Goal: Task Accomplishment & Management: Manage account settings

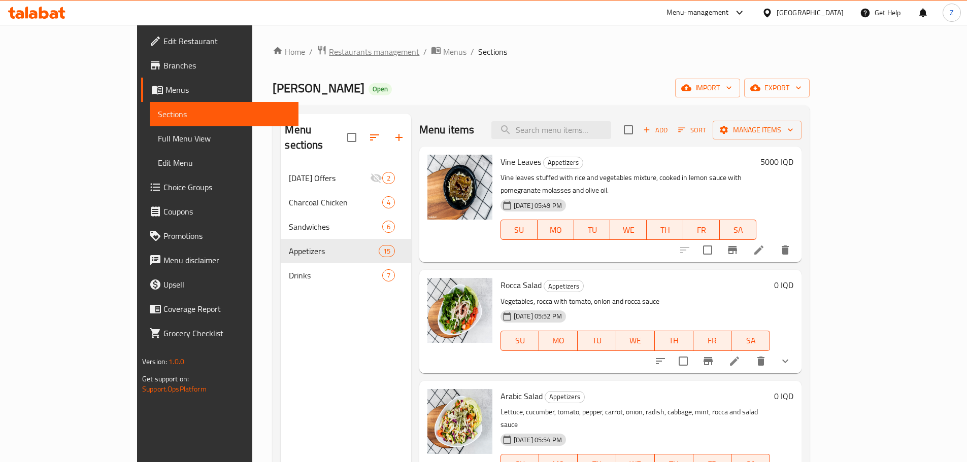
click at [329, 47] on span "Restaurants management" at bounding box center [374, 52] width 90 height 12
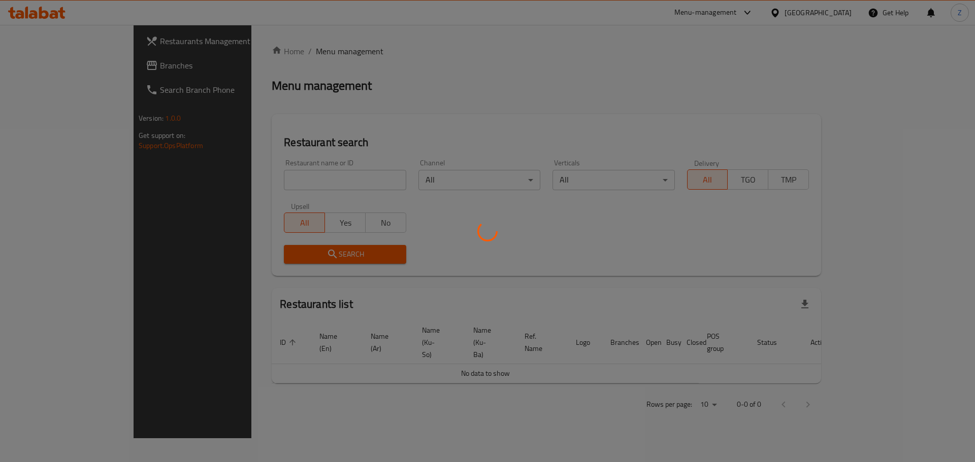
drag, startPoint x: 278, startPoint y: 160, endPoint x: 261, endPoint y: 205, distance: 47.7
click at [266, 195] on div at bounding box center [487, 231] width 975 height 462
click at [261, 183] on div at bounding box center [487, 231] width 975 height 462
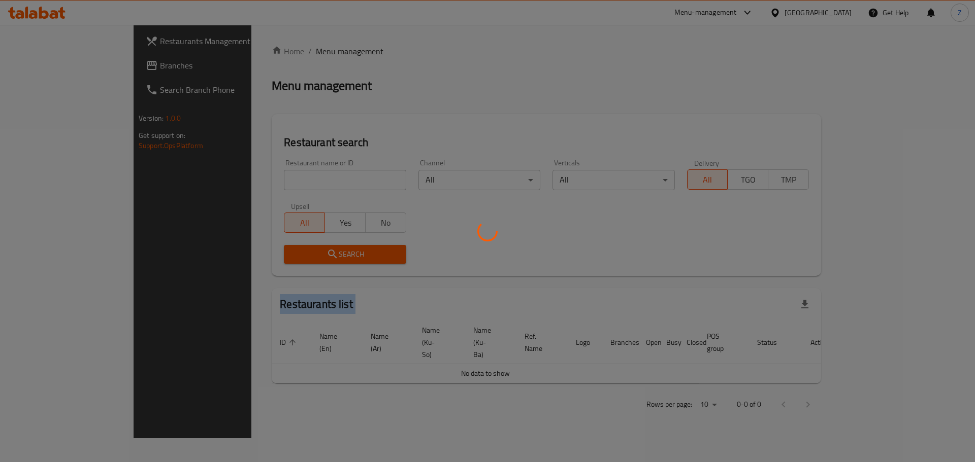
click at [261, 183] on div at bounding box center [487, 231] width 975 height 462
click at [347, 133] on div at bounding box center [487, 231] width 975 height 462
click at [315, 170] on div at bounding box center [487, 231] width 975 height 462
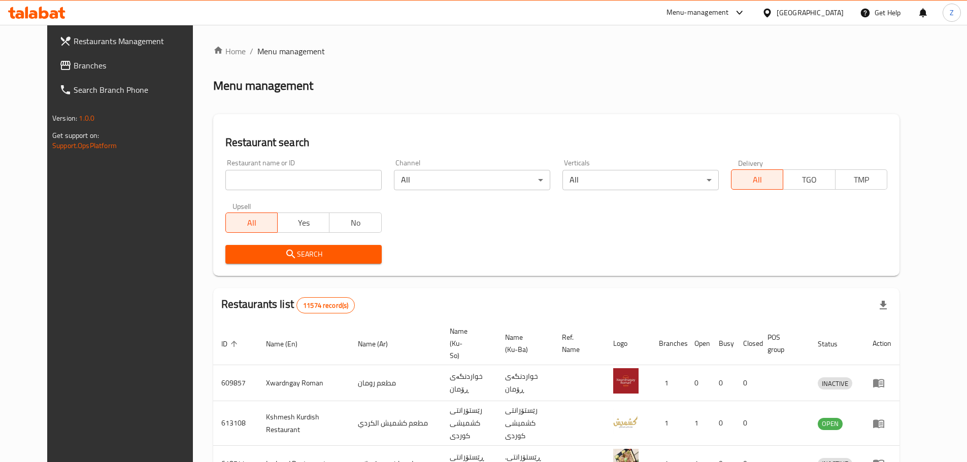
click at [315, 170] on input "search" at bounding box center [303, 180] width 156 height 20
paste input "686272"
type input "686272"
click at [311, 259] on span "Search" at bounding box center [303, 254] width 140 height 13
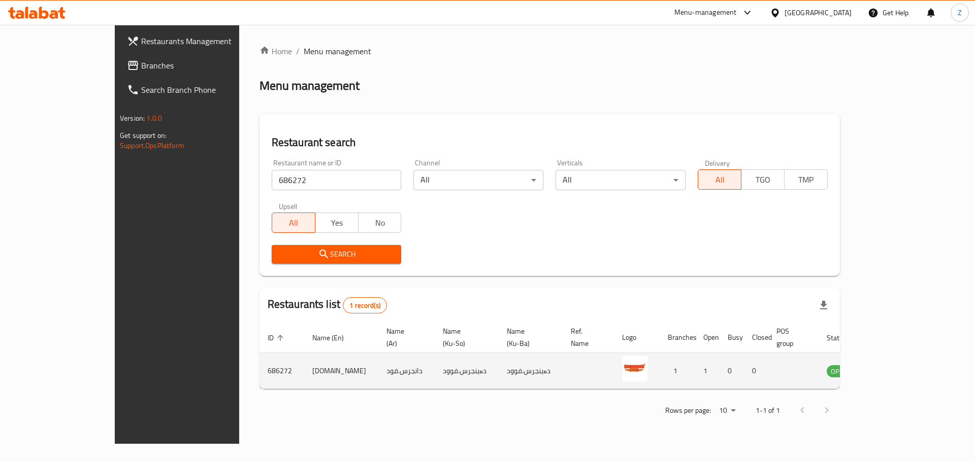
click at [891, 367] on icon "enhanced table" at bounding box center [885, 371] width 11 height 9
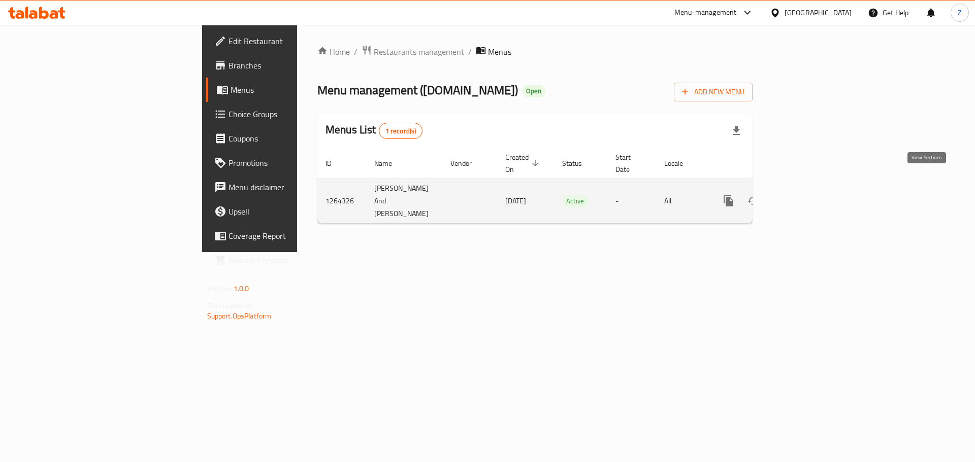
click at [814, 189] on link "enhanced table" at bounding box center [801, 201] width 24 height 24
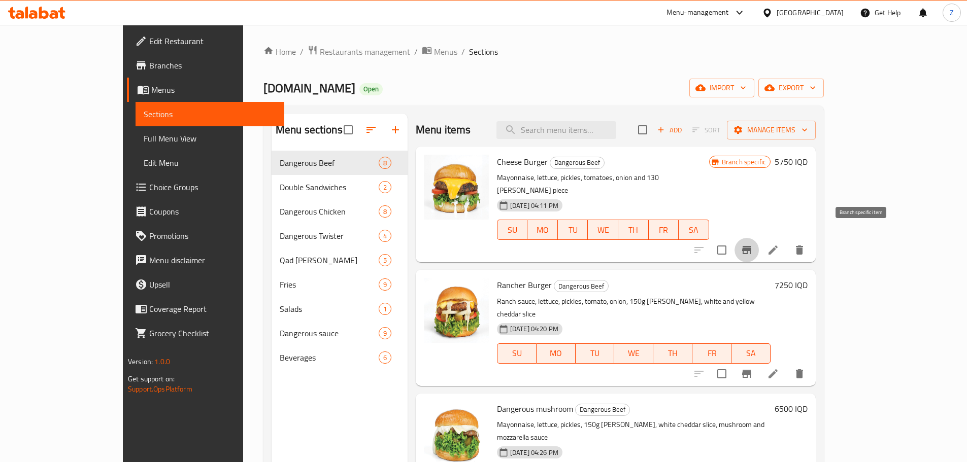
click at [753, 244] on icon "Branch-specific-item" at bounding box center [747, 250] width 12 height 12
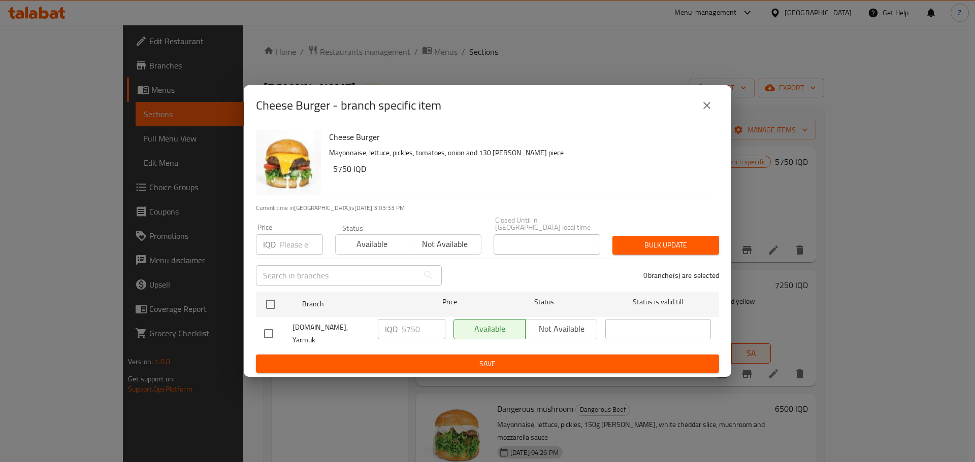
click at [705, 118] on button "close" at bounding box center [706, 105] width 24 height 24
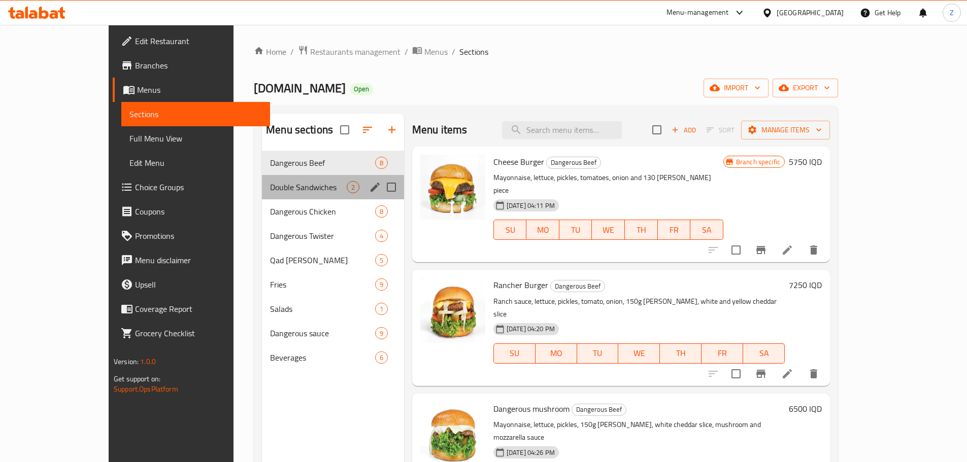
click at [264, 193] on div "Double Sandwiches 2" at bounding box center [333, 187] width 142 height 24
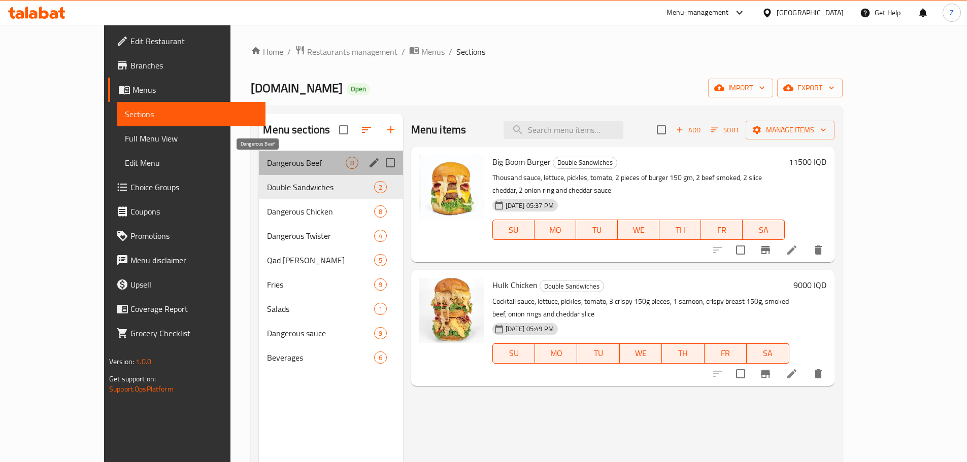
click at [267, 163] on span "Dangerous Beef" at bounding box center [306, 163] width 78 height 12
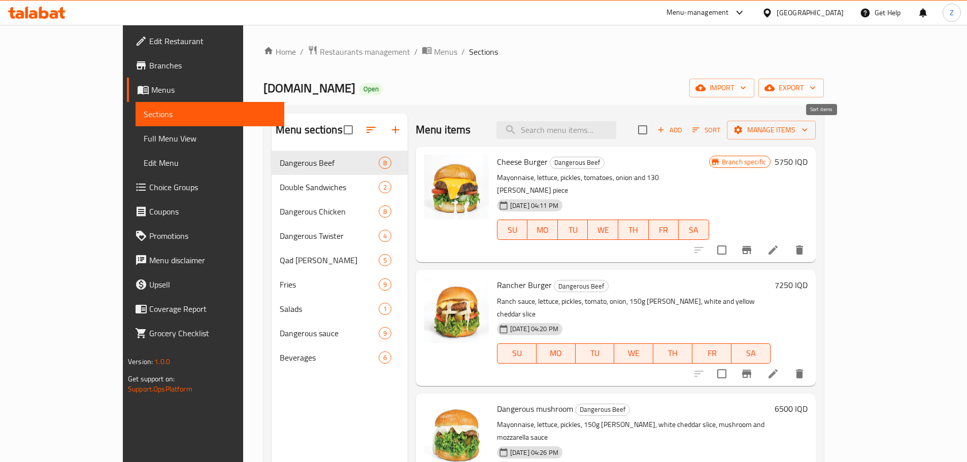
click at [720, 128] on span "Sort" at bounding box center [706, 130] width 28 height 12
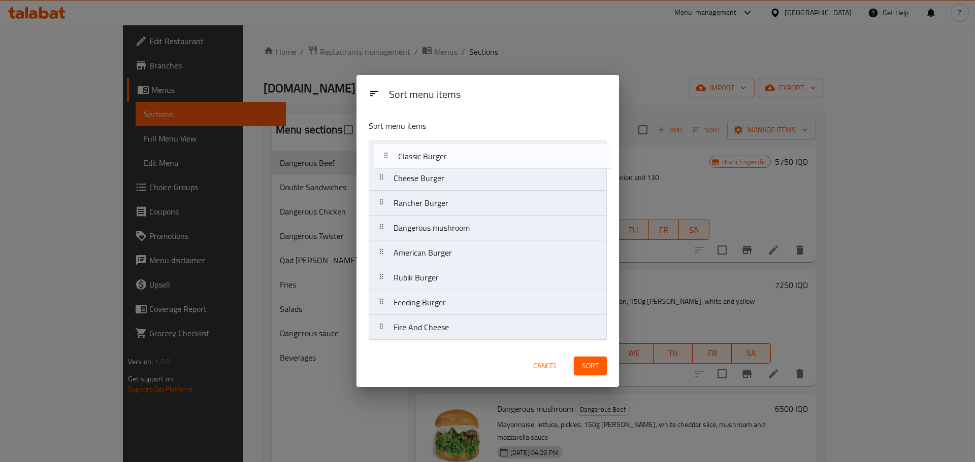
drag, startPoint x: 445, startPoint y: 327, endPoint x: 449, endPoint y: 148, distance: 179.7
click at [449, 148] on nav "Cheese Burger Rancher Burger Dangerous mushroom American Burger Rubik Burger Fe…" at bounding box center [488, 241] width 238 height 200
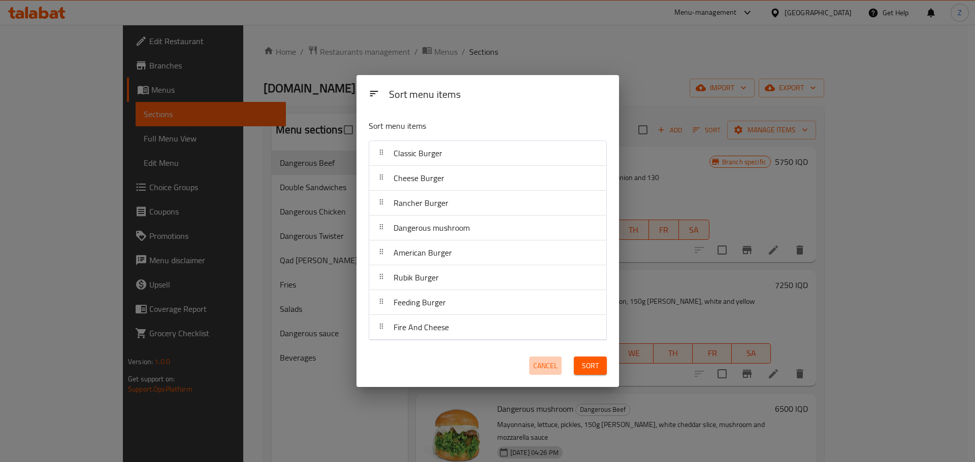
click at [557, 363] on button "Cancel" at bounding box center [545, 366] width 32 height 19
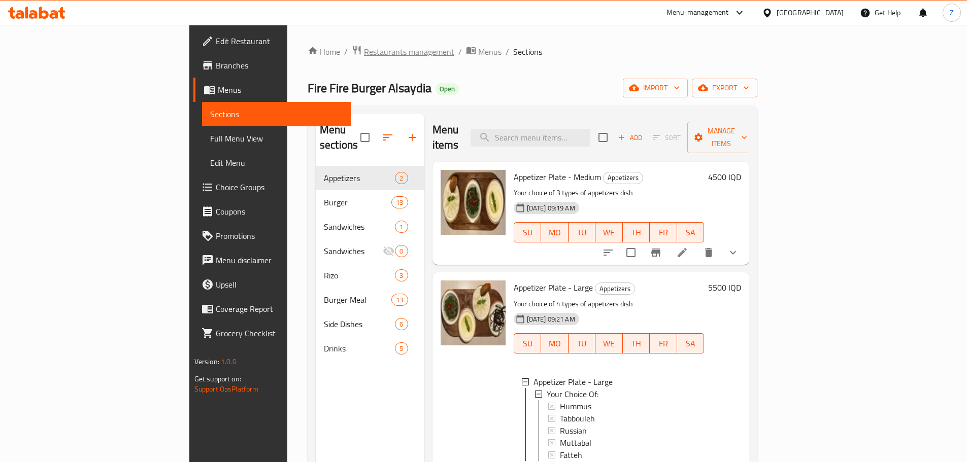
click at [364, 46] on span "Restaurants management" at bounding box center [409, 52] width 90 height 12
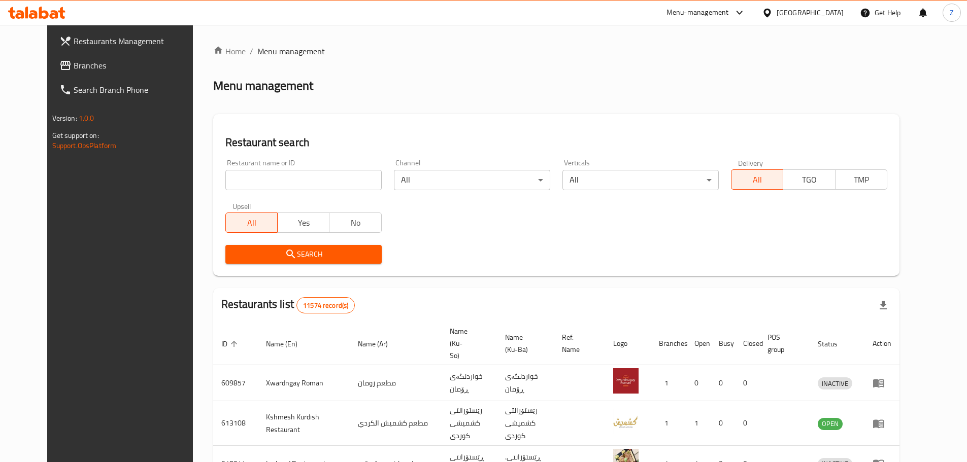
click at [298, 184] on div "Home / Menu management Menu management Restaurant search Restaurant name or ID …" at bounding box center [556, 394] width 686 height 699
click at [298, 184] on input "search" at bounding box center [303, 180] width 156 height 20
paste input "Farooj Al Abdallah"
type input "Farooj Al Abdallah"
click at [300, 248] on span "Search" at bounding box center [303, 254] width 140 height 13
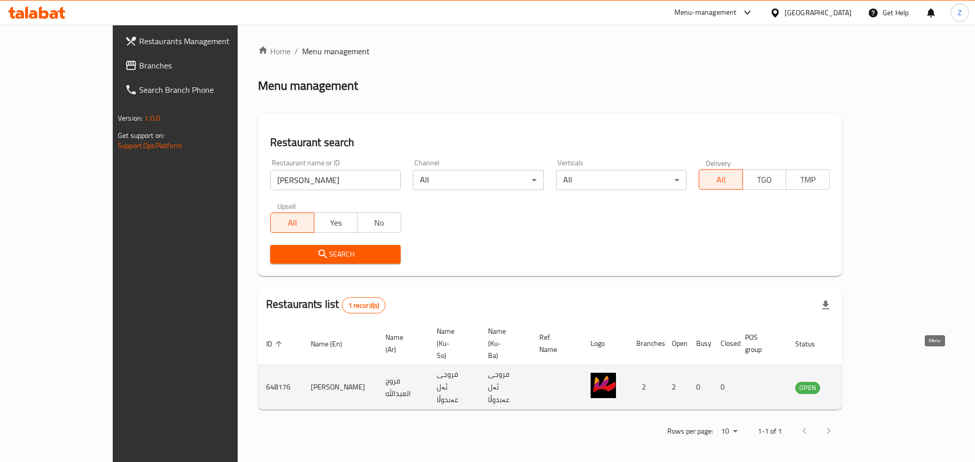
click at [860, 382] on icon "enhanced table" at bounding box center [854, 388] width 12 height 12
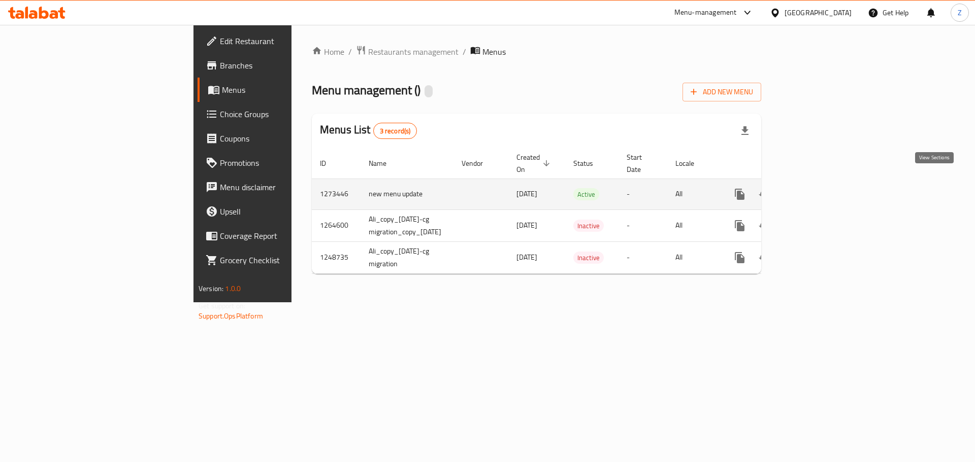
click at [819, 188] on icon "enhanced table" at bounding box center [813, 194] width 12 height 12
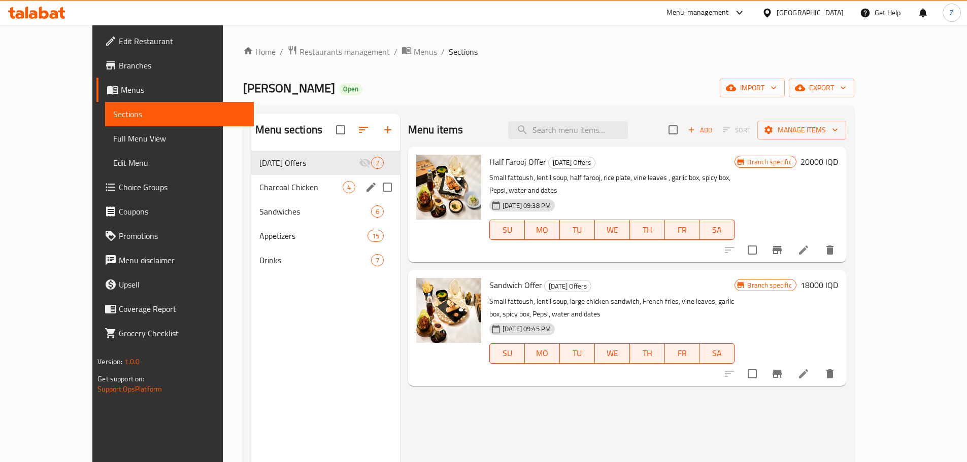
click at [280, 189] on span "Charcoal Chicken" at bounding box center [300, 187] width 83 height 12
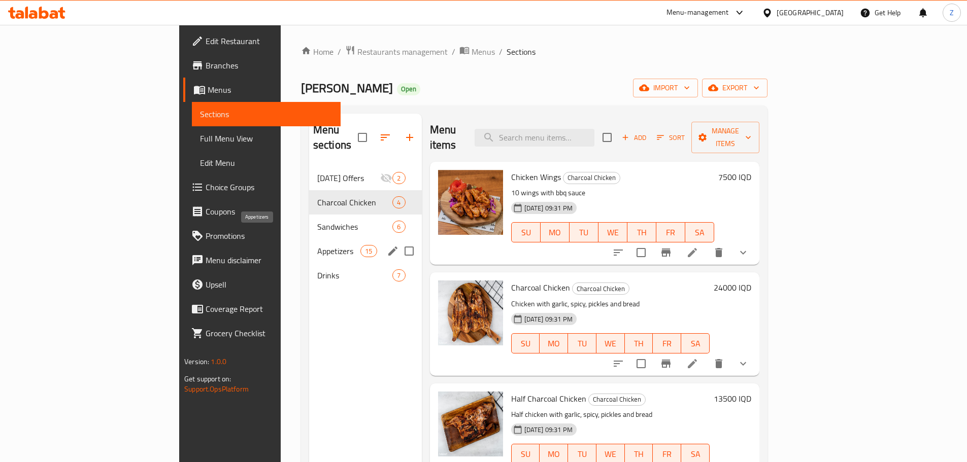
click at [317, 245] on span "Appetizers" at bounding box center [338, 251] width 43 height 12
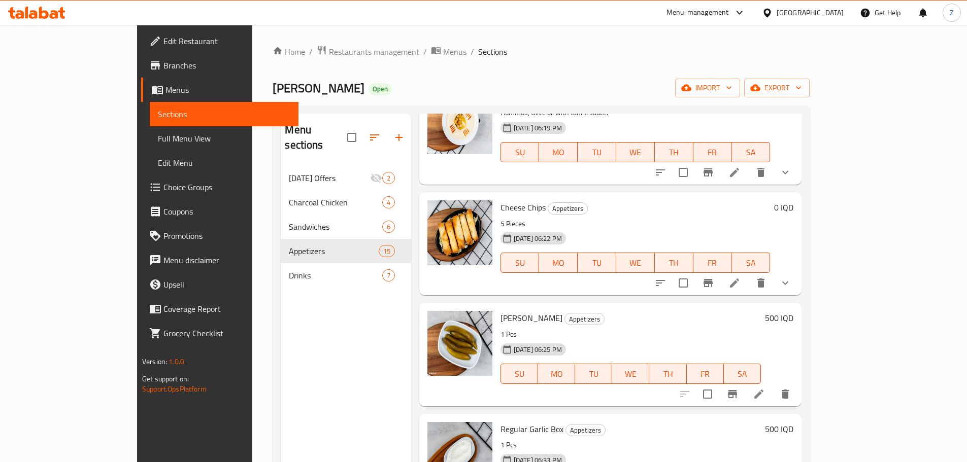
scroll to position [1218, 0]
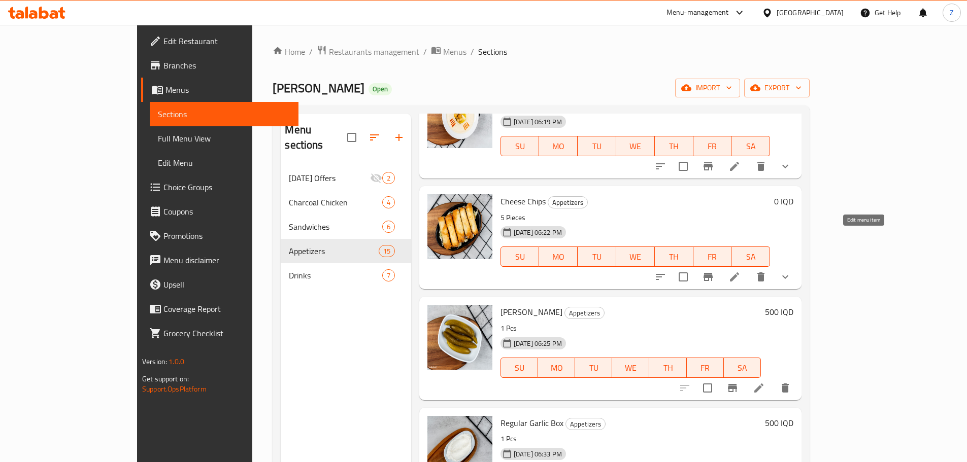
click at [741, 271] on icon at bounding box center [734, 277] width 12 height 12
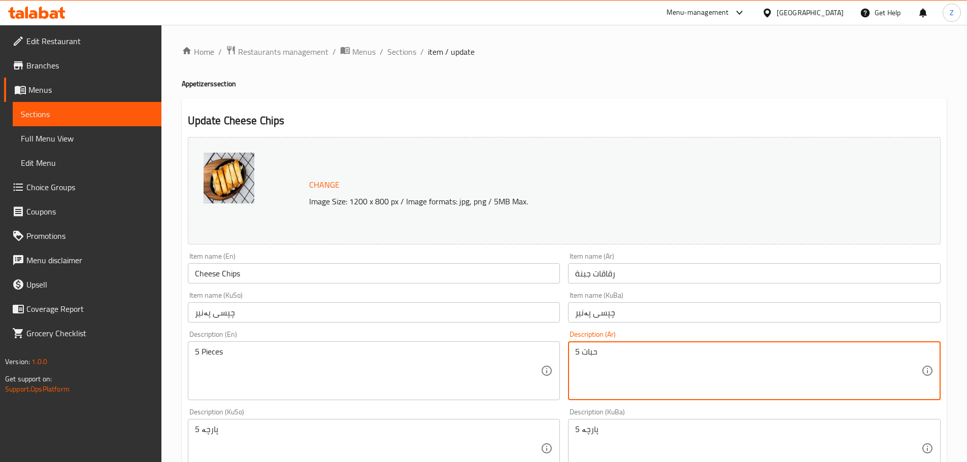
click at [676, 372] on textarea "5 حبات" at bounding box center [748, 371] width 346 height 48
paste textarea "عجينة البرك, جبنة وبقدونس."
type textarea "عجينة البرك, جبنة وبقدونس."
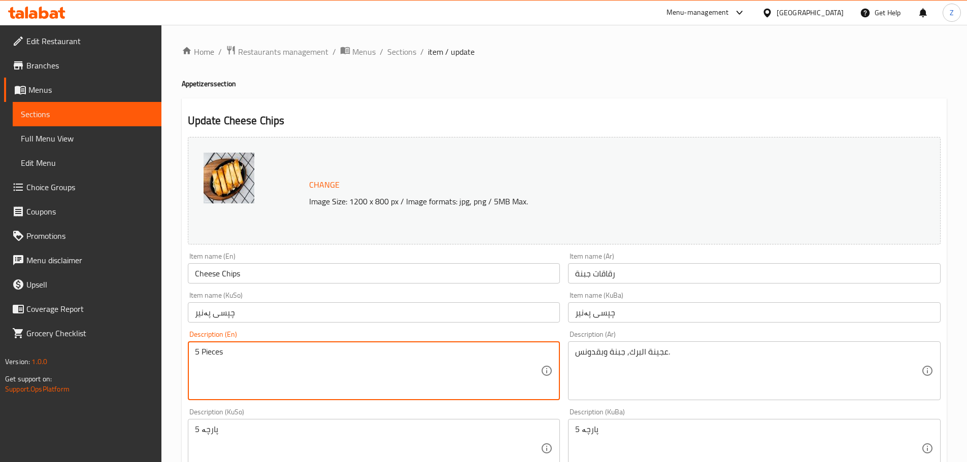
click at [454, 371] on textarea "5 Pieces" at bounding box center [368, 371] width 346 height 48
paste textarea "Borek dough, cheese and parsley."
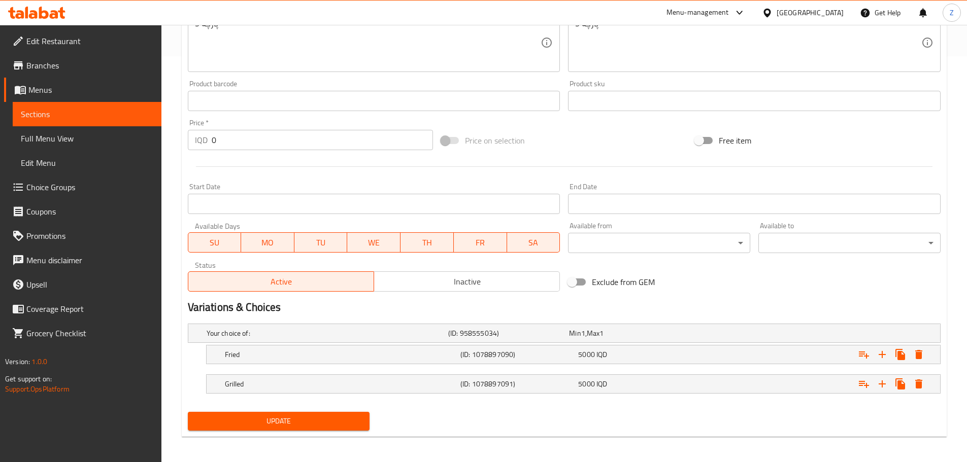
scroll to position [409, 0]
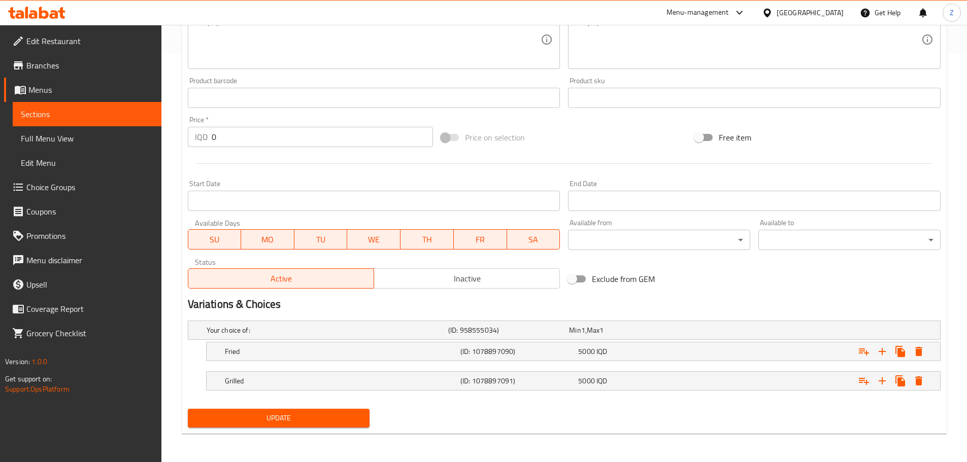
type textarea "Borek dough, cheese and parsley."
click at [371, 413] on div "Update" at bounding box center [279, 418] width 190 height 27
click at [365, 415] on button "Update" at bounding box center [279, 418] width 182 height 19
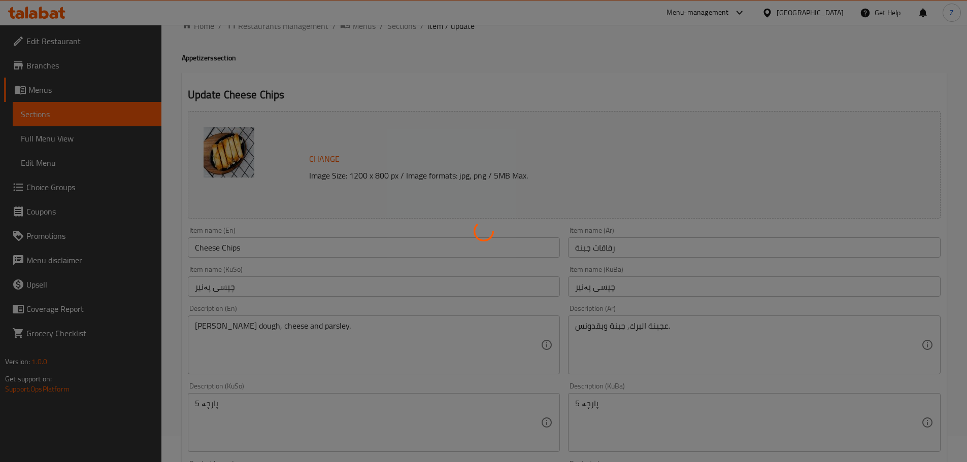
scroll to position [0, 0]
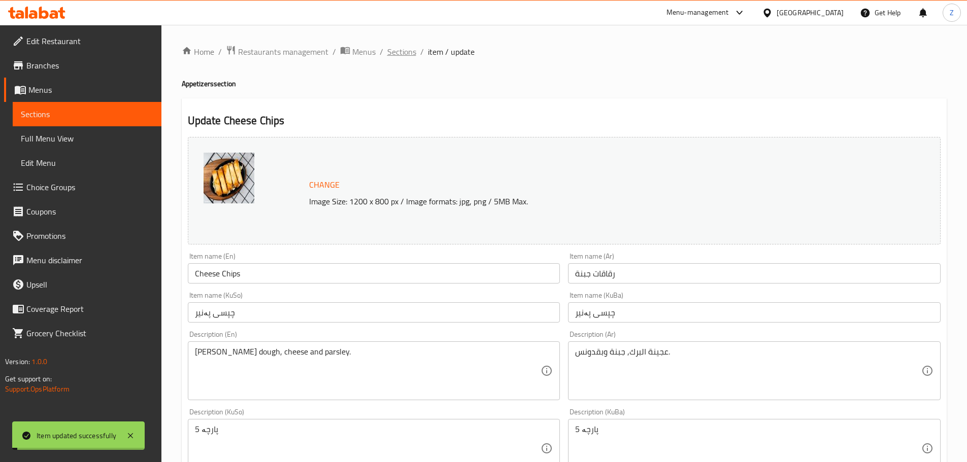
click at [391, 53] on span "Sections" at bounding box center [401, 52] width 29 height 12
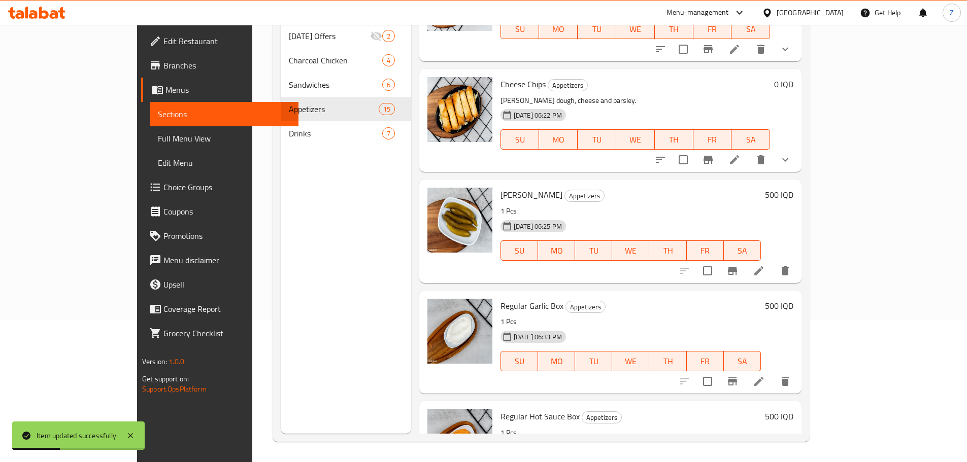
scroll to position [1176, 0]
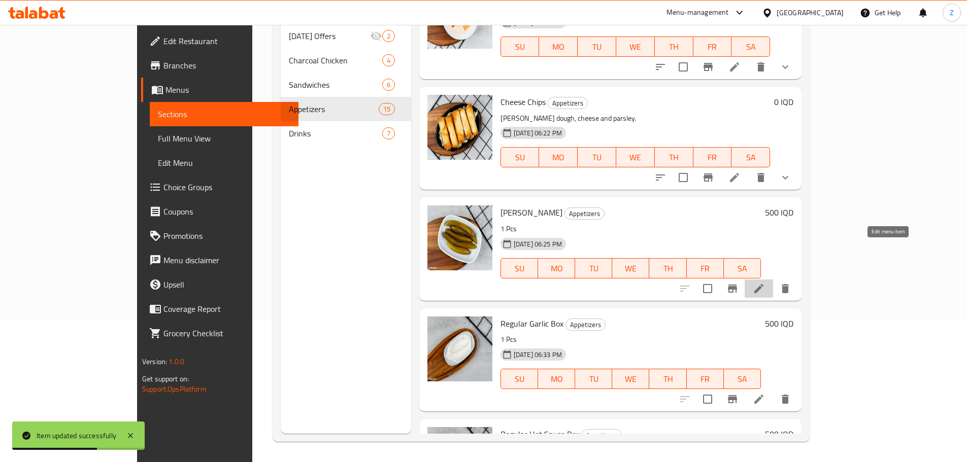
click at [765, 283] on icon at bounding box center [759, 289] width 12 height 12
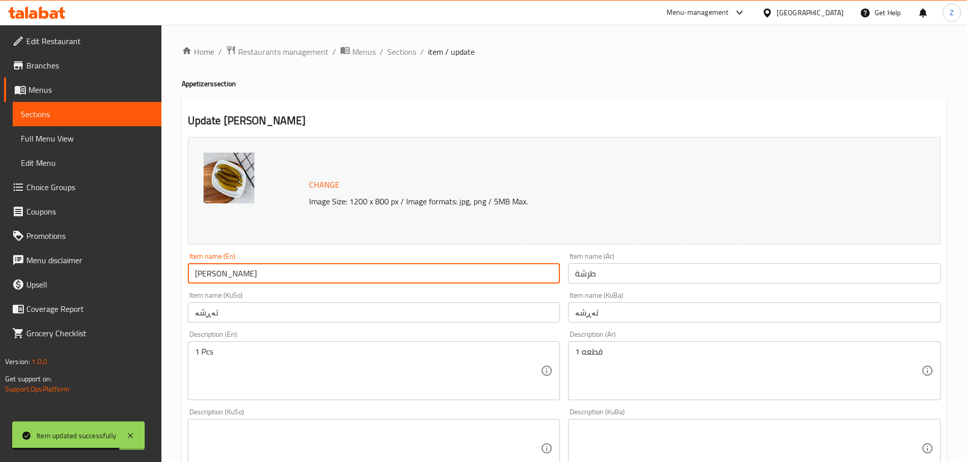
click at [260, 272] on input "Tarsha" at bounding box center [374, 273] width 373 height 20
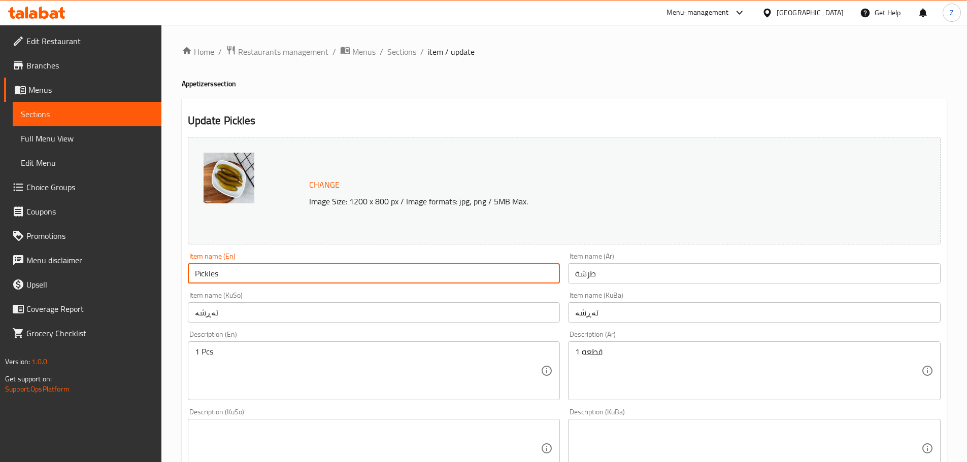
type input "Pickles"
click at [614, 282] on input "طرشة" at bounding box center [754, 273] width 373 height 20
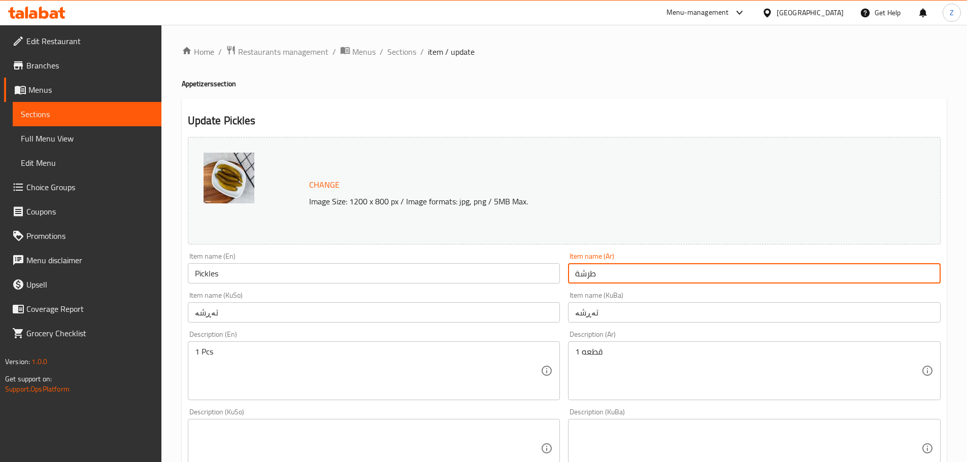
click at [616, 280] on input "طرشة" at bounding box center [754, 273] width 373 height 20
type input "مخلل"
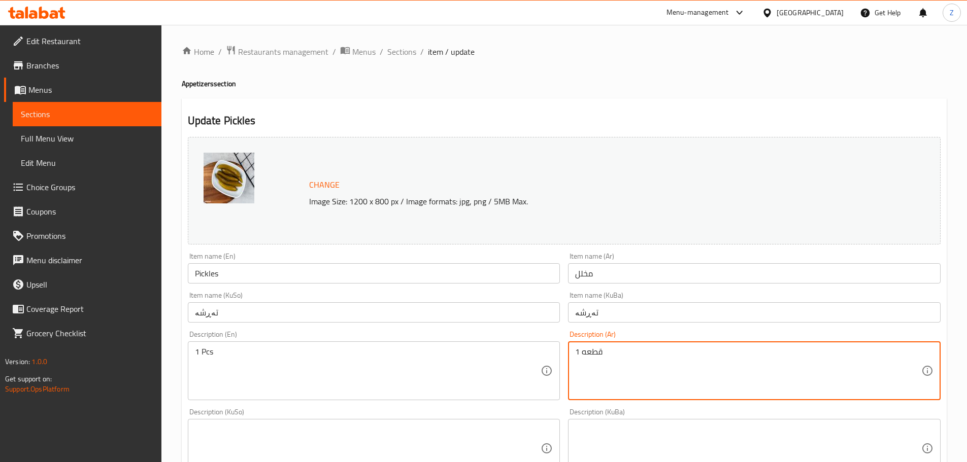
click at [634, 361] on textarea "قطعه 1" at bounding box center [748, 371] width 346 height 48
type textarea "خيار مخلل."
click at [360, 343] on div "1 Pcs Description (En)" at bounding box center [374, 371] width 373 height 59
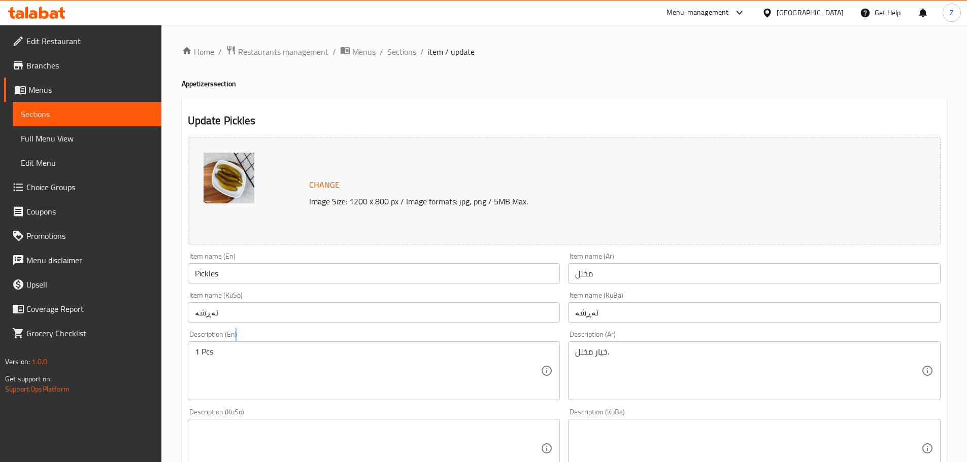
click at [360, 342] on div "1 Pcs Description (En)" at bounding box center [374, 371] width 373 height 59
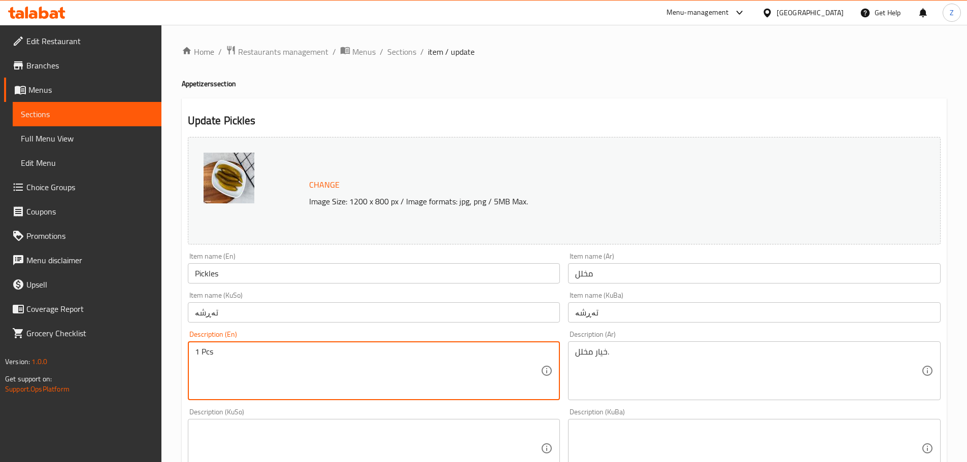
click at [362, 352] on textarea "1 Pcs" at bounding box center [368, 371] width 346 height 48
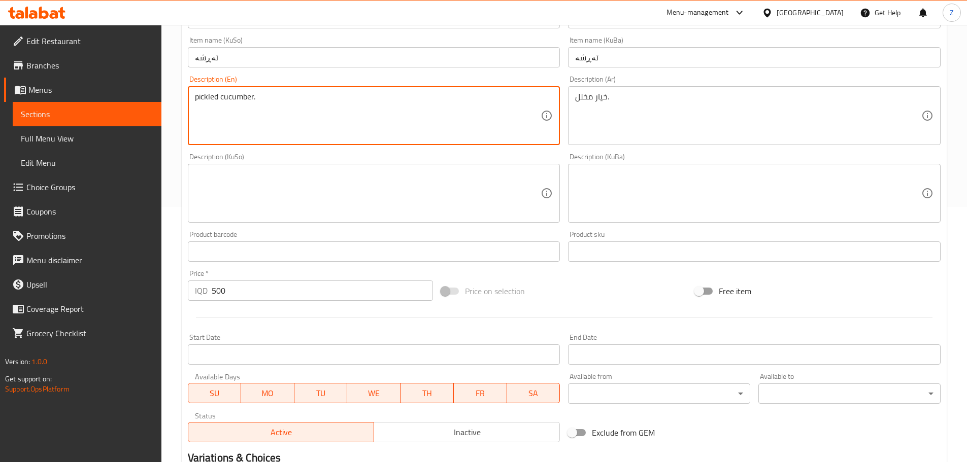
scroll to position [386, 0]
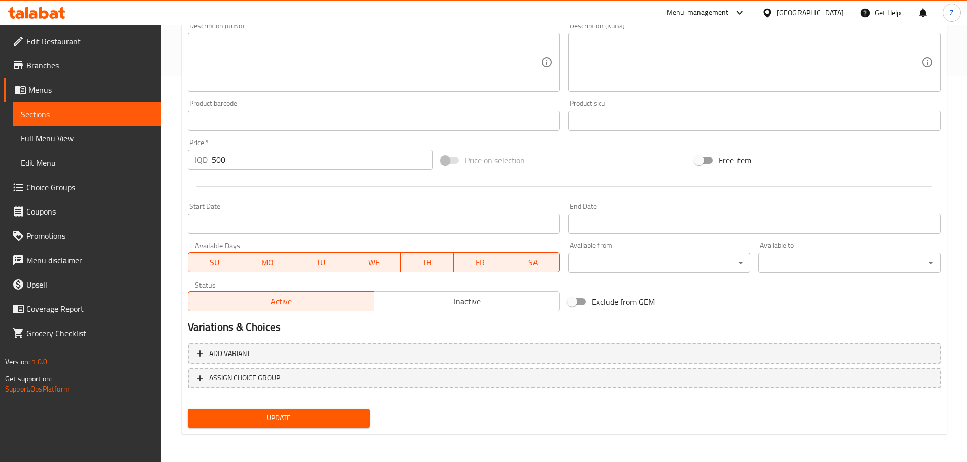
type textarea "pickled cucumber."
click at [293, 405] on div "Update" at bounding box center [279, 418] width 190 height 27
click at [299, 413] on span "Update" at bounding box center [279, 418] width 166 height 13
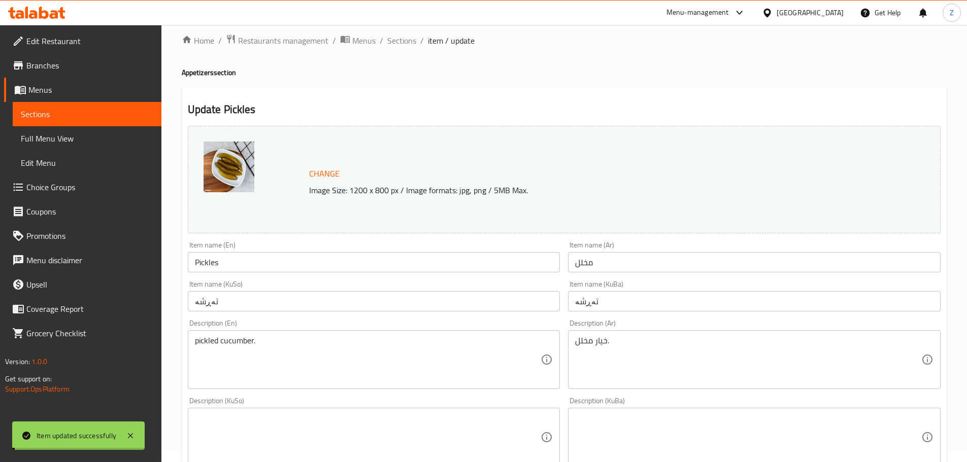
scroll to position [0, 0]
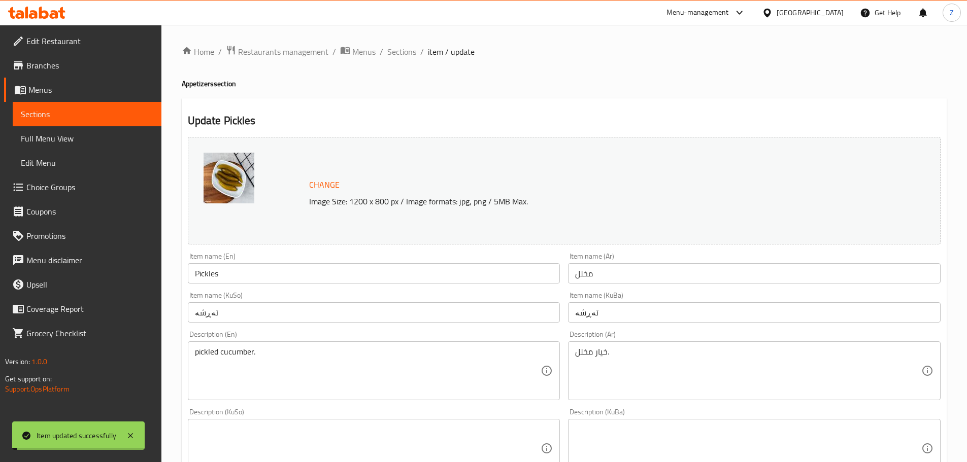
click at [405, 61] on div "Home / Restaurants management / Menus / Sections / item / update Appetizers sec…" at bounding box center [564, 436] width 765 height 783
click at [407, 41] on div "Home / Restaurants management / Menus / Sections / item / update Appetizers sec…" at bounding box center [564, 437] width 806 height 824
click at [411, 51] on span "Sections" at bounding box center [401, 52] width 29 height 12
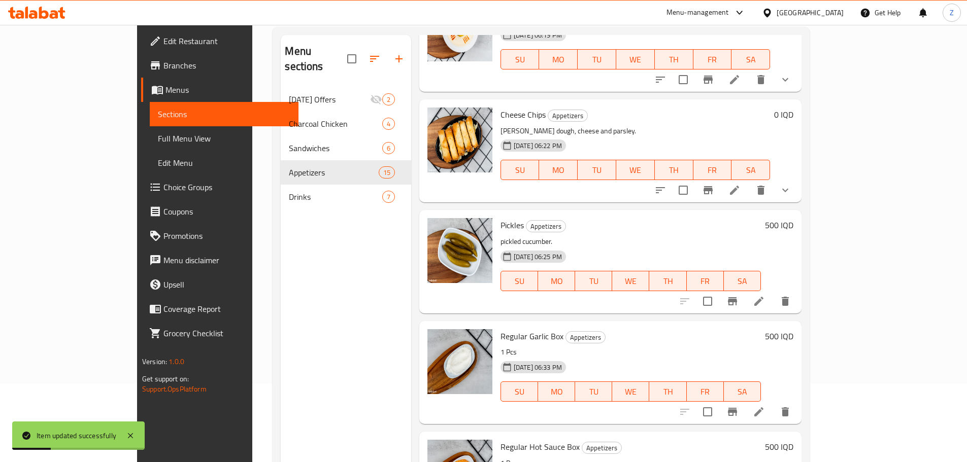
scroll to position [142, 0]
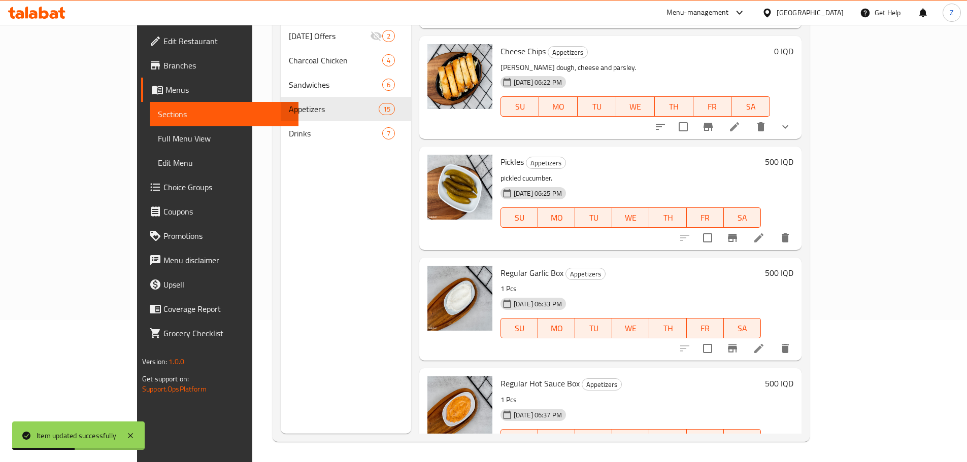
click at [773, 340] on li at bounding box center [759, 349] width 28 height 18
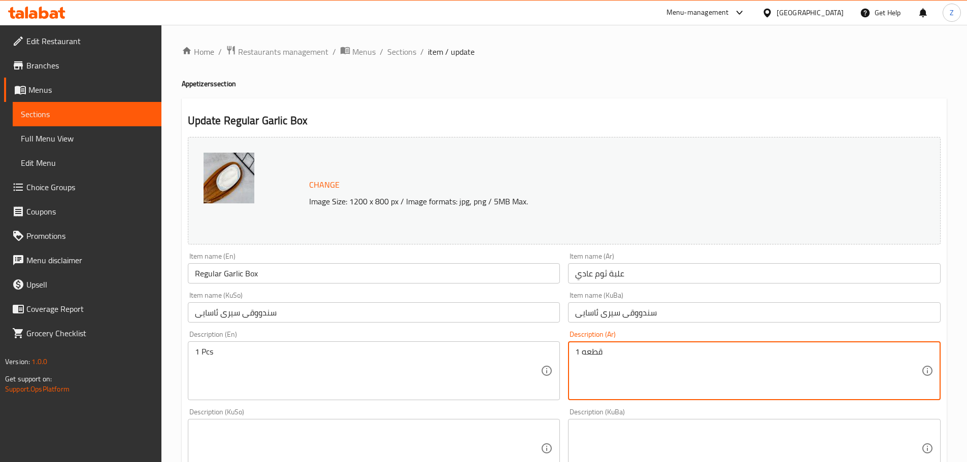
click at [750, 355] on textarea "قطعه 1" at bounding box center [748, 371] width 346 height 48
paste textarea "ثوم، مايونيز، ليمون، ملح وفلفل أسود."
type textarea "ثوم، مايونيز، ليمون، ملح وفلفل أسود."
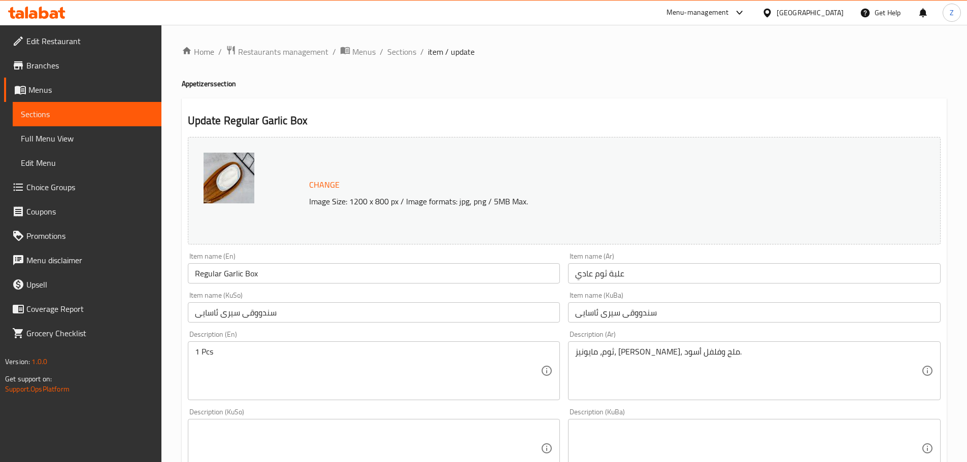
drag, startPoint x: 358, startPoint y: 341, endPoint x: 362, endPoint y: 356, distance: 16.4
click at [358, 341] on div "Description (En) 1 Pcs Description (En)" at bounding box center [374, 366] width 373 height 70
click at [362, 355] on textarea "1 Pcs" at bounding box center [368, 371] width 346 height 48
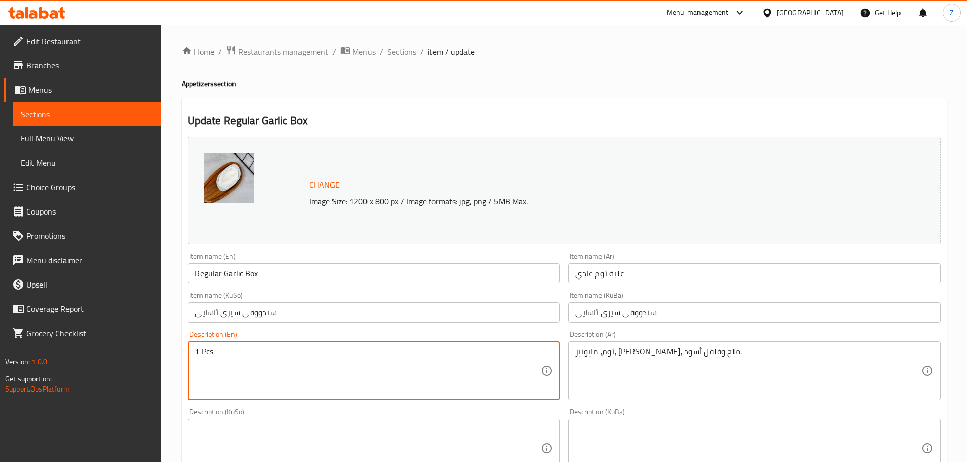
click at [362, 354] on textarea "1 Pcs" at bounding box center [368, 371] width 346 height 48
paste textarea "Garlic, mayonnaise, lemon, salt and black pepper."
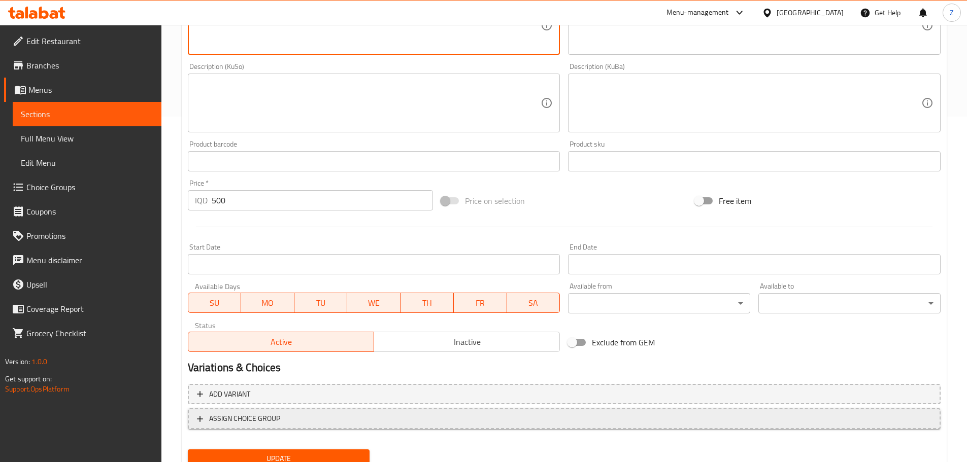
scroll to position [386, 0]
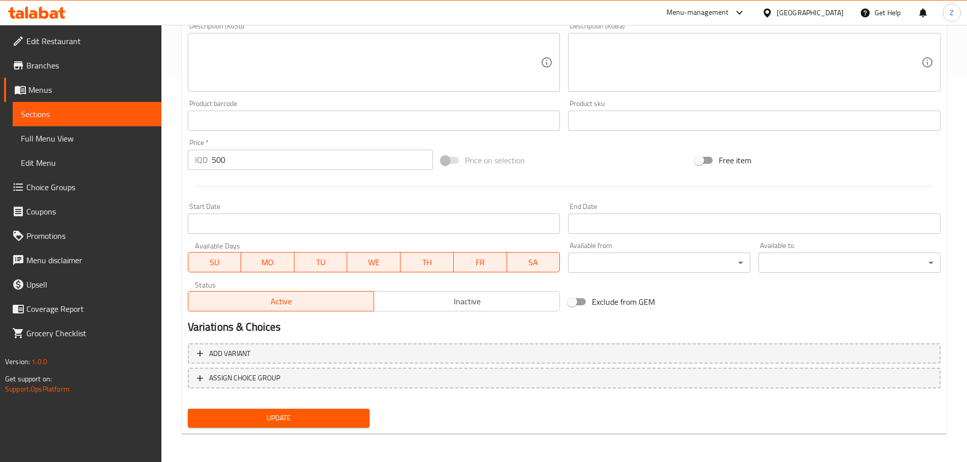
type textarea "Garlic, mayonnaise, lemon, salt and black pepper."
click at [321, 415] on span "Update" at bounding box center [279, 418] width 166 height 13
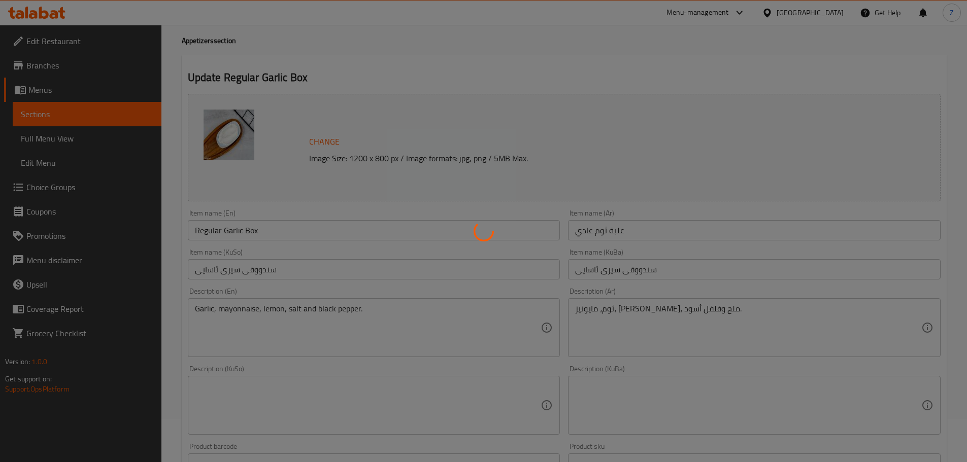
scroll to position [0, 0]
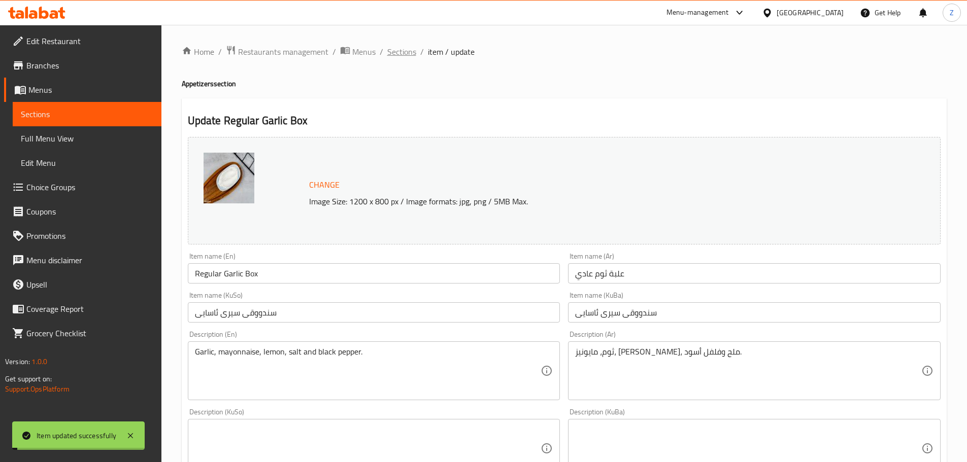
click at [411, 53] on span "Sections" at bounding box center [401, 52] width 29 height 12
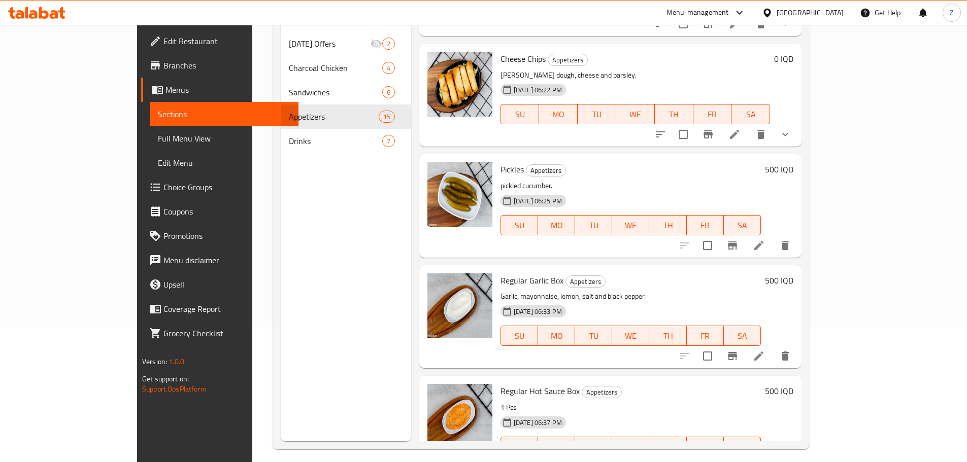
scroll to position [142, 0]
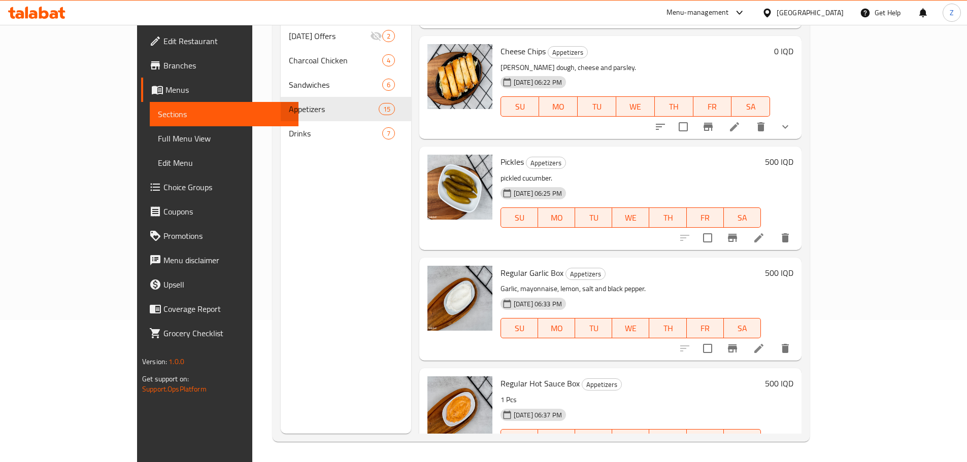
click at [773, 451] on li at bounding box center [759, 460] width 28 height 18
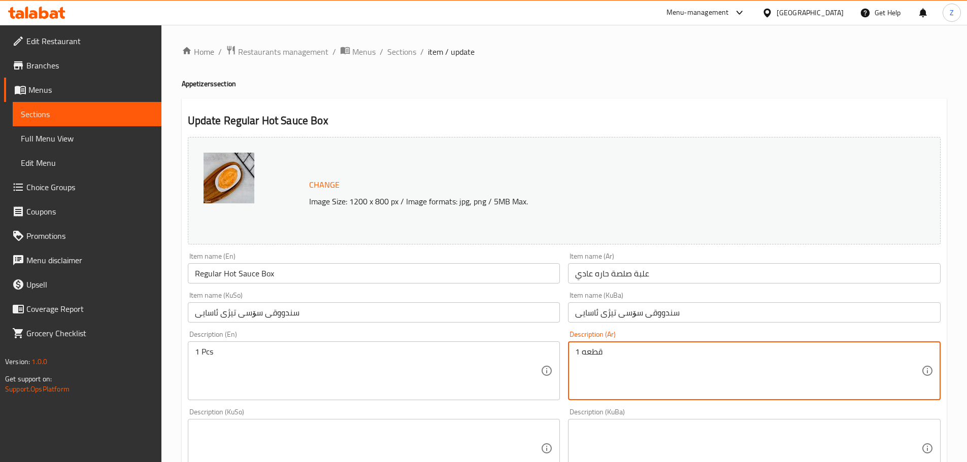
click at [664, 390] on textarea "قطعه 1" at bounding box center [748, 371] width 346 height 48
paste textarea "ثوم، مايونيز، فلفل حار, ليمون، ملح وفلفل أسود."
type textarea "ثوم، مايونيز، فلفل حار, ليمون، ملح وفلفل أسود."
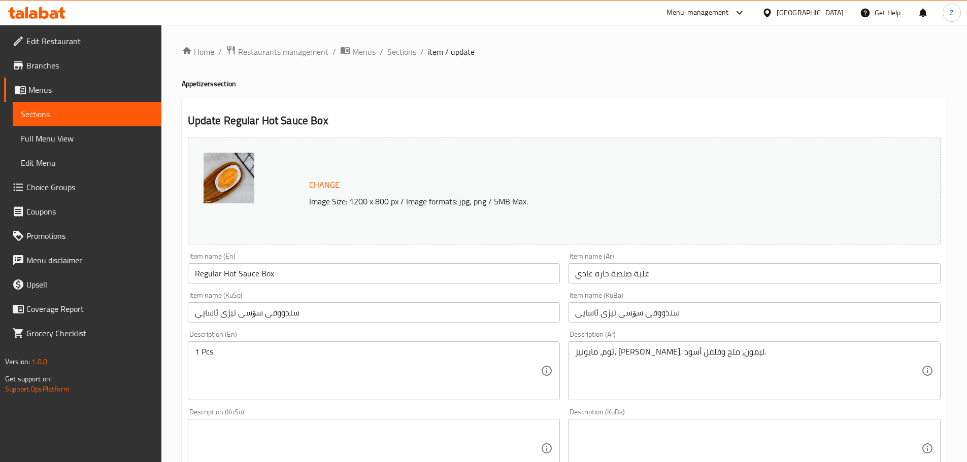
drag, startPoint x: 376, startPoint y: 337, endPoint x: 374, endPoint y: 346, distance: 9.3
click at [376, 337] on div "Description (En) 1 Pcs Description (En)" at bounding box center [374, 366] width 373 height 70
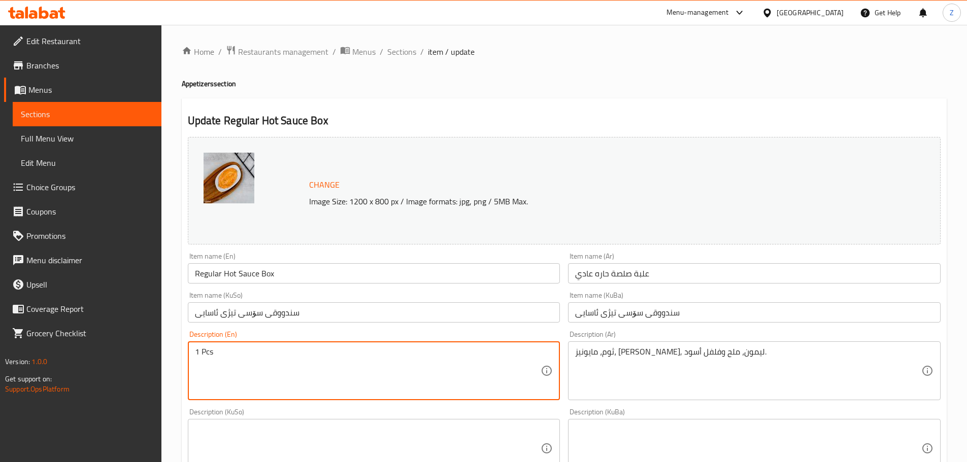
click at [369, 365] on textarea "1 Pcs" at bounding box center [368, 371] width 346 height 48
paste textarea "Garlic, mayonnaise, chili, lemon, salt and black pepper."
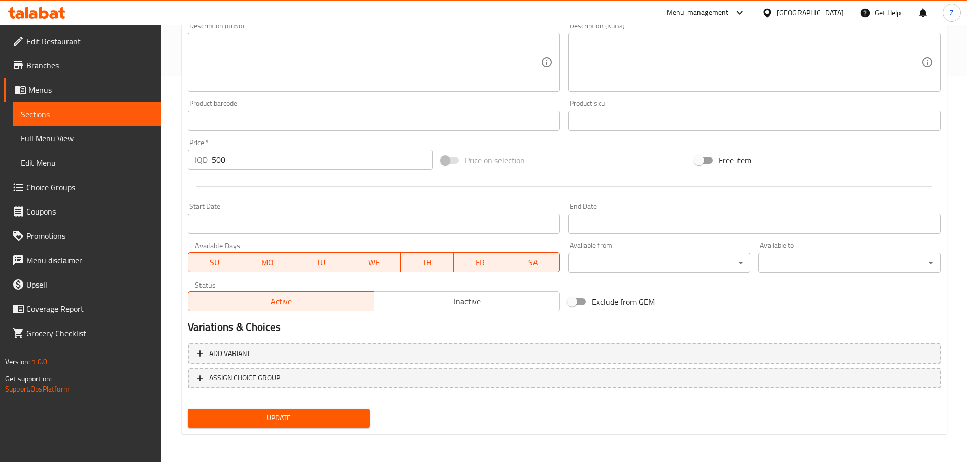
type textarea "Garlic, mayonnaise, chili, lemon, salt and black pepper."
click at [294, 425] on button "Update" at bounding box center [279, 418] width 182 height 19
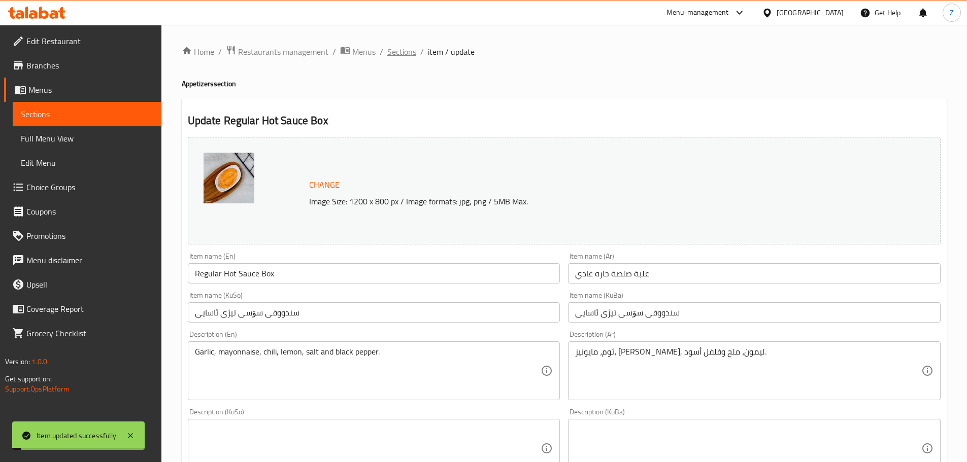
click at [410, 52] on span "Sections" at bounding box center [401, 52] width 29 height 12
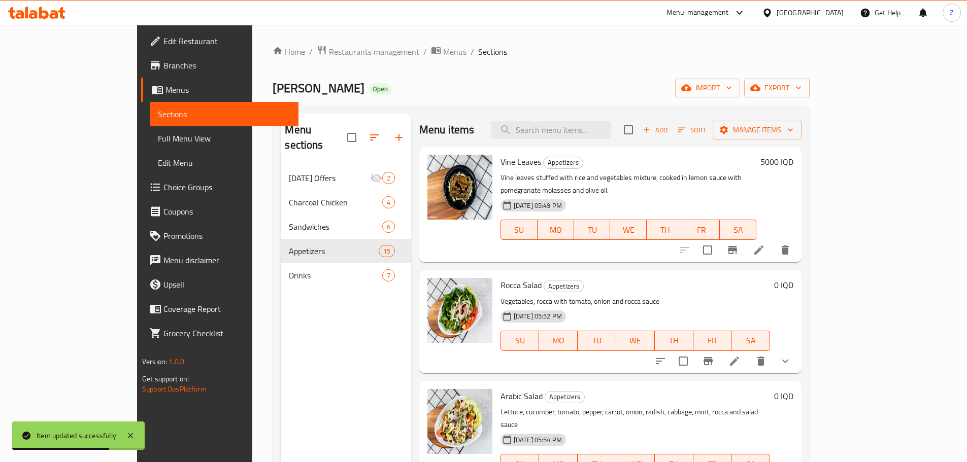
click at [288, 276] on nav "Ramadan Offers 2 Charcoal Chicken 4 Sandwiches 6 Appetizers 15 Drinks 7" at bounding box center [346, 227] width 130 height 130
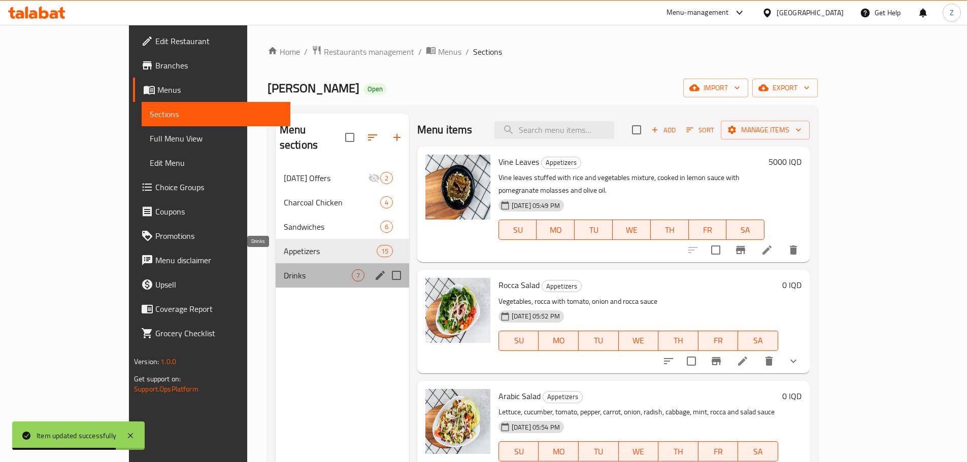
click at [284, 270] on span "Drinks" at bounding box center [318, 276] width 68 height 12
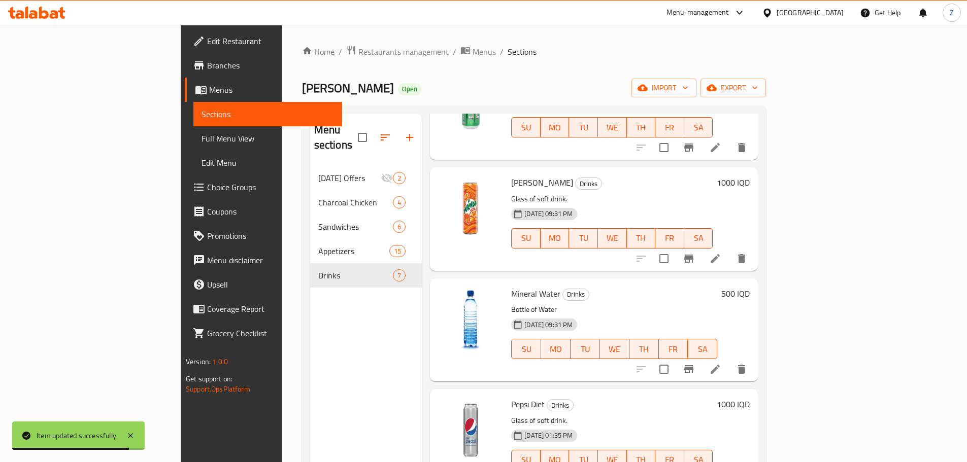
scroll to position [339, 0]
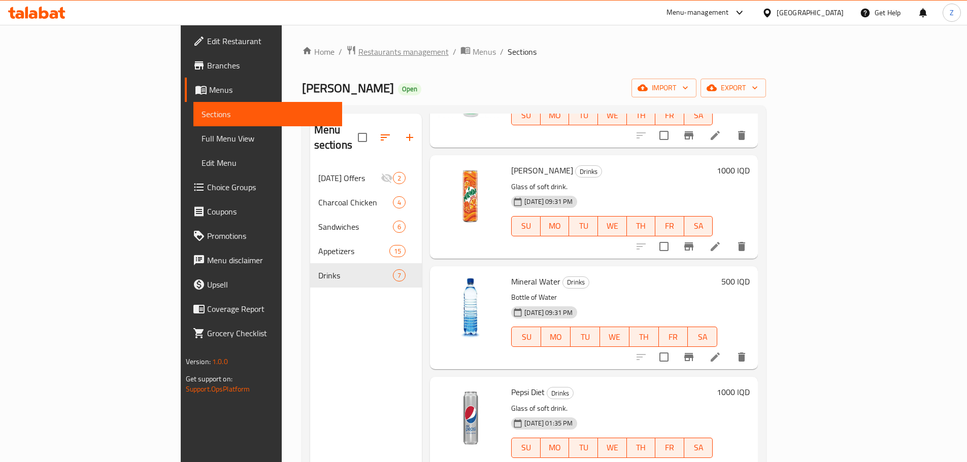
click at [358, 47] on span "Restaurants management" at bounding box center [403, 52] width 90 height 12
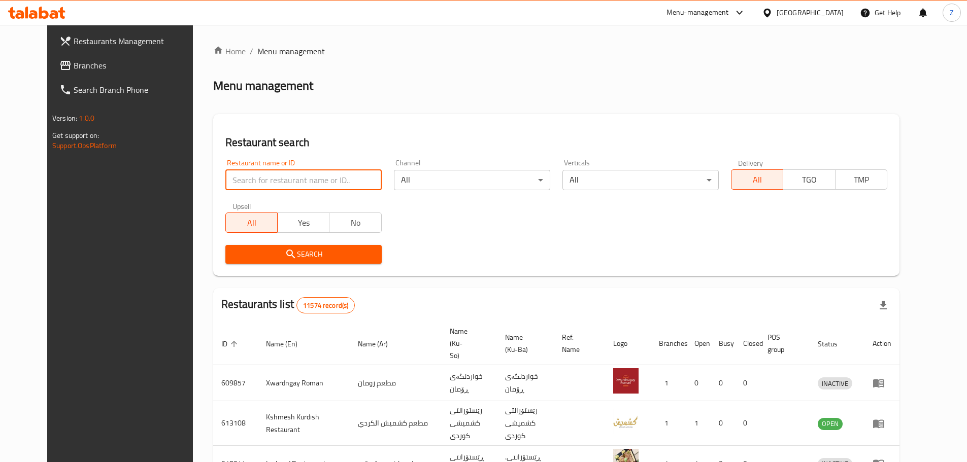
click at [276, 181] on input "search" at bounding box center [303, 180] width 156 height 20
paste input "663877"
type input "663877"
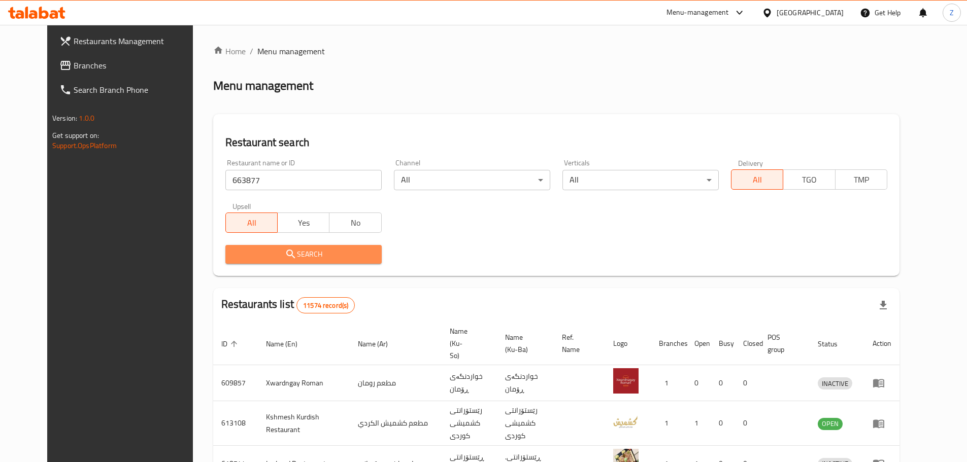
click at [305, 255] on span "Search" at bounding box center [303, 254] width 140 height 13
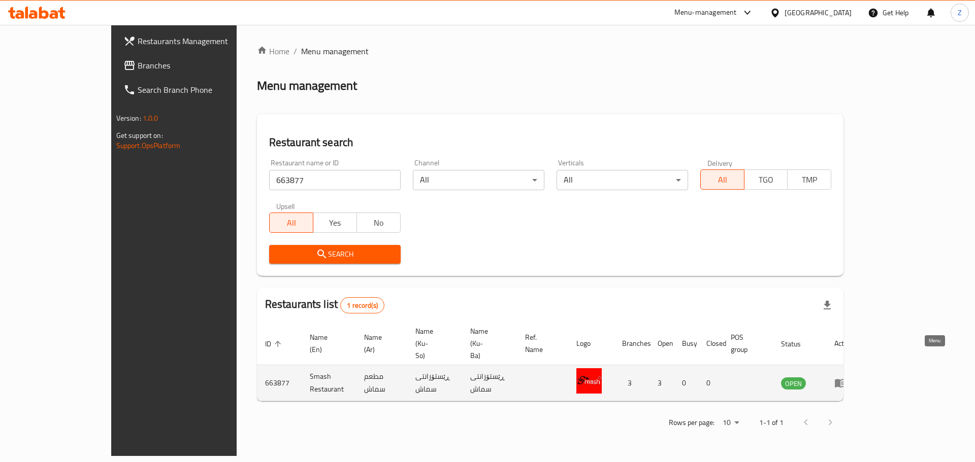
click at [846, 377] on icon "enhanced table" at bounding box center [840, 383] width 12 height 12
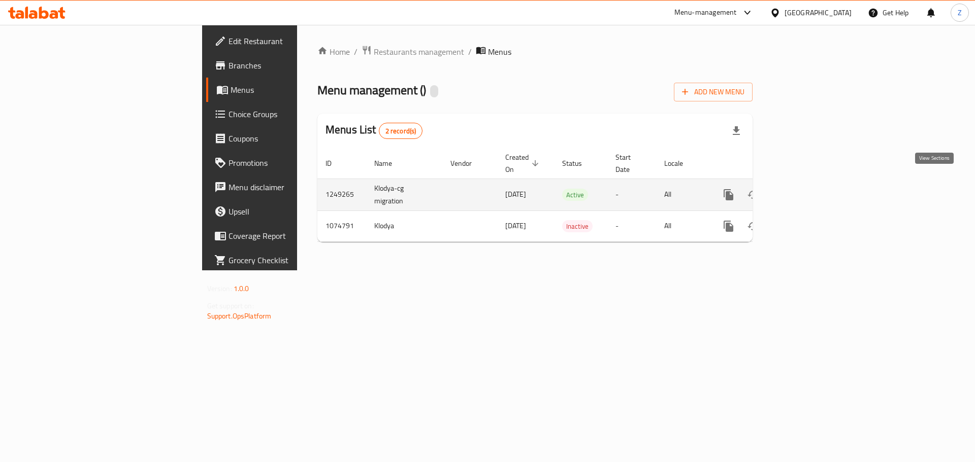
click at [806, 190] on icon "enhanced table" at bounding box center [801, 194] width 9 height 9
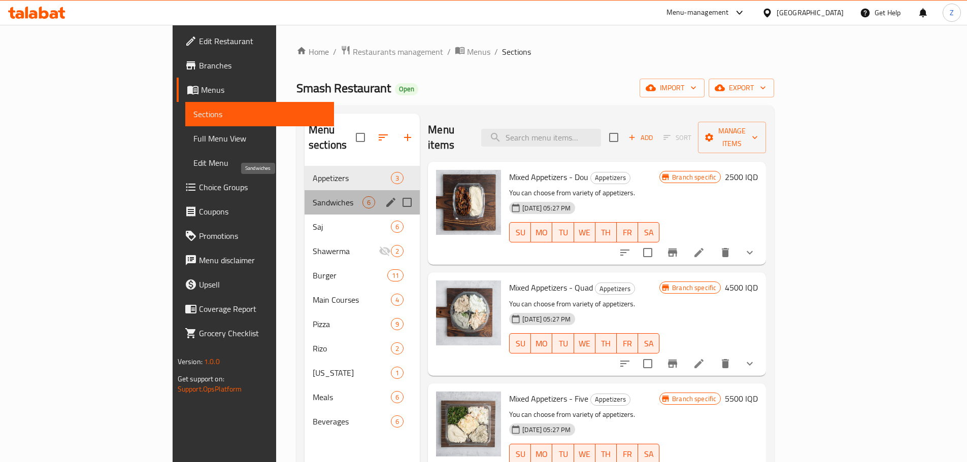
click at [313, 196] on span "Sandwiches" at bounding box center [338, 202] width 50 height 12
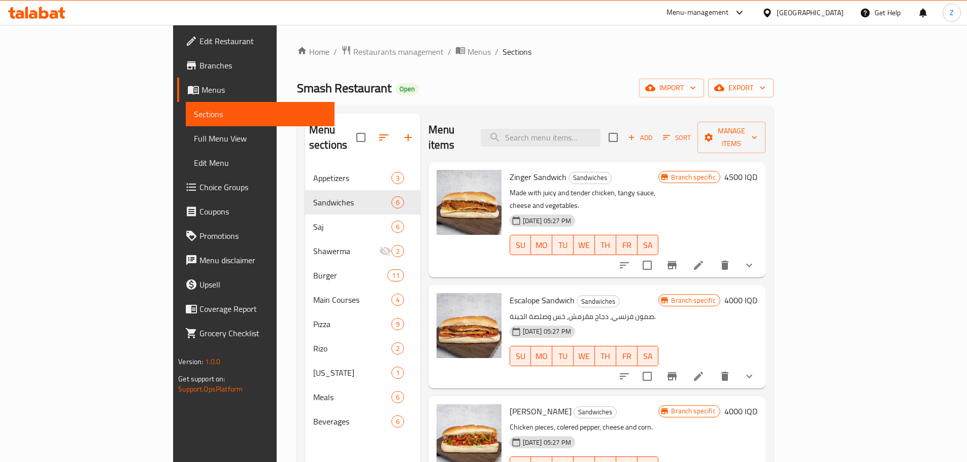
scroll to position [51, 0]
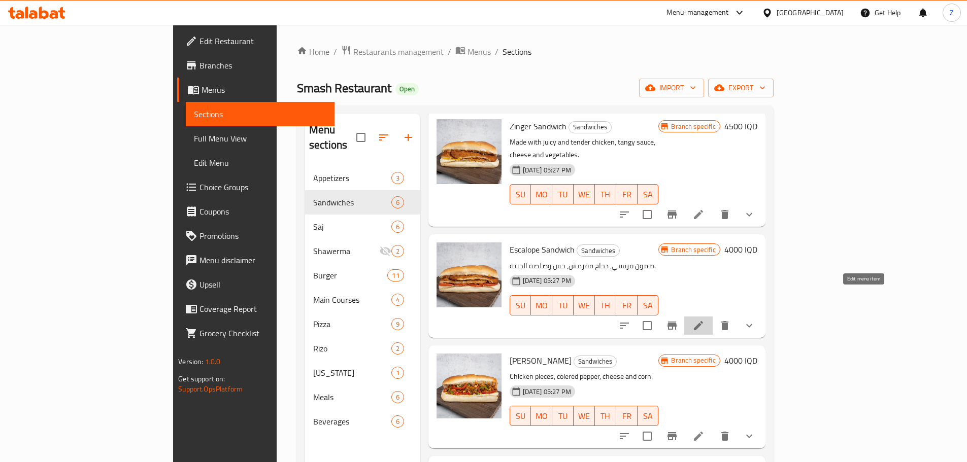
click at [703, 321] on icon at bounding box center [698, 325] width 9 height 9
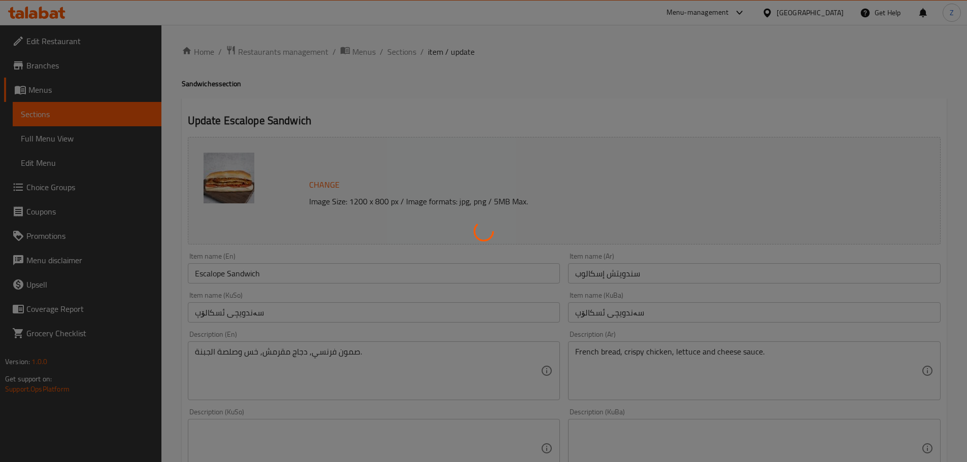
click at [678, 358] on div at bounding box center [483, 231] width 967 height 462
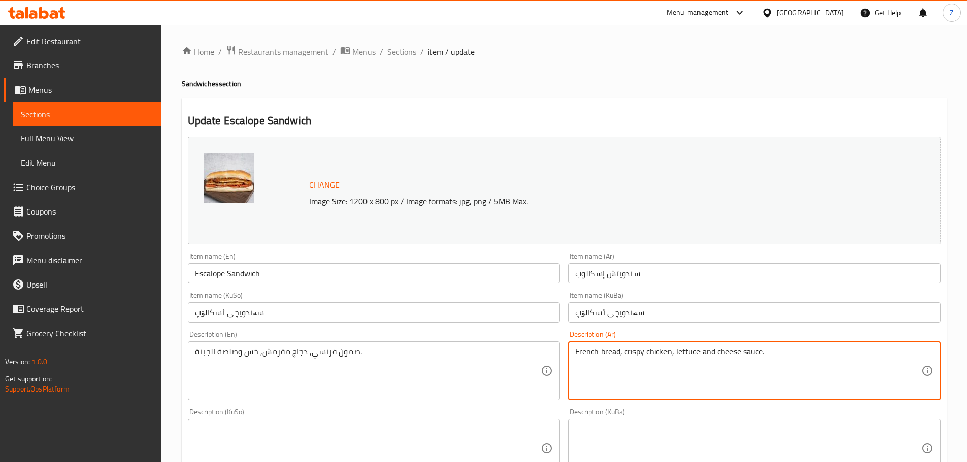
click at [679, 358] on textarea "French bread, crispy chicken, lettuce and cheese sauce." at bounding box center [748, 371] width 346 height 48
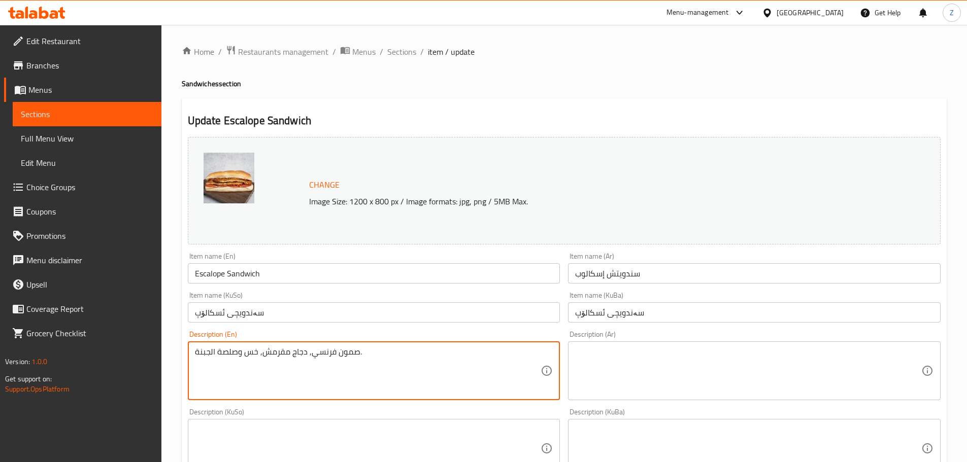
click at [410, 360] on textarea "صمون فرنسي, دجاج مقرمش, خس وصلصة الجبنة." at bounding box center [368, 371] width 346 height 48
paste textarea "French bread, crispy chicken, lettuce and cheese sauce."
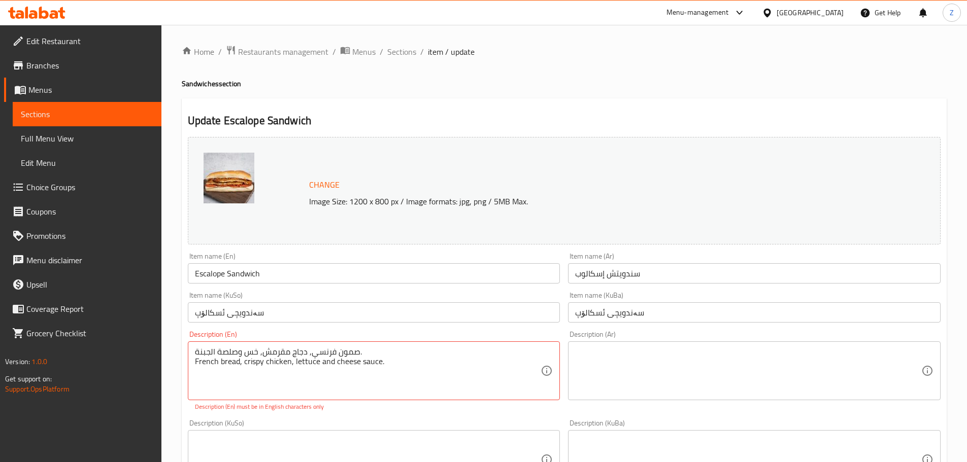
click at [423, 344] on div "صمون فرنسي, دجاج مقرمش, خس وصلصة الجبنة. French bread, crispy chicken, lettuce …" at bounding box center [374, 371] width 373 height 59
click at [380, 352] on textarea "صمون فرنسي, دجاج مقرمش, خس وصلصة الجبنة. French bread, crispy chicken, lettuce …" at bounding box center [368, 371] width 346 height 48
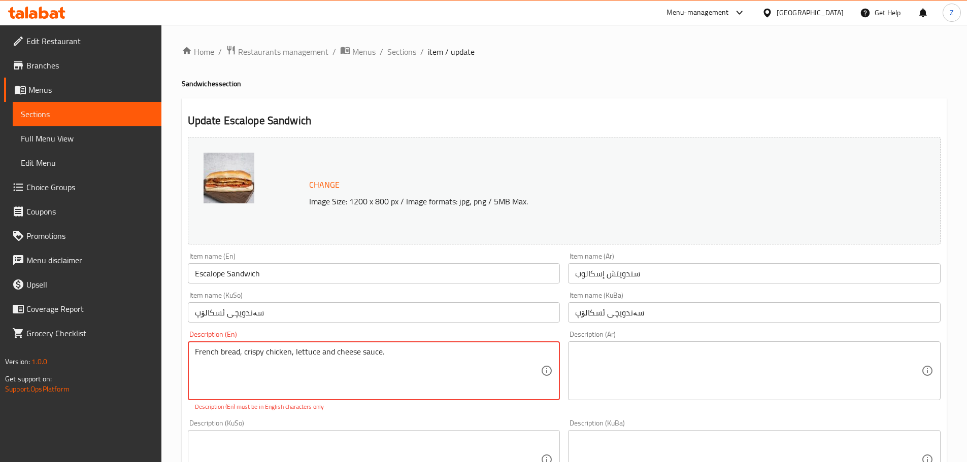
type textarea "French bread, crispy chicken, lettuce and cheese sauce."
click at [615, 340] on div "Description (Ar) Description (Ar)" at bounding box center [754, 366] width 373 height 70
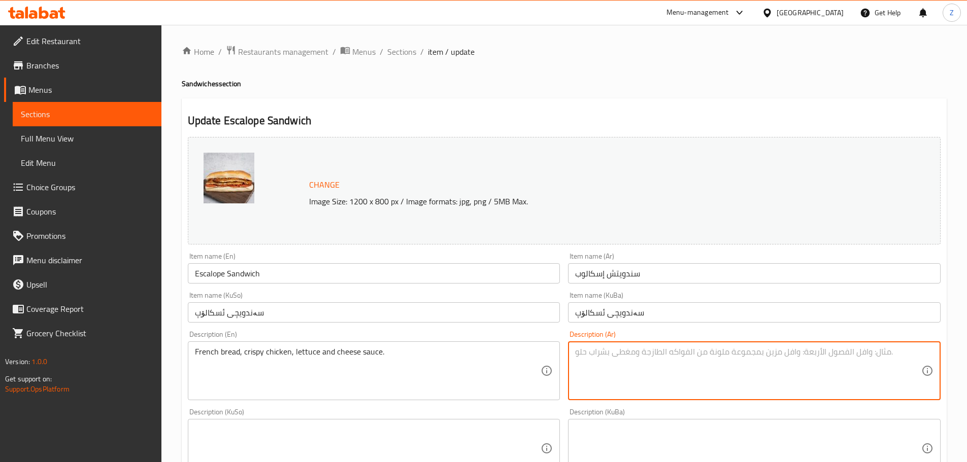
click at [617, 348] on textarea at bounding box center [748, 371] width 346 height 48
paste textarea "صمون فرنسي, دجاج مقرمش, خس وصلصة الجبنة."
type textarea "صمون فرنسي, دجاج مقرمش, خس وصلصة الجبنة."
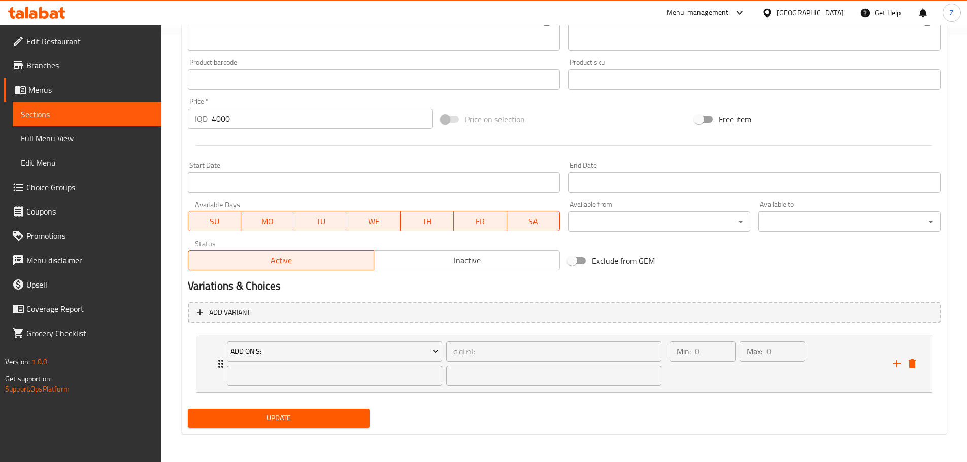
click at [270, 416] on span "Update" at bounding box center [279, 418] width 166 height 13
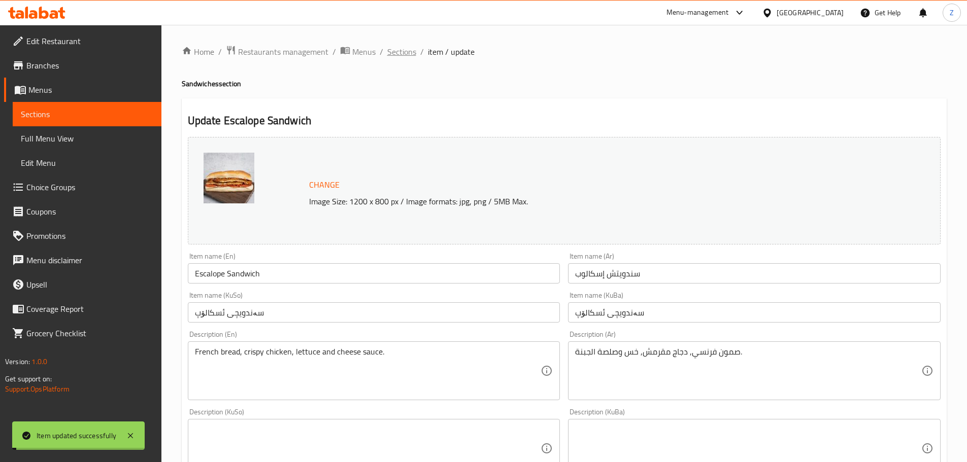
click at [394, 52] on span "Sections" at bounding box center [401, 52] width 29 height 12
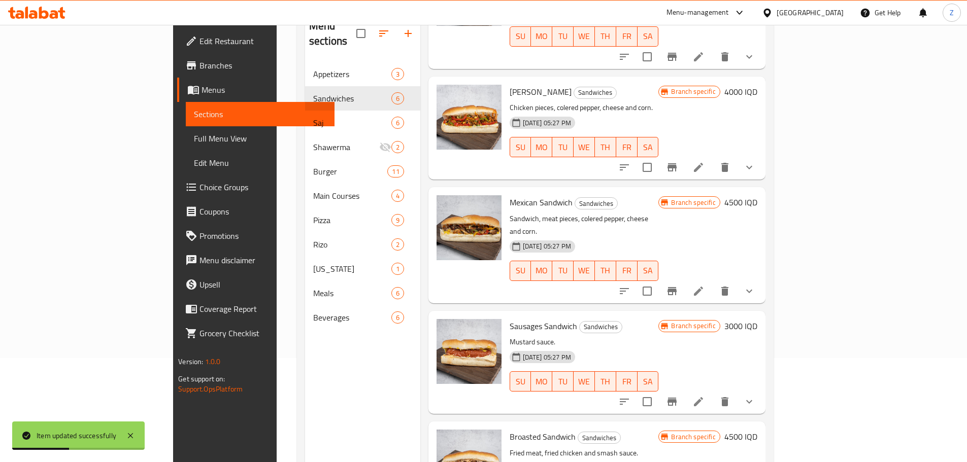
scroll to position [142, 0]
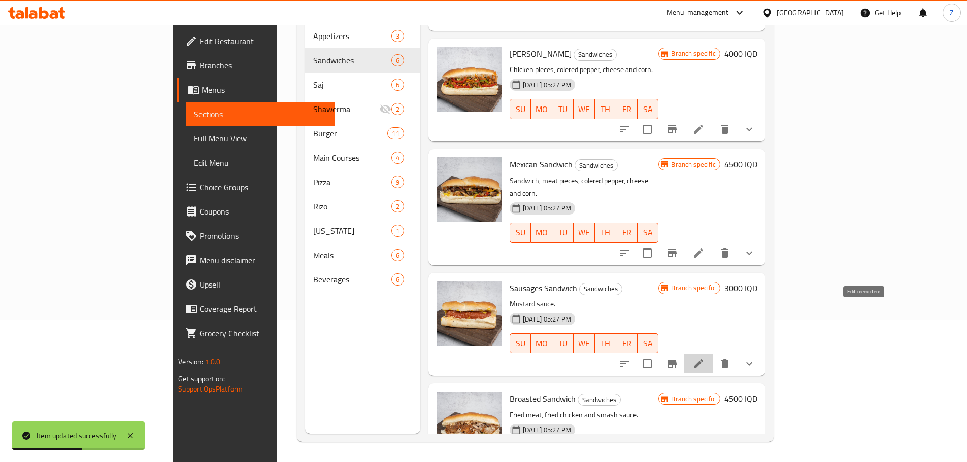
click at [703, 359] on icon at bounding box center [698, 363] width 9 height 9
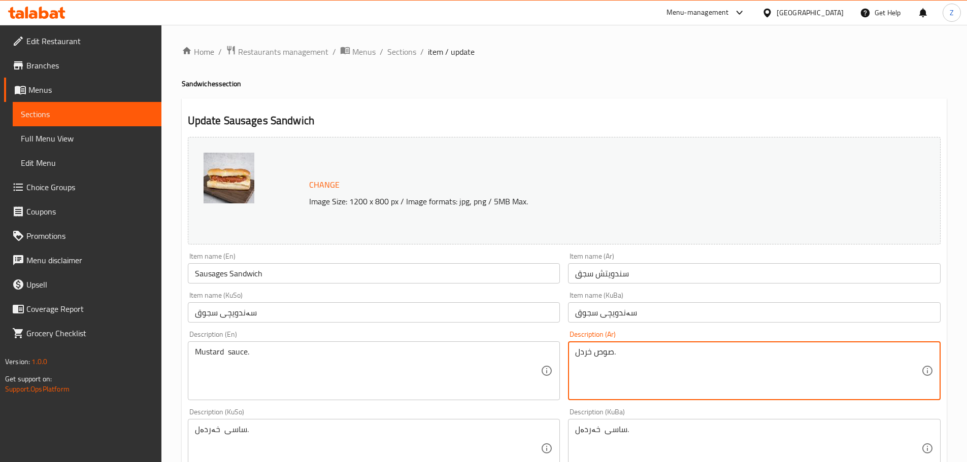
click at [728, 387] on textarea "صوص خردل." at bounding box center [748, 371] width 346 height 48
paste textarea "صمون فرنسي, هوت دوغ, خس, مخلل, كاتشب و"
type textarea "صمون فرنسي, هوت دوغ, خس, مخلل, كاتشب وخردل."
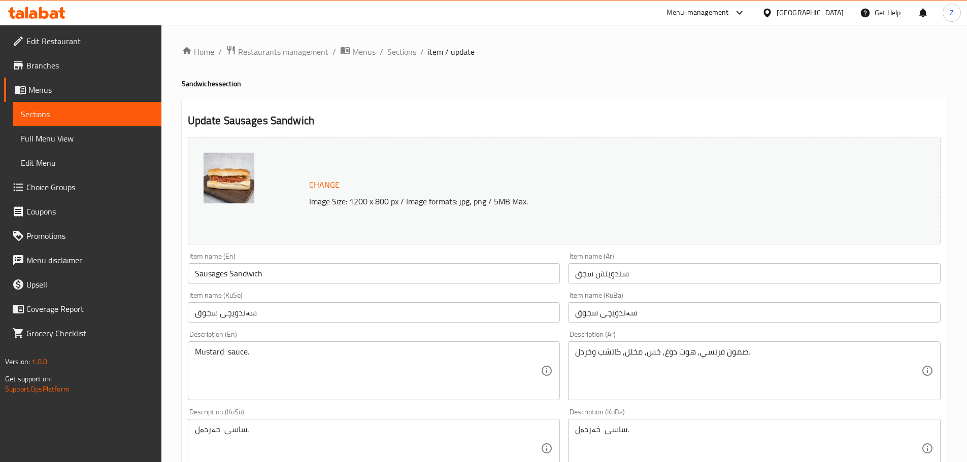
click at [446, 345] on div "Mustard sauce. Description (En)" at bounding box center [374, 371] width 373 height 59
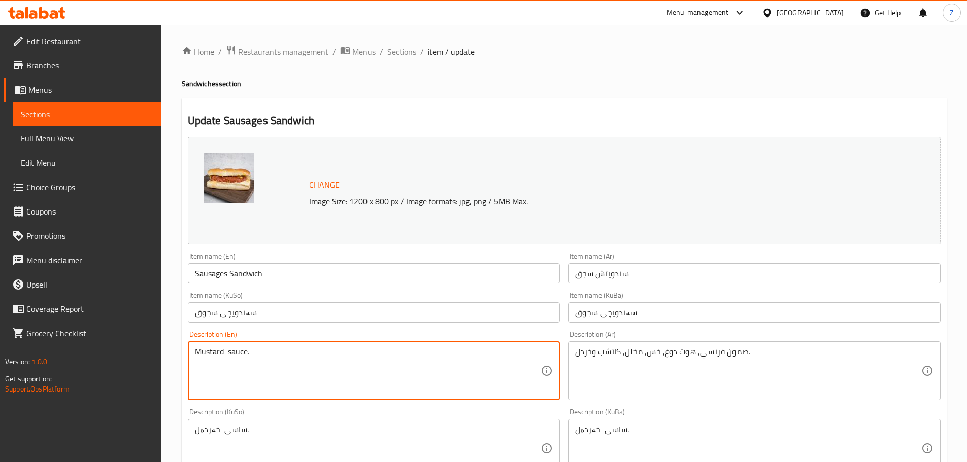
click at [440, 355] on textarea "Mustard sauce." at bounding box center [368, 371] width 346 height 48
paste textarea "French bread, hotdog, lettuce, pickles, ketchup and mustard"
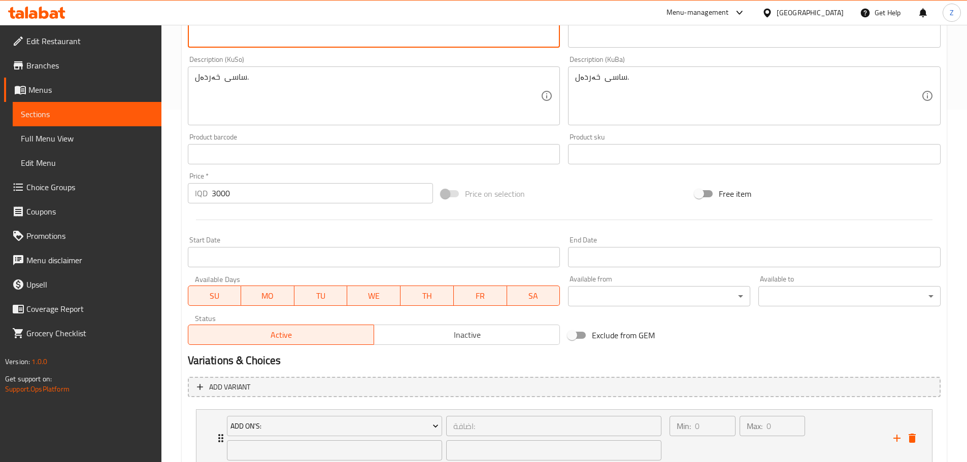
scroll to position [427, 0]
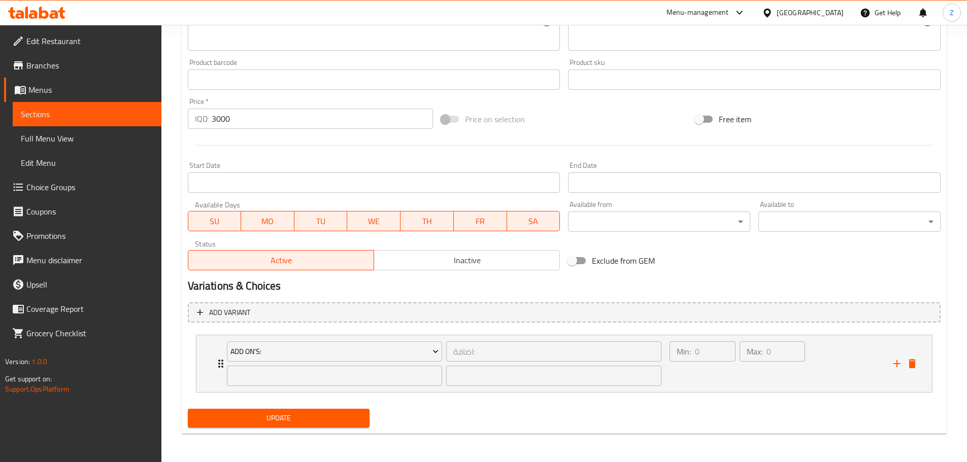
type textarea "French bread, hotdog, lettuce, pickles, ketchup and mustard."
click at [336, 422] on span "Update" at bounding box center [279, 418] width 166 height 13
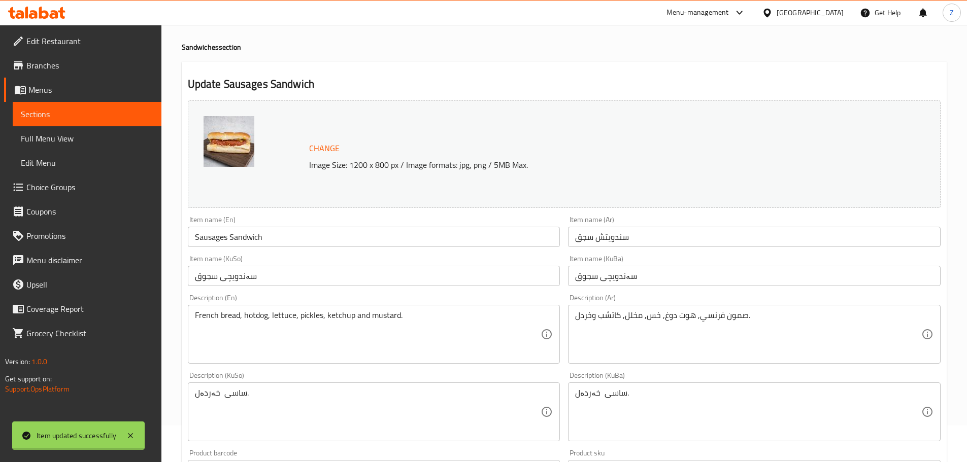
scroll to position [0, 0]
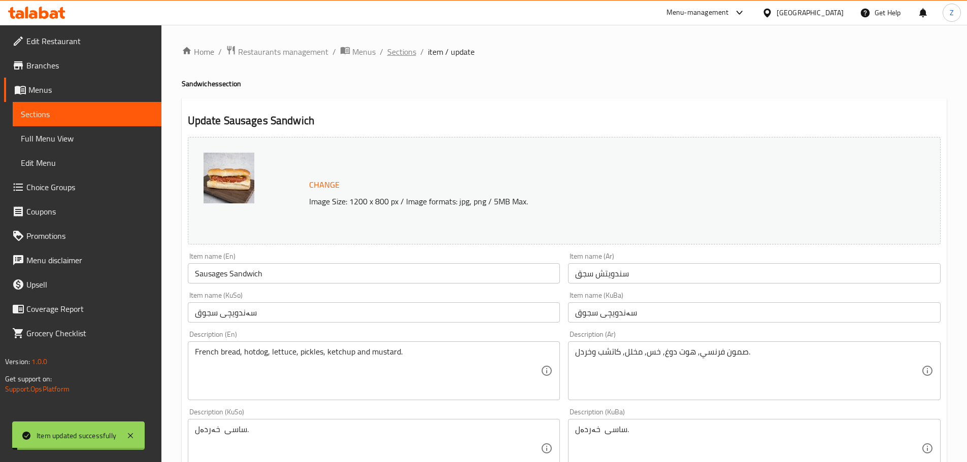
click at [397, 58] on span "Sections" at bounding box center [401, 52] width 29 height 12
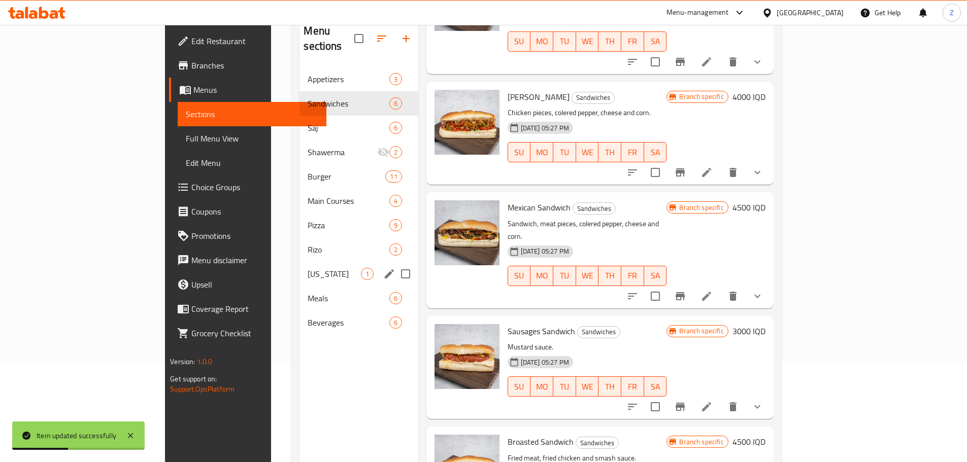
scroll to position [41, 0]
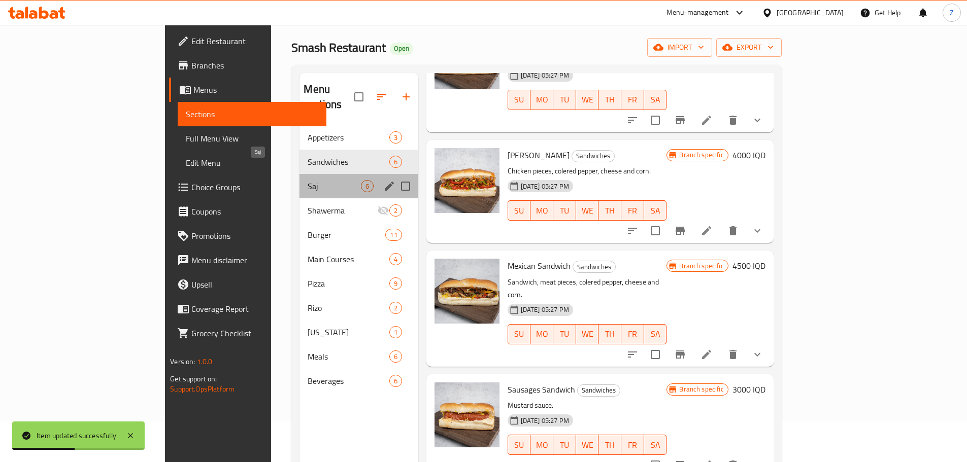
click at [308, 180] on span "Saj" at bounding box center [334, 186] width 53 height 12
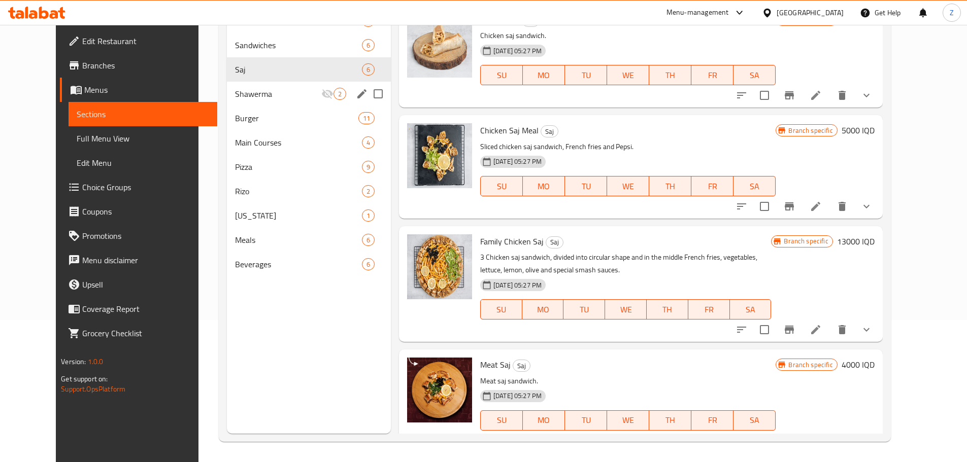
click at [235, 99] on span "Shawerma" at bounding box center [278, 94] width 86 height 12
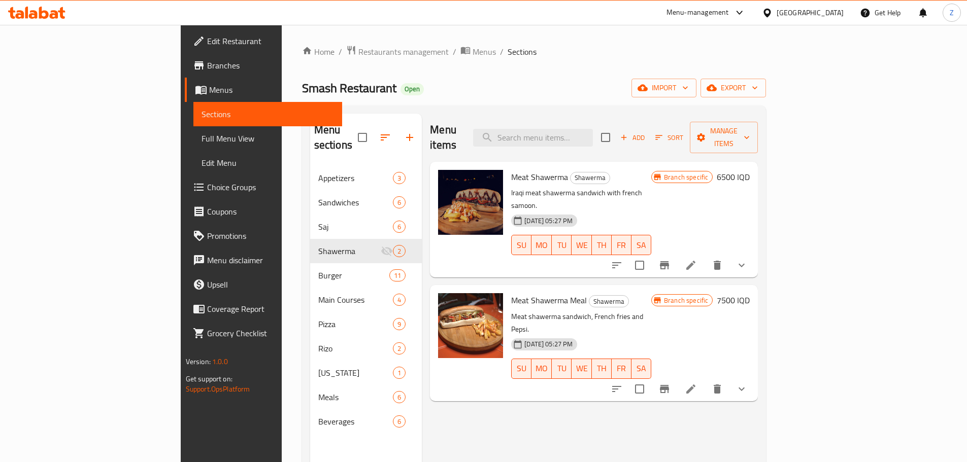
click at [651, 170] on h6 "Meat Shawerma Shawerma" at bounding box center [581, 177] width 140 height 14
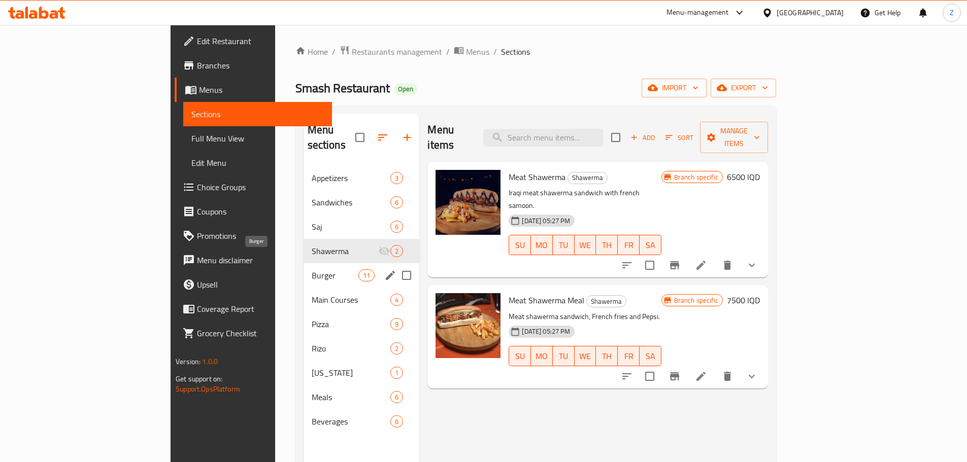
click at [312, 270] on span "Burger" at bounding box center [335, 276] width 47 height 12
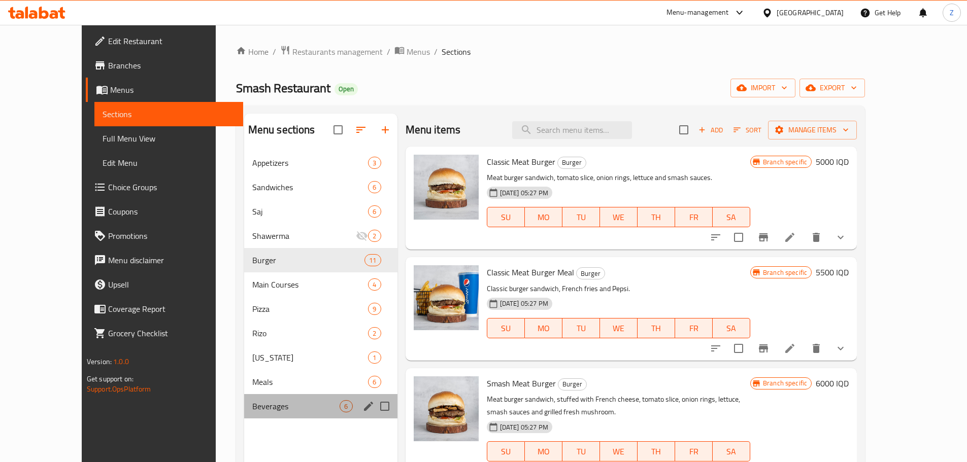
click at [273, 413] on div "Beverages 6" at bounding box center [320, 406] width 153 height 24
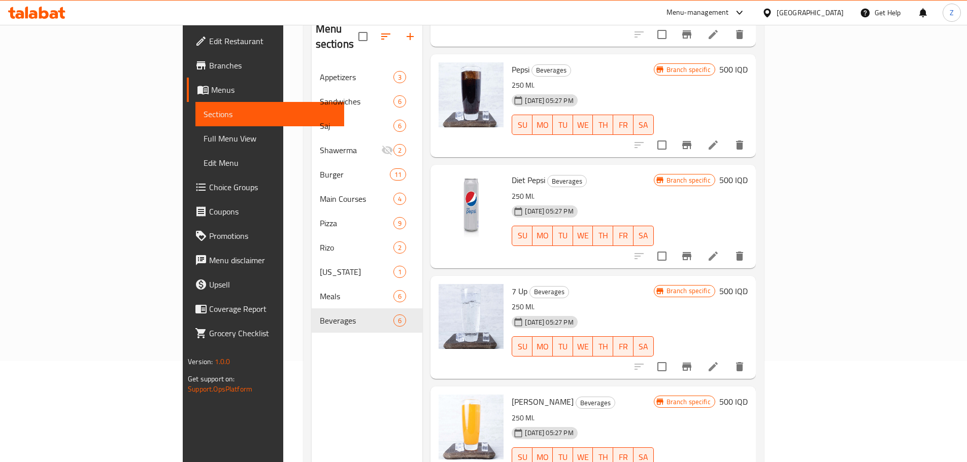
scroll to position [142, 0]
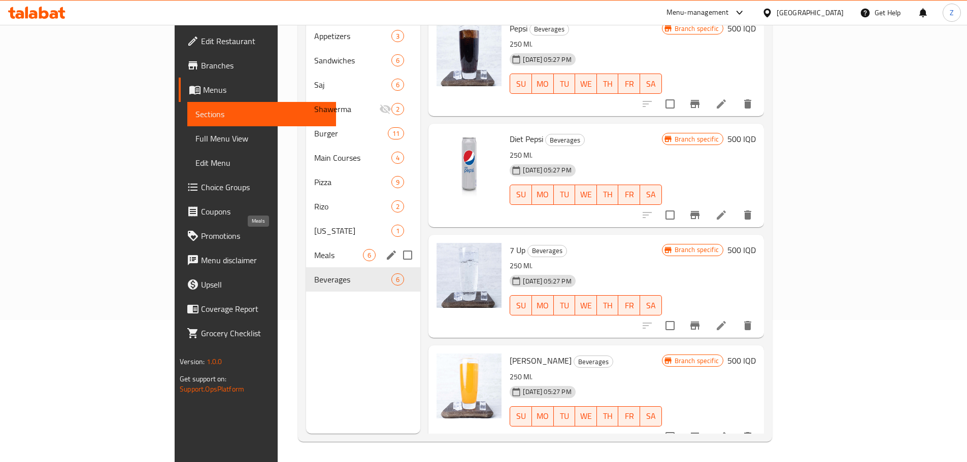
click at [314, 249] on span "Meals" at bounding box center [338, 255] width 49 height 12
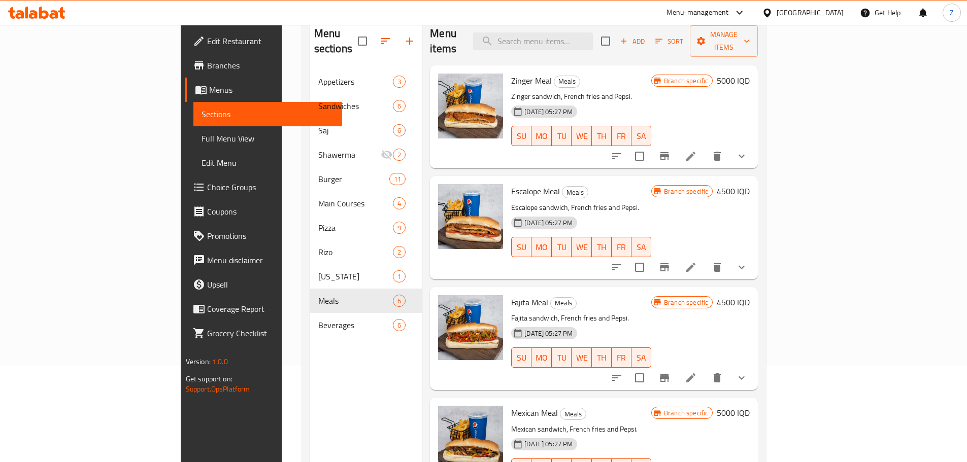
scroll to position [41, 0]
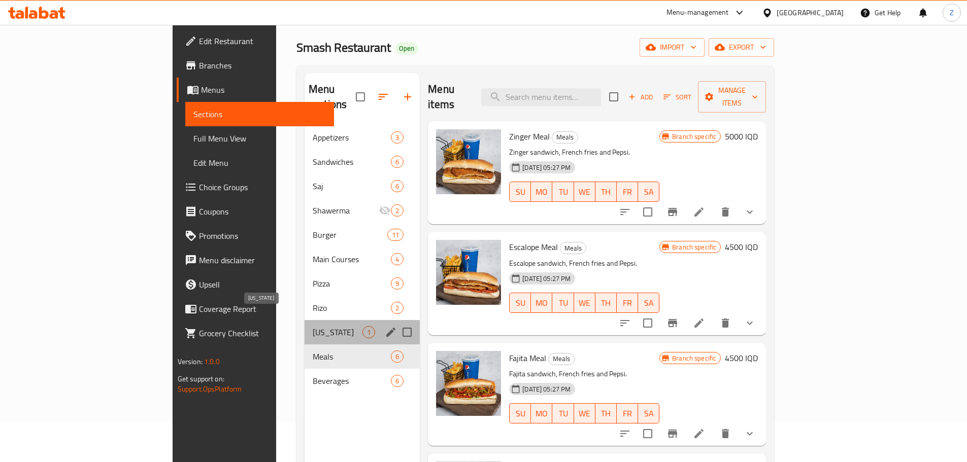
click at [313, 326] on span "Kentucky" at bounding box center [338, 332] width 50 height 12
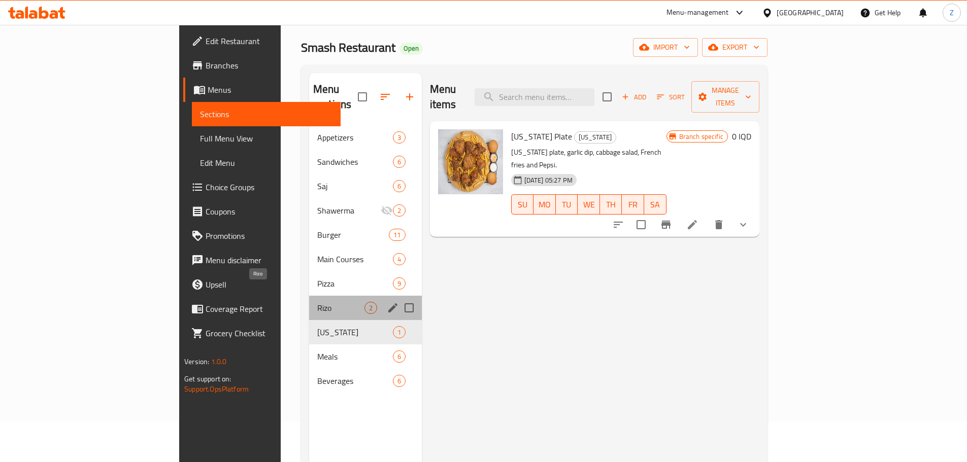
click at [317, 302] on span "Rizo" at bounding box center [340, 308] width 47 height 12
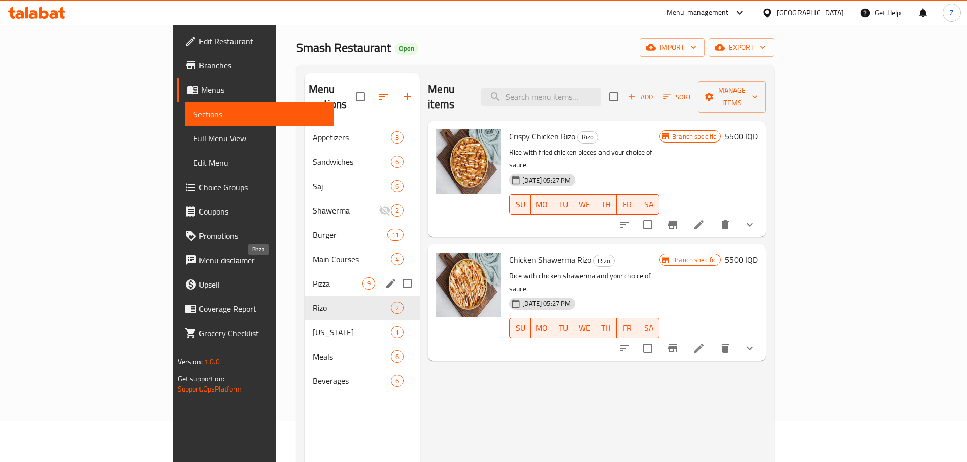
click at [313, 278] on span "Pizza" at bounding box center [338, 284] width 50 height 12
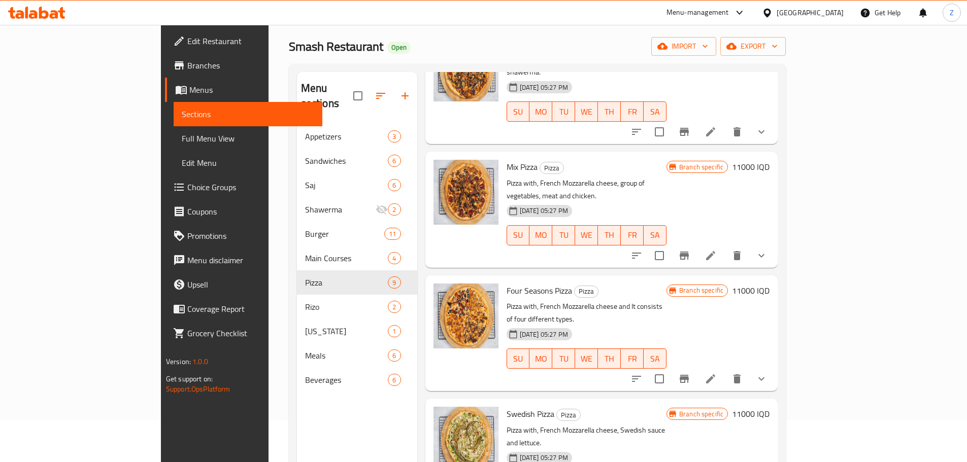
scroll to position [41, 0]
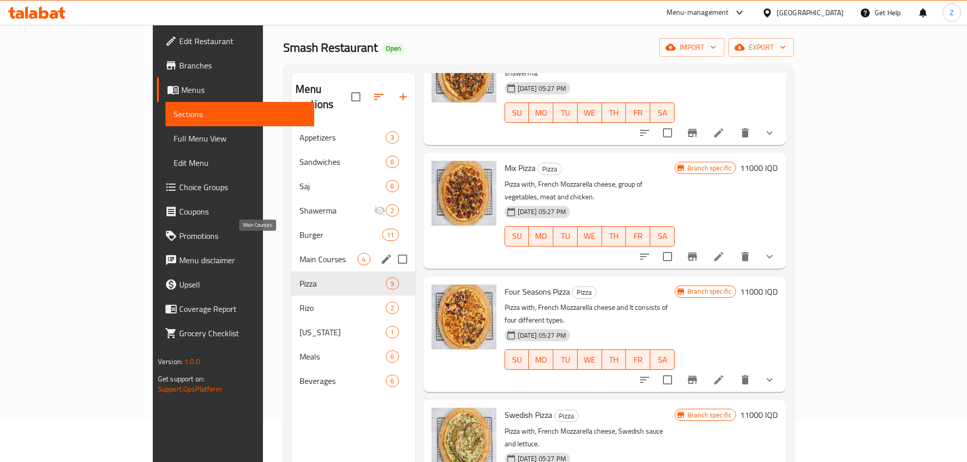
click at [299, 253] on span "Main Courses" at bounding box center [328, 259] width 58 height 12
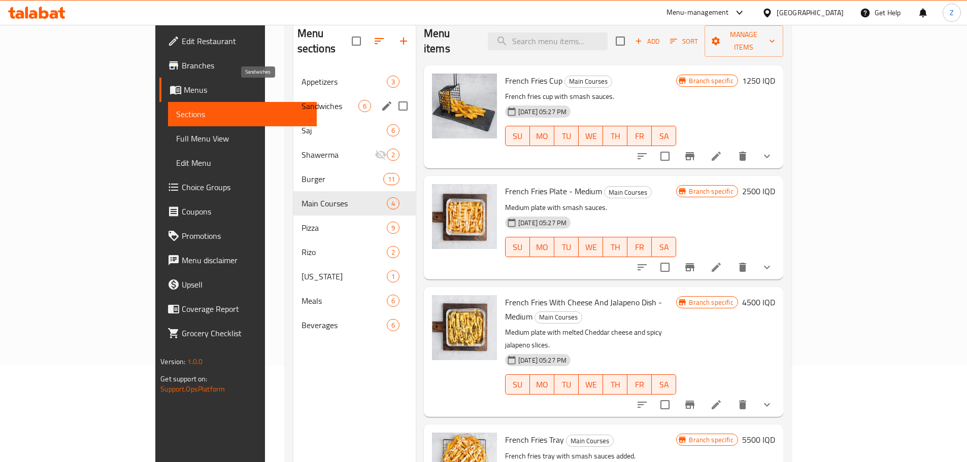
scroll to position [41, 0]
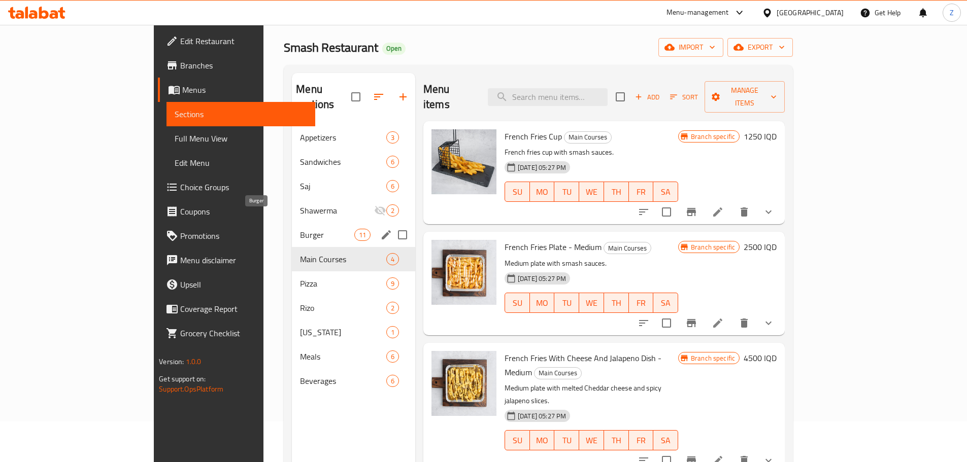
click at [300, 229] on span "Burger" at bounding box center [327, 235] width 54 height 12
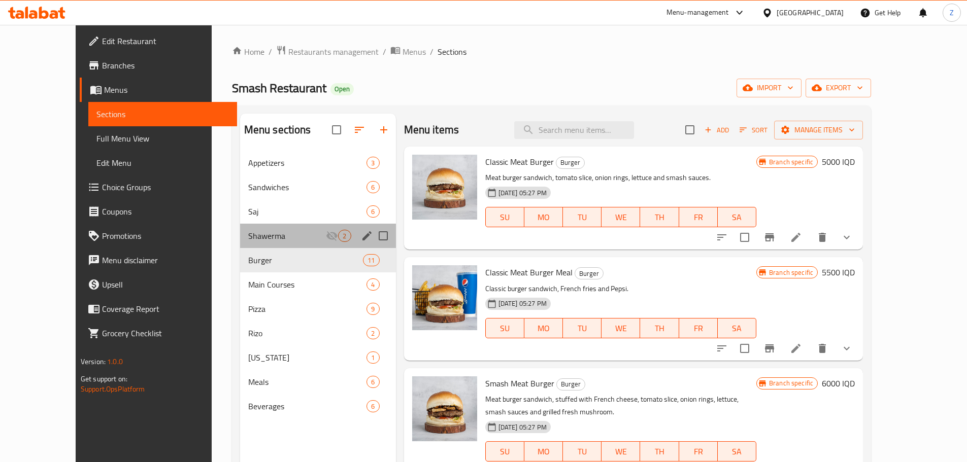
click at [240, 243] on div "Shawerma 2" at bounding box center [318, 236] width 156 height 24
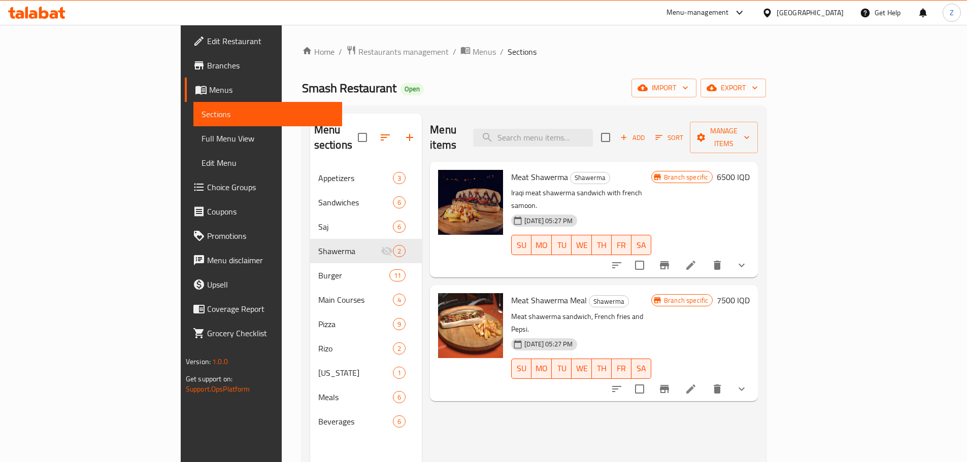
click at [373, 141] on button "button" at bounding box center [385, 137] width 24 height 24
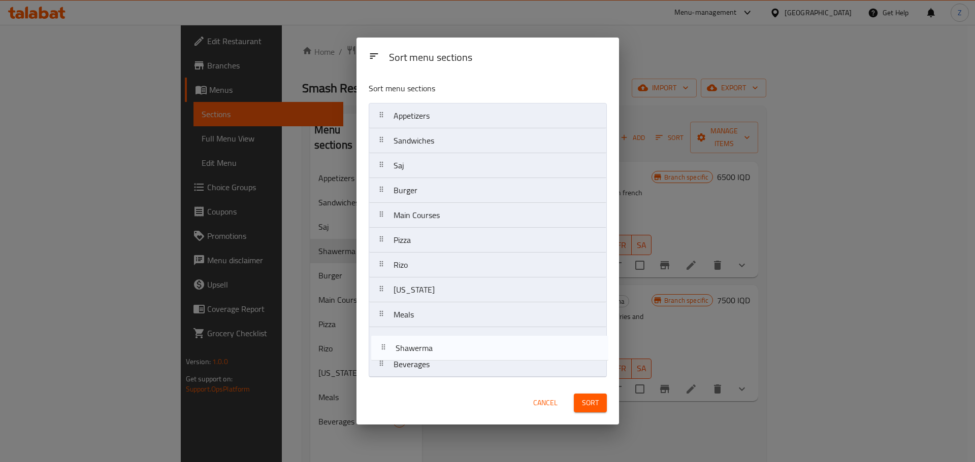
drag, startPoint x: 422, startPoint y: 197, endPoint x: 422, endPoint y: 400, distance: 203.0
click at [422, 400] on div "Sort menu sections Sort menu sections Appetizers Sandwiches Saj Shawerma Burger…" at bounding box center [487, 231] width 262 height 387
drag, startPoint x: 434, startPoint y: 349, endPoint x: 430, endPoint y: 365, distance: 16.3
click at [430, 364] on nav "Appetizers Sandwiches Saj Burger Main Courses Pizza Rizo Kentucky Meals Shawerm…" at bounding box center [488, 240] width 238 height 275
click at [446, 374] on nav "Appetizers Sandwiches Saj Burger Main Courses Pizza Rizo Kentucky Meals Shawerm…" at bounding box center [488, 240] width 238 height 275
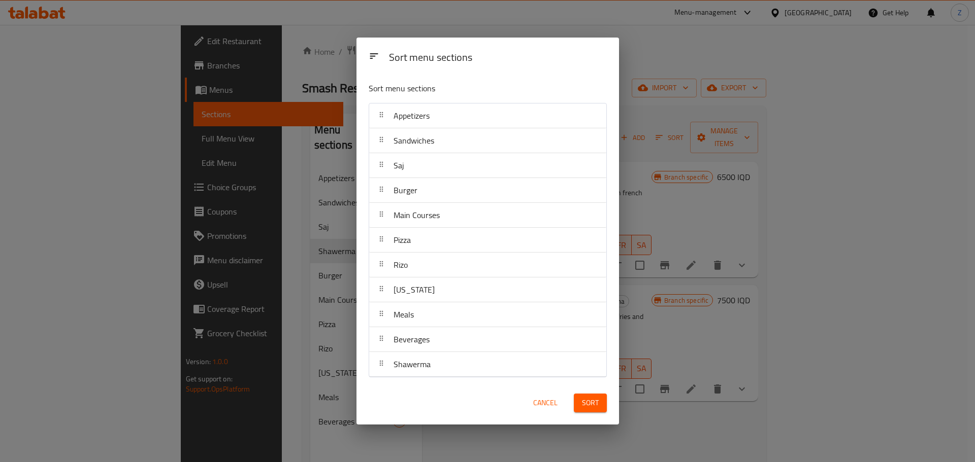
click at [575, 402] on button "Sort" at bounding box center [590, 403] width 33 height 19
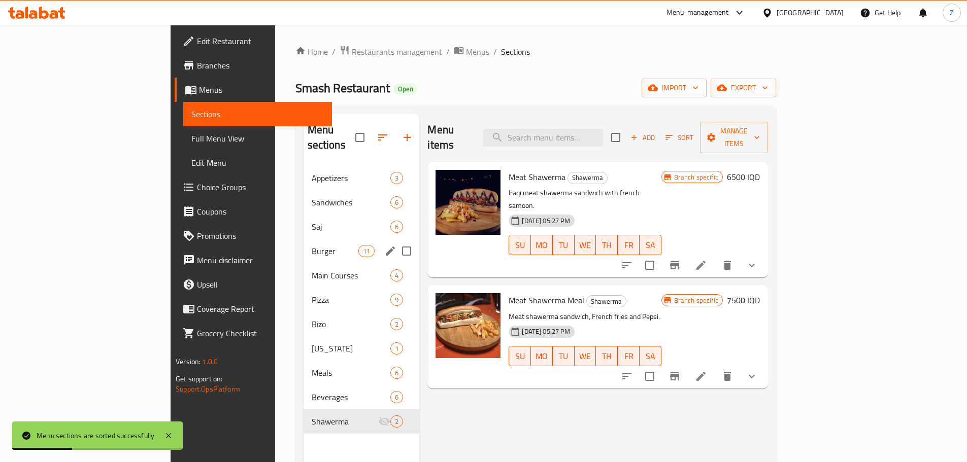
click at [304, 244] on div "Burger 11" at bounding box center [362, 251] width 116 height 24
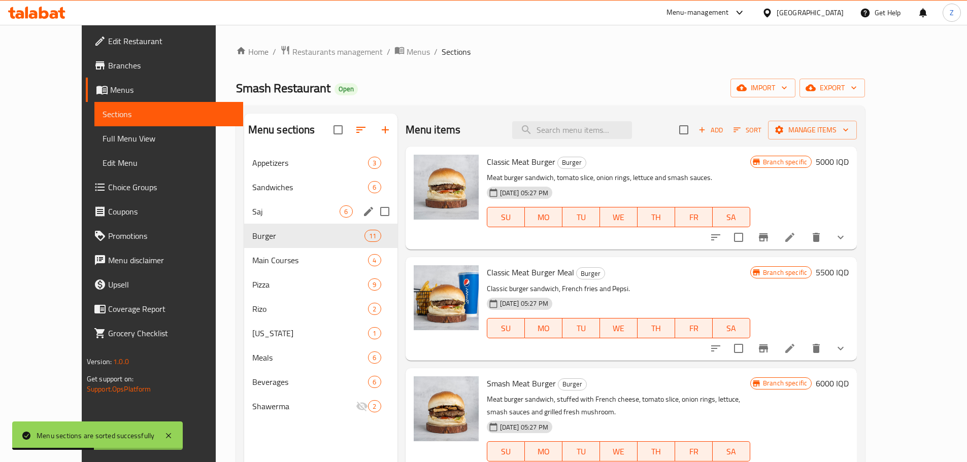
click at [252, 210] on span "Saj" at bounding box center [296, 212] width 88 height 12
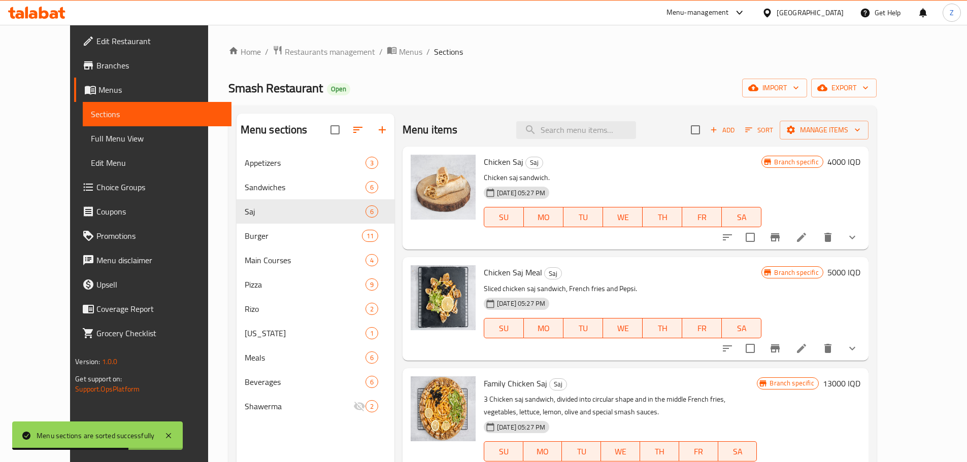
click at [816, 239] on li at bounding box center [801, 237] width 28 height 18
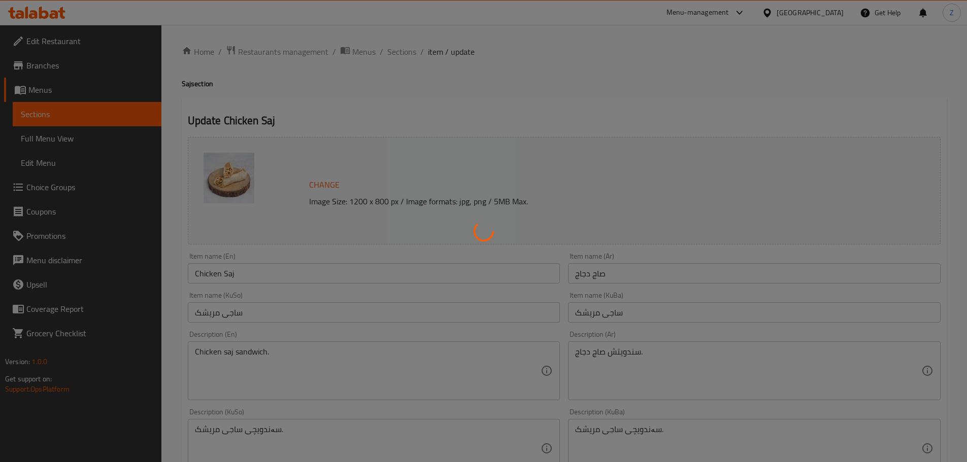
type input "اضافة:"
type input "0"
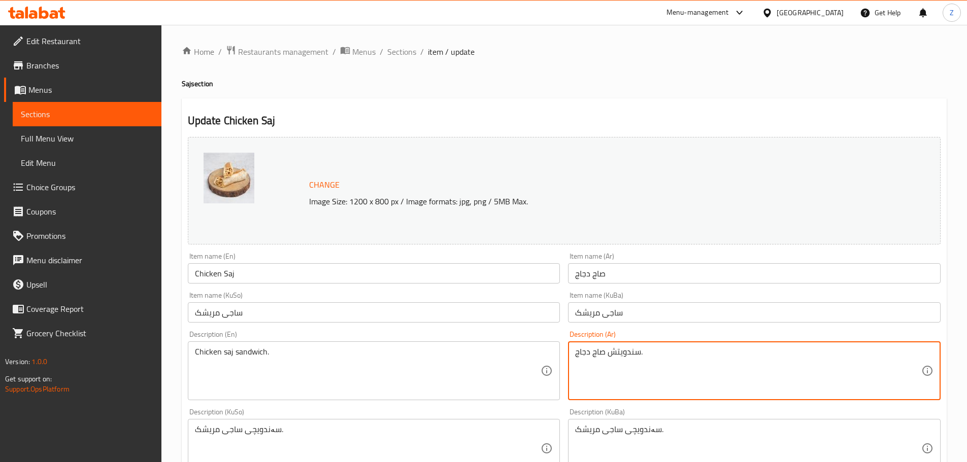
click at [610, 362] on textarea "سندويتش صاج دجاج." at bounding box center [748, 371] width 346 height 48
paste textarea "بز الصاج, شاورما دجاج، بطاطا مقلية، مخلل وثومية"
type textarea "خبز الصاج, شاورما دجاج، بطاطا مقلية، مخلل وثومية."
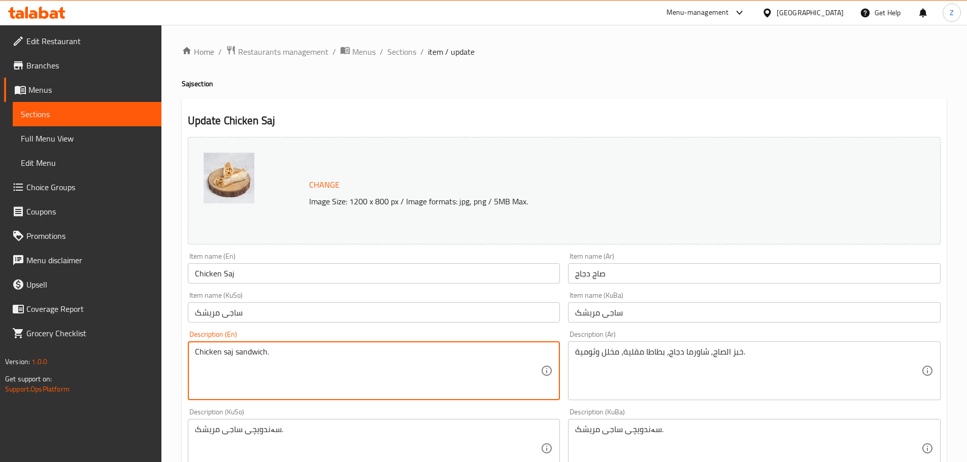
click at [228, 350] on textarea "Chicken saj sandwich." at bounding box center [368, 371] width 346 height 48
paste textarea "Saj bread, chicken pieces, lettuce, cheese and sauce"
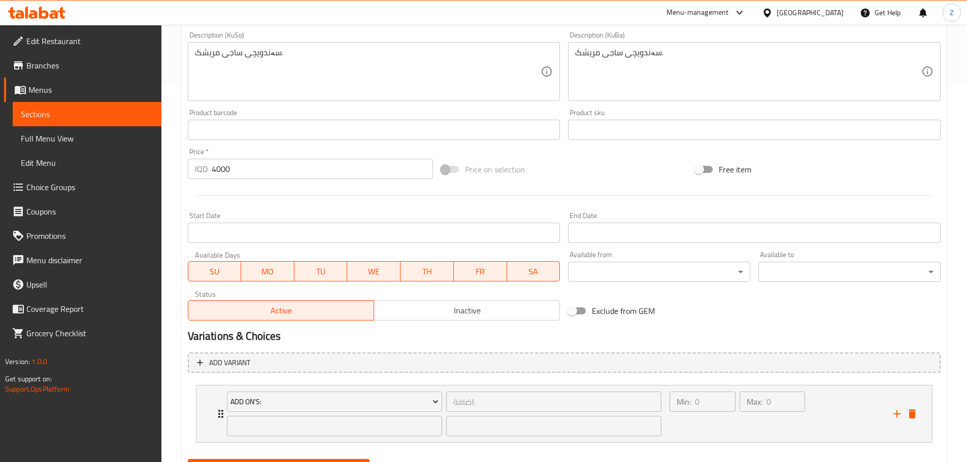
scroll to position [427, 0]
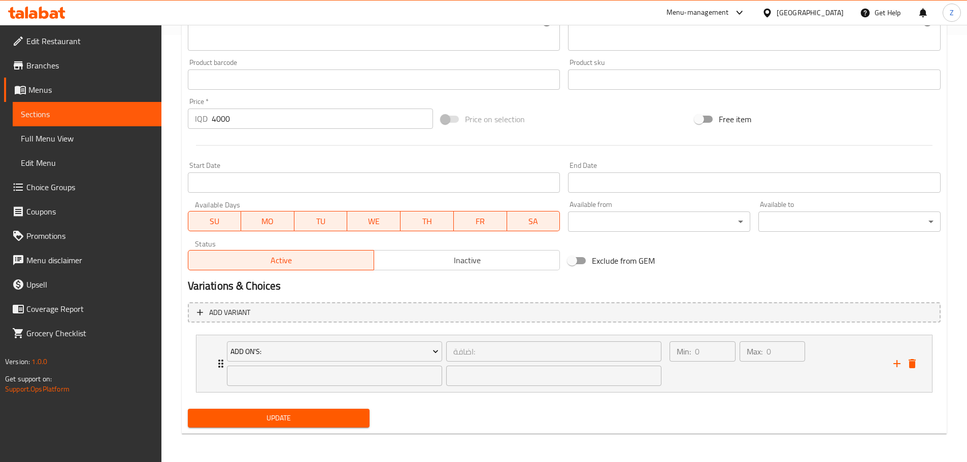
type textarea "Saj bread, chicken pieces, lettuce, cheese and sauce."
click at [292, 407] on div "Update" at bounding box center [279, 418] width 190 height 27
click at [292, 409] on button "Update" at bounding box center [279, 418] width 182 height 19
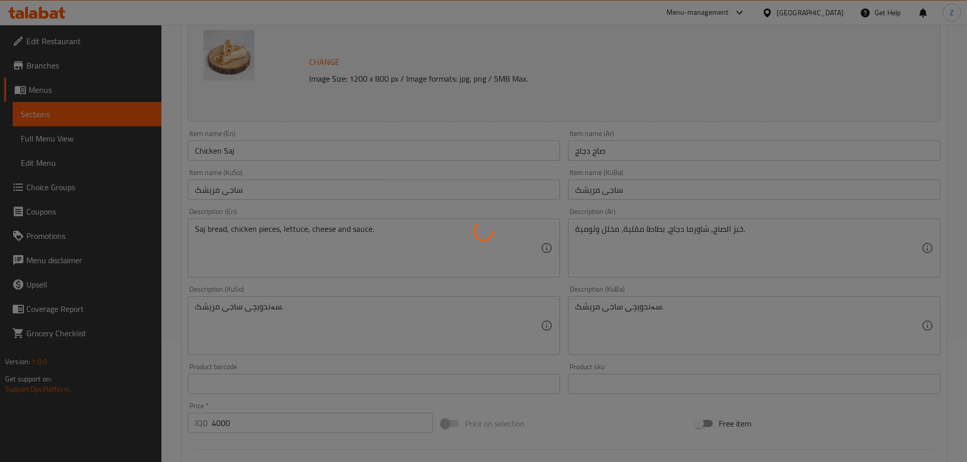
scroll to position [0, 0]
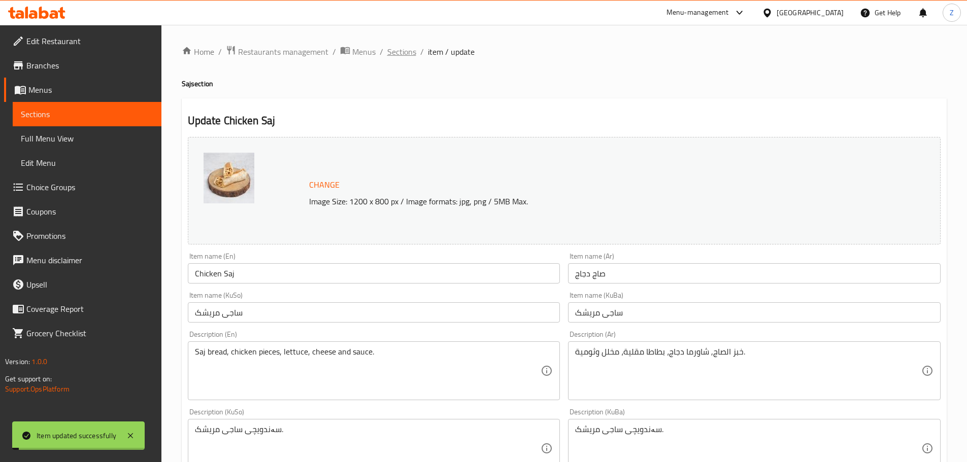
click at [413, 50] on span "Sections" at bounding box center [401, 52] width 29 height 12
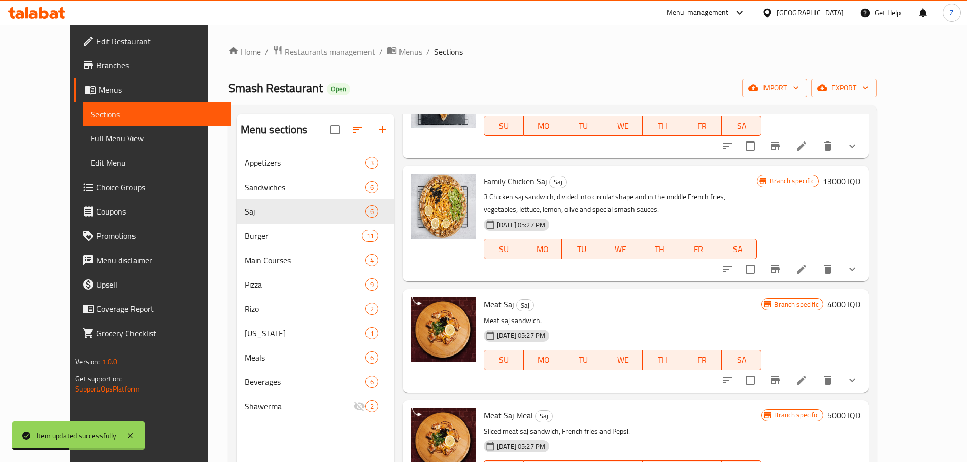
scroll to position [203, 0]
click at [808, 382] on icon at bounding box center [801, 380] width 12 height 12
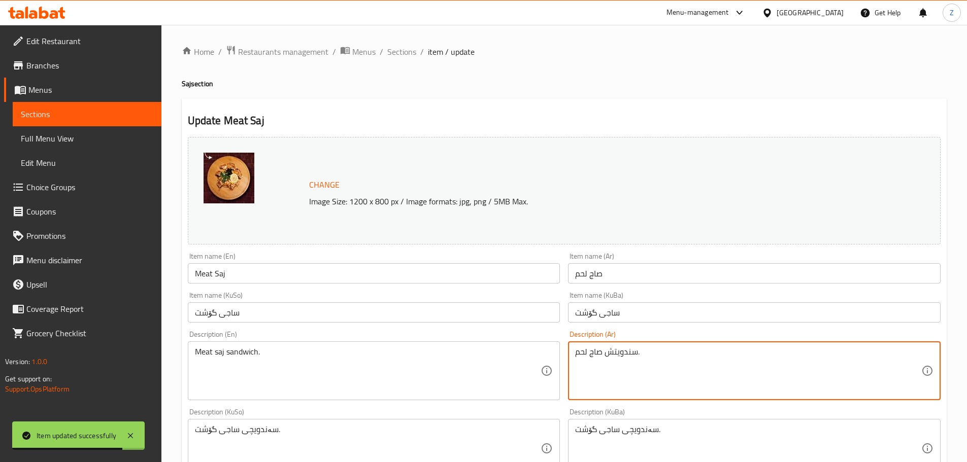
click at [649, 372] on textarea "سندويتش صاج لحم." at bounding box center [748, 371] width 346 height 48
paste textarea "بز الصاج, شاورما لحم، بطاطا مقلية، مخلل وثومية"
type textarea "خبز الصاج, شاورما لحم، بطاطا مقلية، مخلل وثومية."
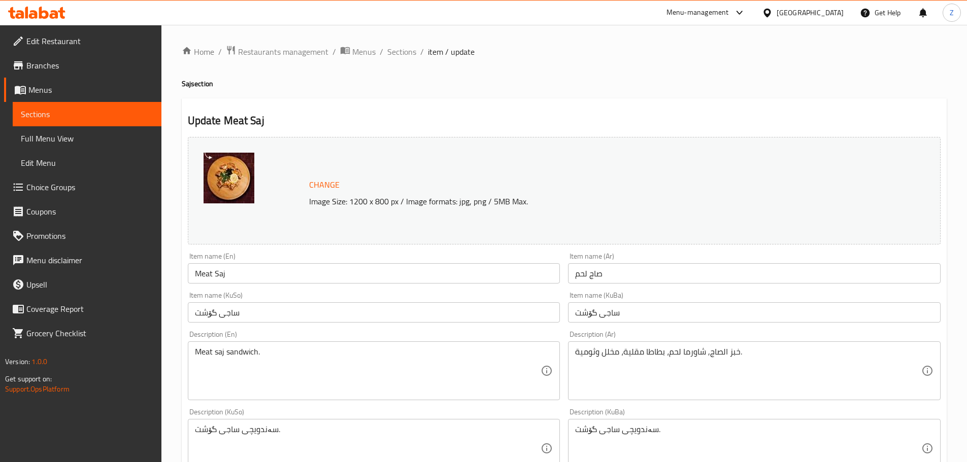
click at [365, 343] on div "Meat saj sandwich. Description (En)" at bounding box center [374, 371] width 373 height 59
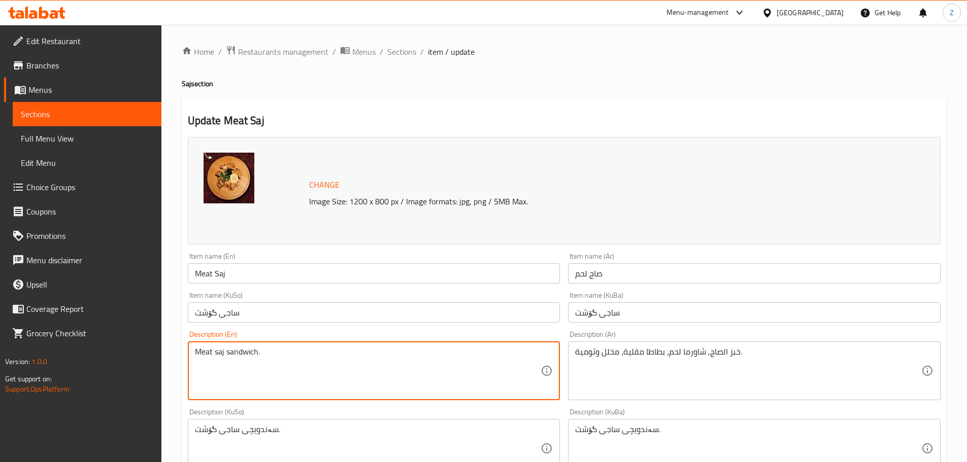
click at [363, 351] on textarea "Meat saj sandwich." at bounding box center [368, 371] width 346 height 48
paste textarea "Saj bread, meat slices, lettuce, cheese and sauce"
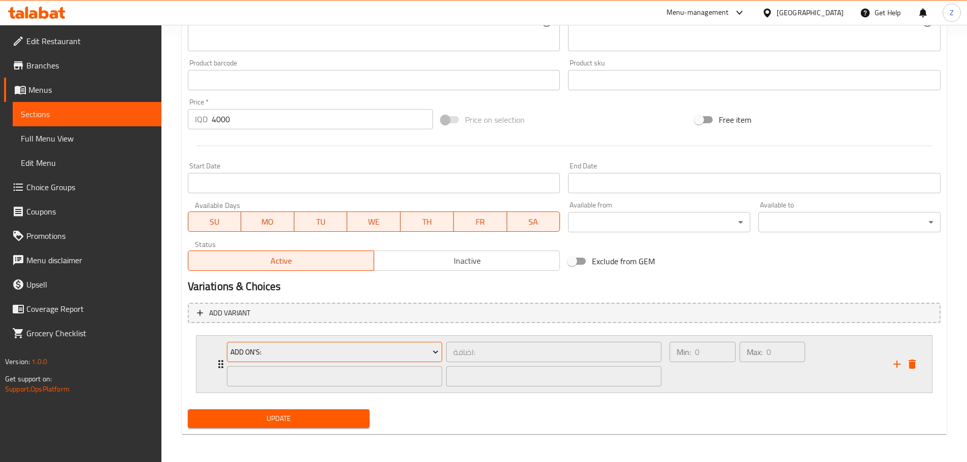
scroll to position [427, 0]
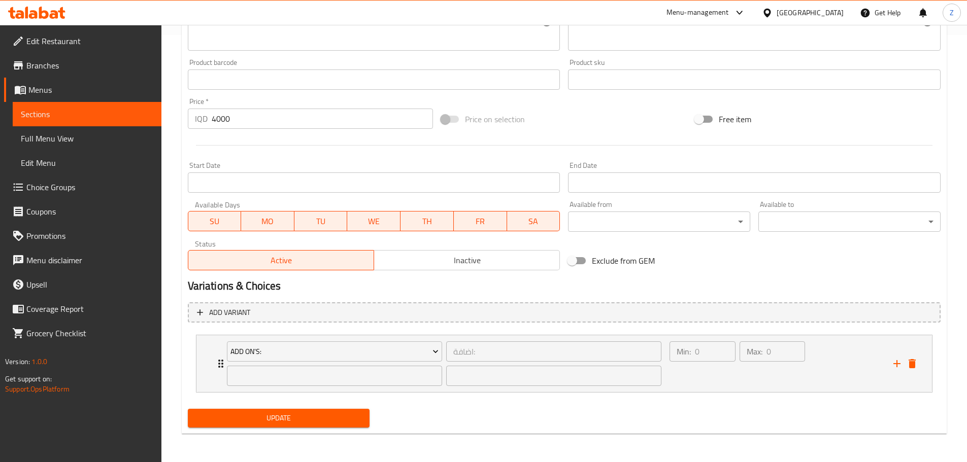
type textarea "Saj bread, meat slices, lettuce, cheese and sauce."
click at [264, 408] on div "Update" at bounding box center [279, 418] width 190 height 27
click at [262, 412] on button "Update" at bounding box center [279, 418] width 182 height 19
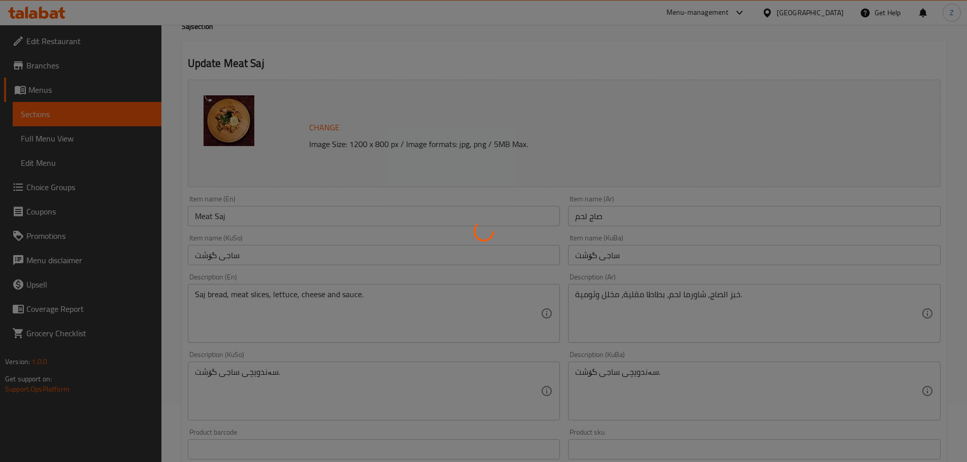
scroll to position [0, 0]
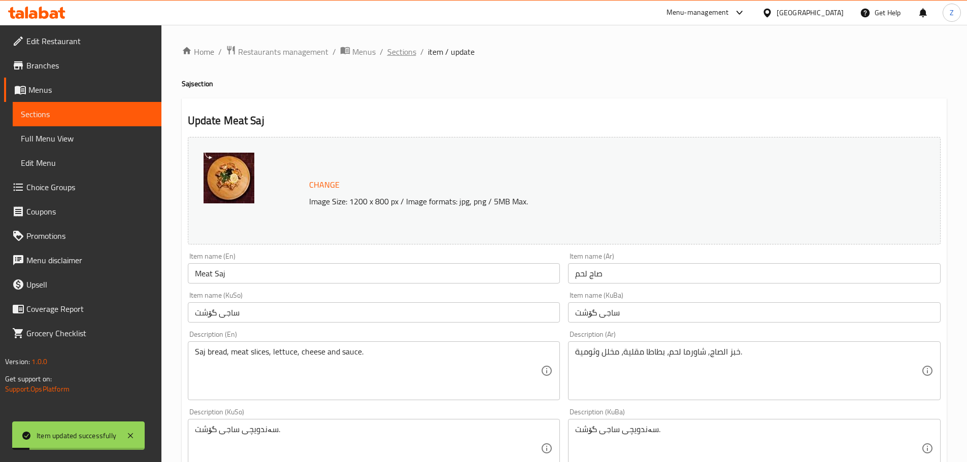
click at [414, 56] on span "Sections" at bounding box center [401, 52] width 29 height 12
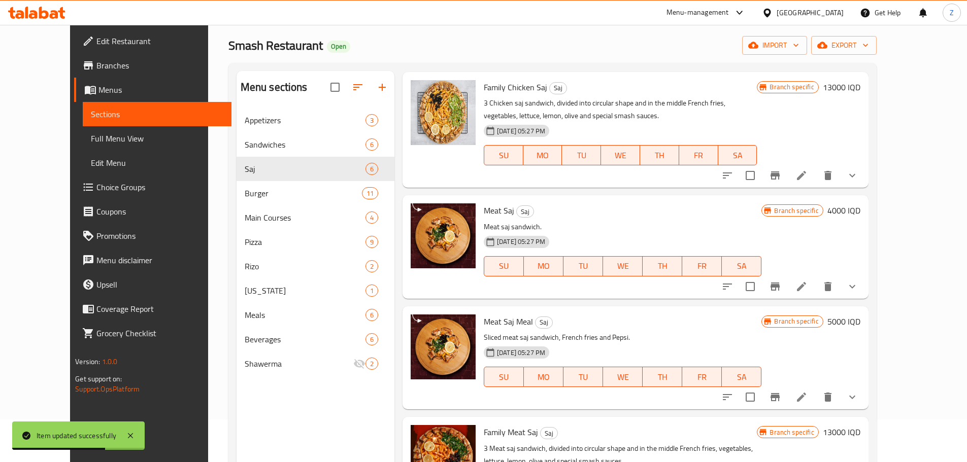
scroll to position [102, 0]
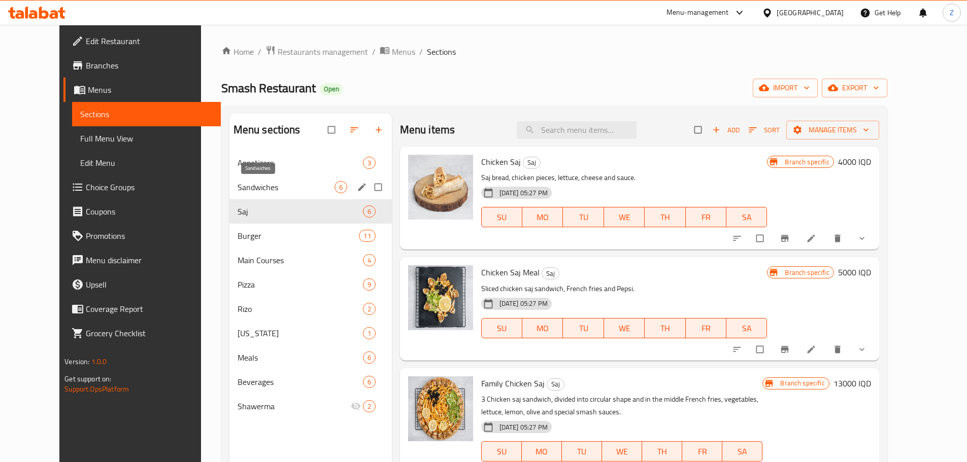
click at [229, 180] on div "Sandwiches 6" at bounding box center [310, 187] width 162 height 24
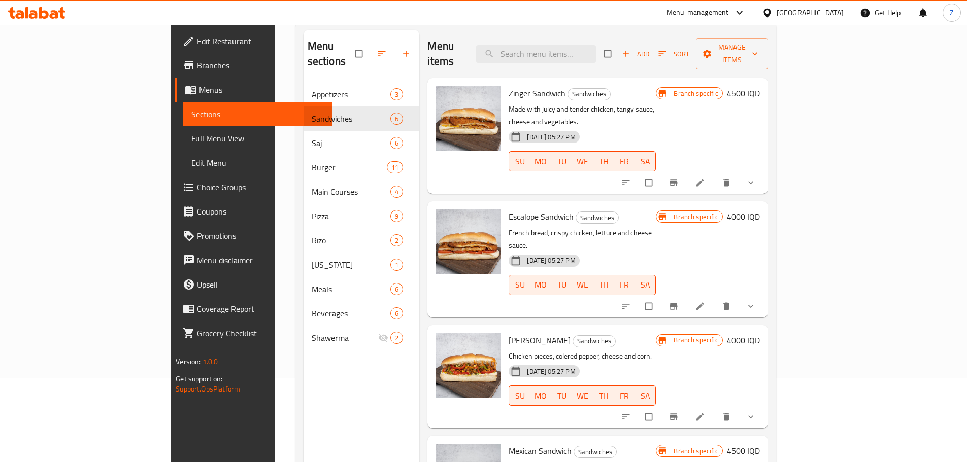
scroll to position [41, 0]
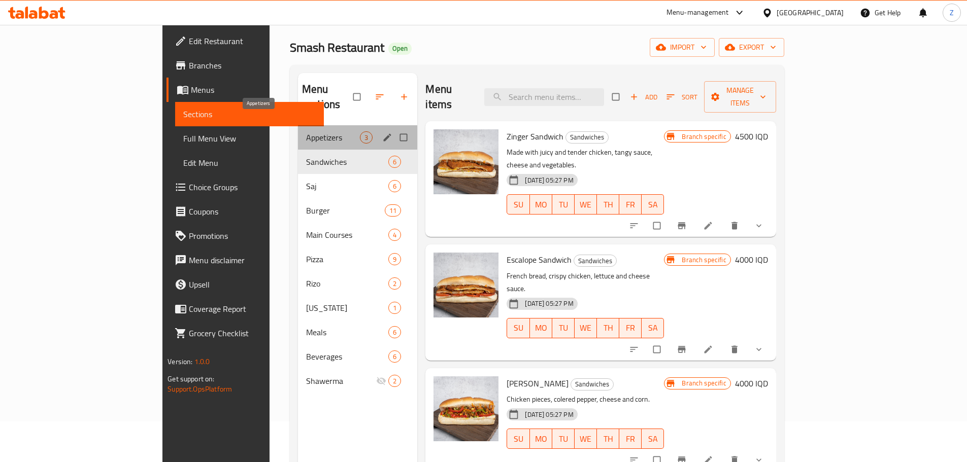
click at [306, 131] on span "Appetizers" at bounding box center [333, 137] width 54 height 12
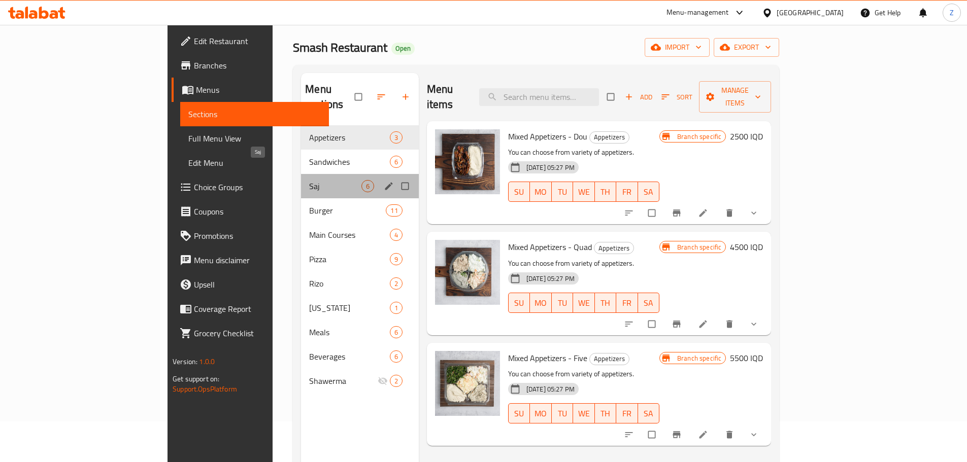
click at [309, 180] on span "Saj" at bounding box center [335, 186] width 52 height 12
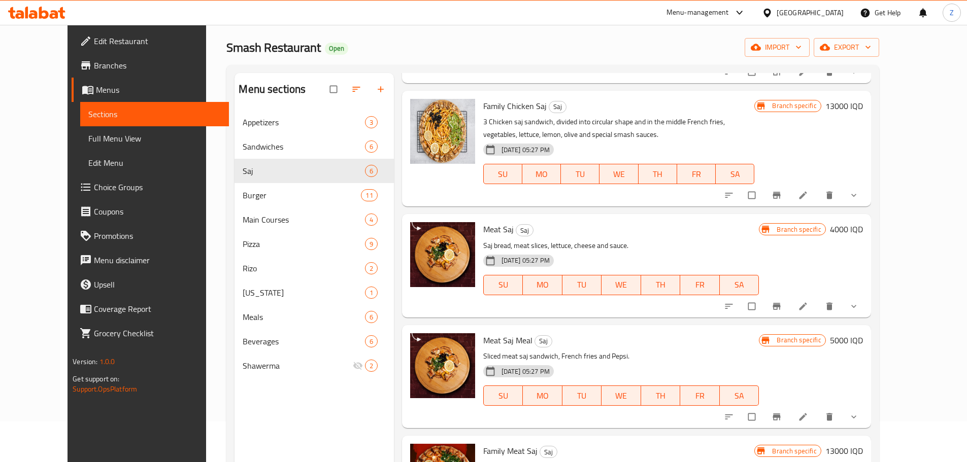
scroll to position [254, 0]
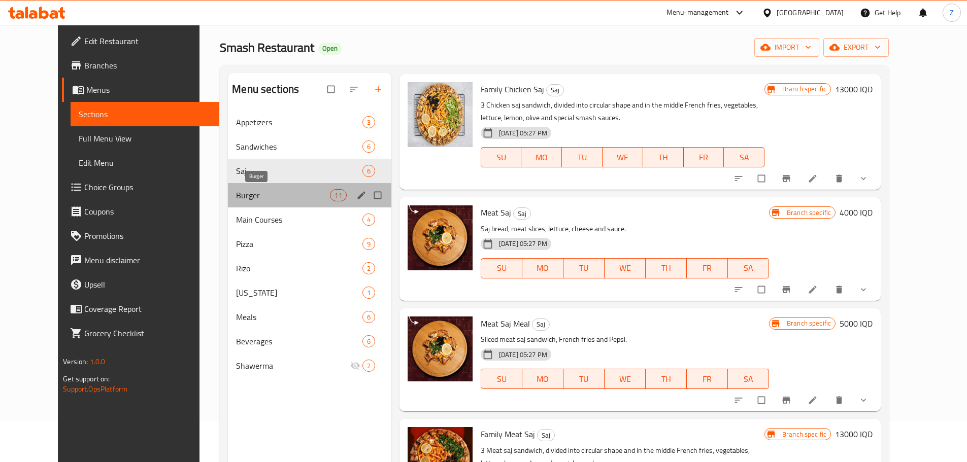
click at [256, 198] on span "Burger" at bounding box center [283, 195] width 94 height 12
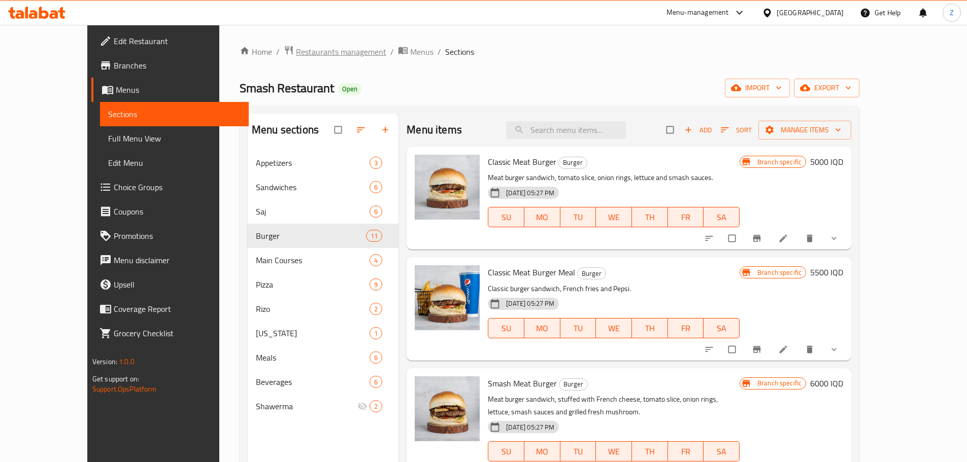
click at [296, 47] on span "Restaurants management" at bounding box center [341, 52] width 90 height 12
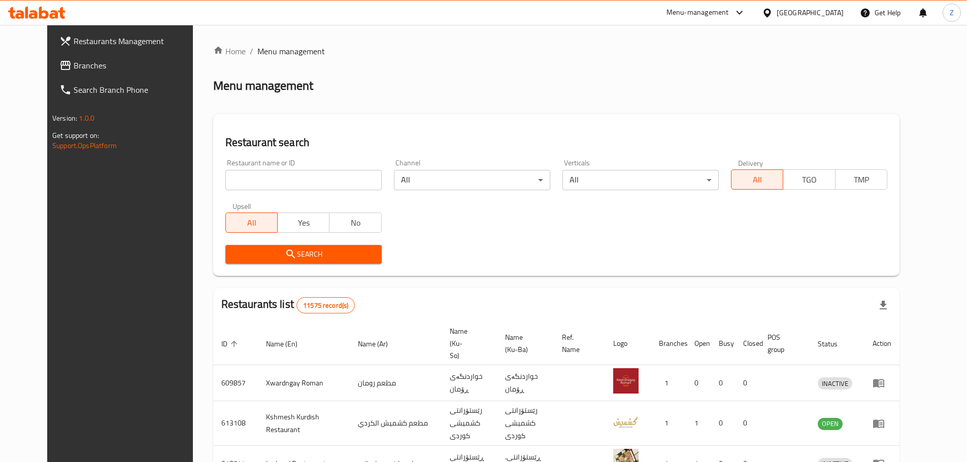
click at [310, 184] on div "Home / Menu management Menu management Restaurant search Restaurant name or ID …" at bounding box center [556, 394] width 686 height 699
click at [310, 184] on input "search" at bounding box center [303, 180] width 156 height 20
paste input "659300"
type input "659300"
click at [290, 256] on span "Search" at bounding box center [303, 254] width 140 height 13
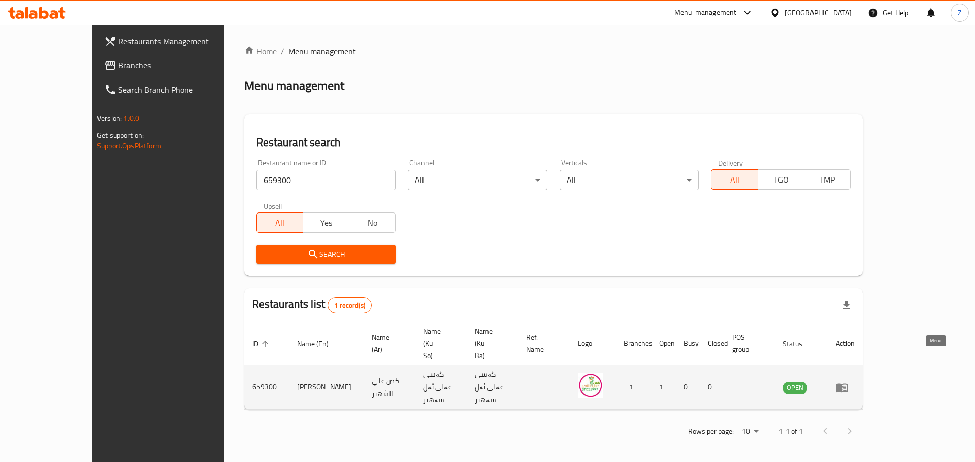
click at [847, 384] on icon "enhanced table" at bounding box center [841, 388] width 11 height 9
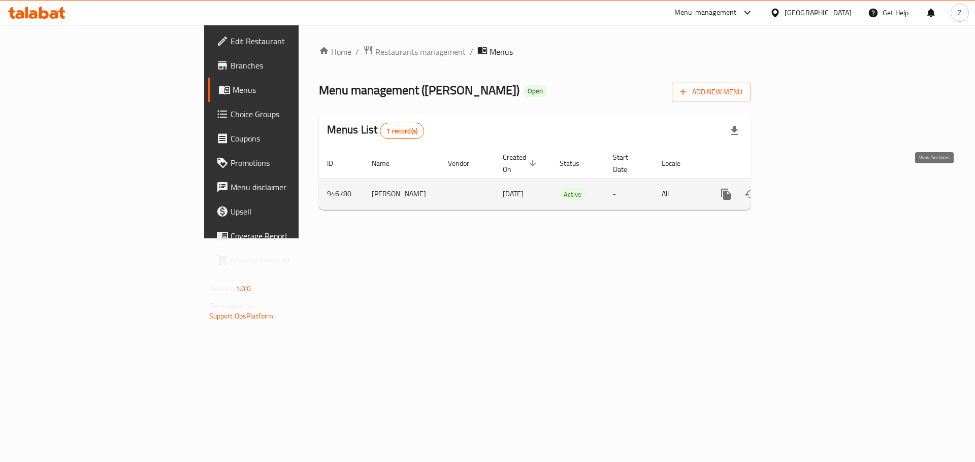
click at [811, 182] on link "enhanced table" at bounding box center [799, 194] width 24 height 24
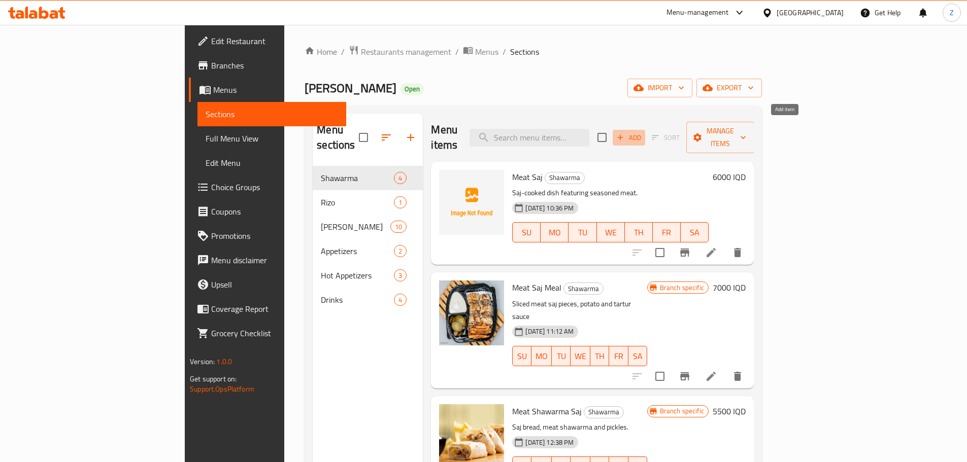
click at [643, 135] on span "Add" at bounding box center [628, 138] width 27 height 12
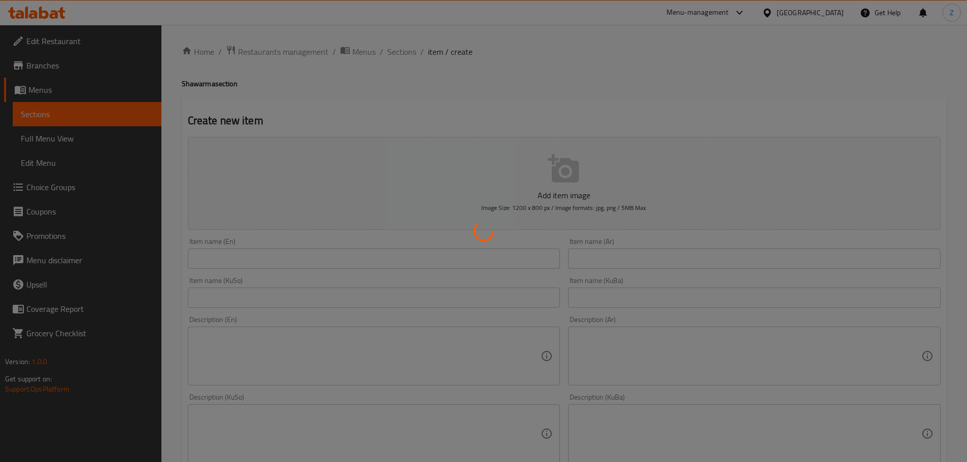
click at [655, 262] on div at bounding box center [483, 231] width 967 height 462
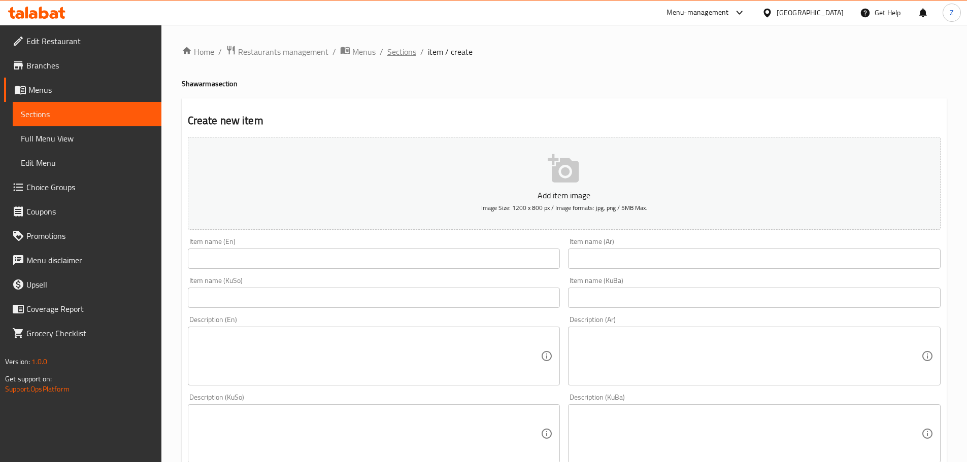
click at [400, 49] on span "Sections" at bounding box center [401, 52] width 29 height 12
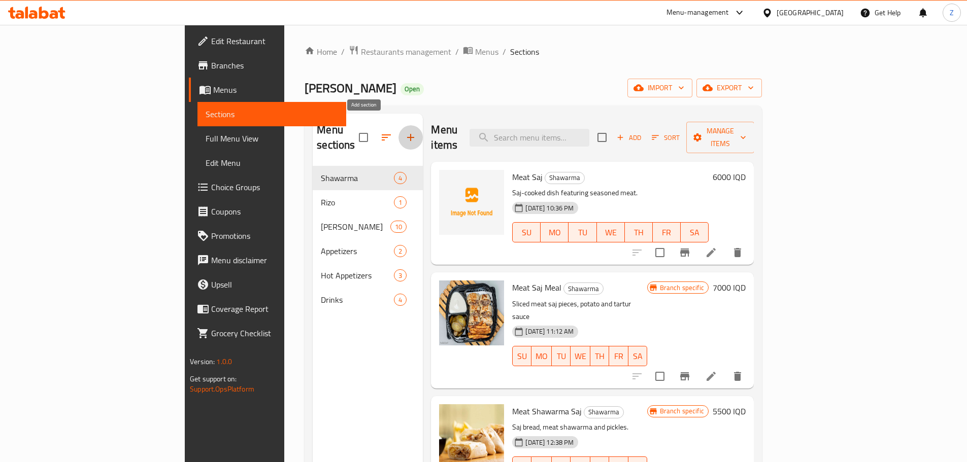
click at [398, 127] on button "button" at bounding box center [410, 137] width 24 height 24
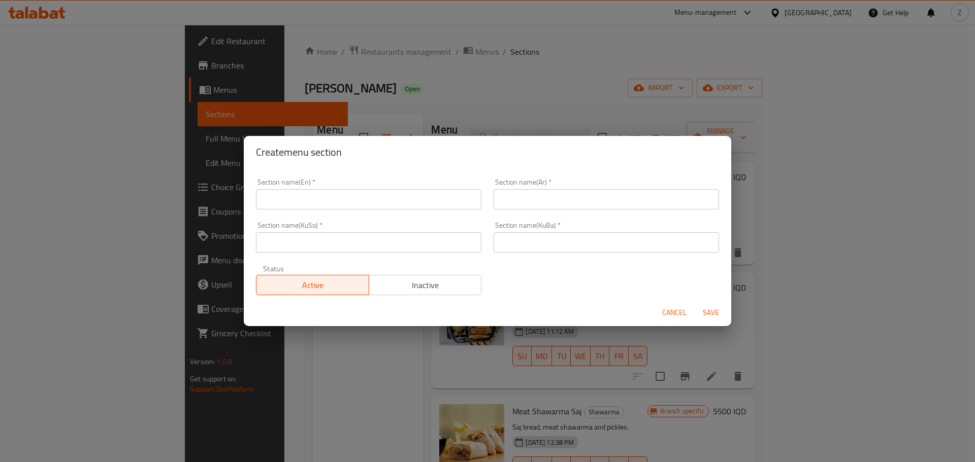
click at [342, 197] on input "text" at bounding box center [368, 199] width 225 height 20
type input "Meals"
click at [519, 207] on input "الوجبات" at bounding box center [605, 199] width 225 height 20
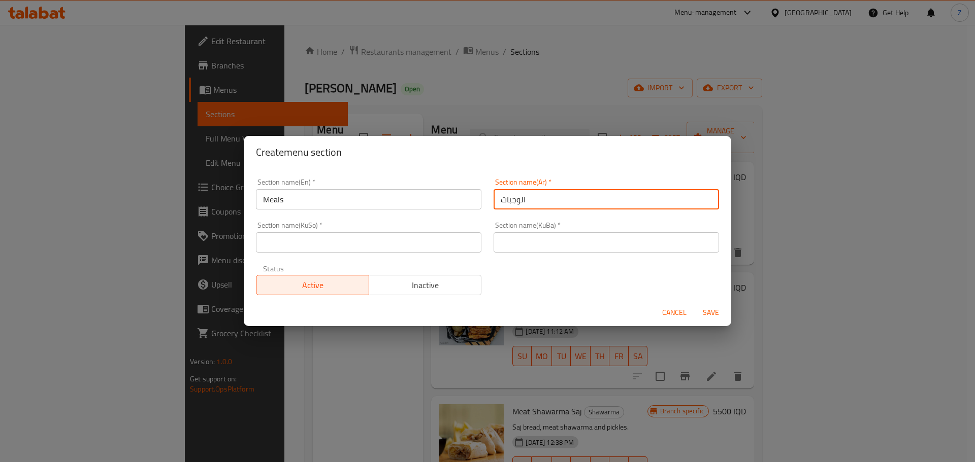
type input "الوجبات"
click at [510, 252] on input "text" at bounding box center [605, 242] width 225 height 20
paste input "الوجبات"
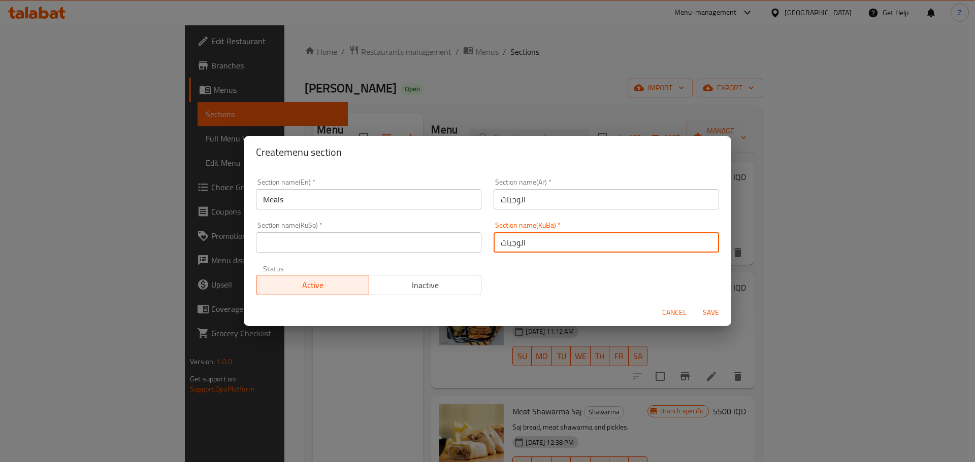
type input "الوجبات"
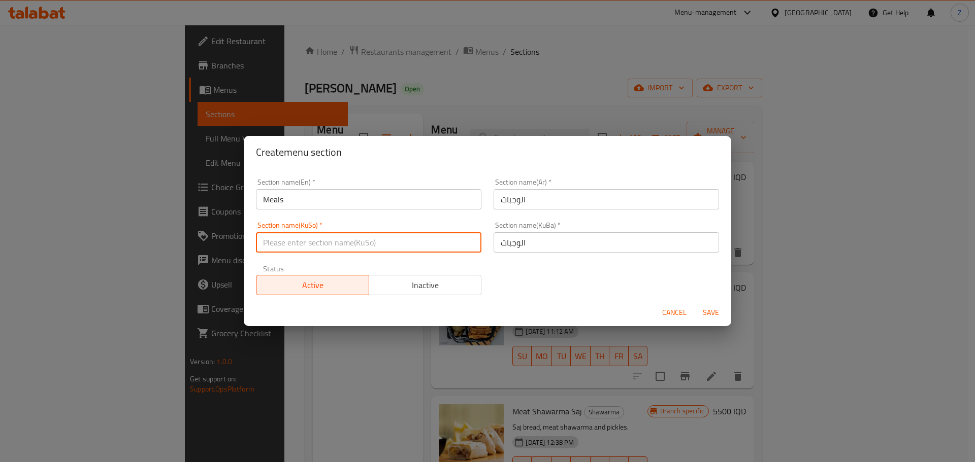
click at [434, 246] on input "text" at bounding box center [368, 242] width 225 height 20
paste input "الوجبات"
type input "الوجبات"
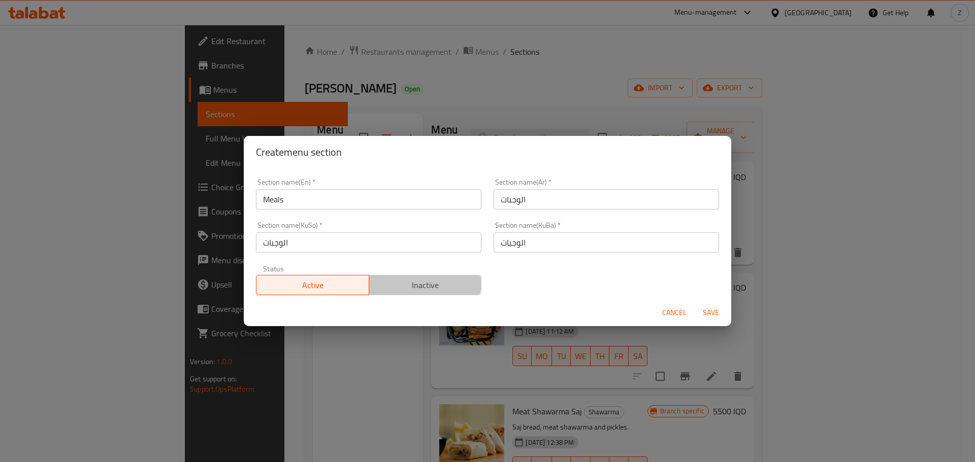
drag, startPoint x: 421, startPoint y: 282, endPoint x: 635, endPoint y: 294, distance: 214.6
click at [424, 282] on span "Inactive" at bounding box center [425, 285] width 105 height 15
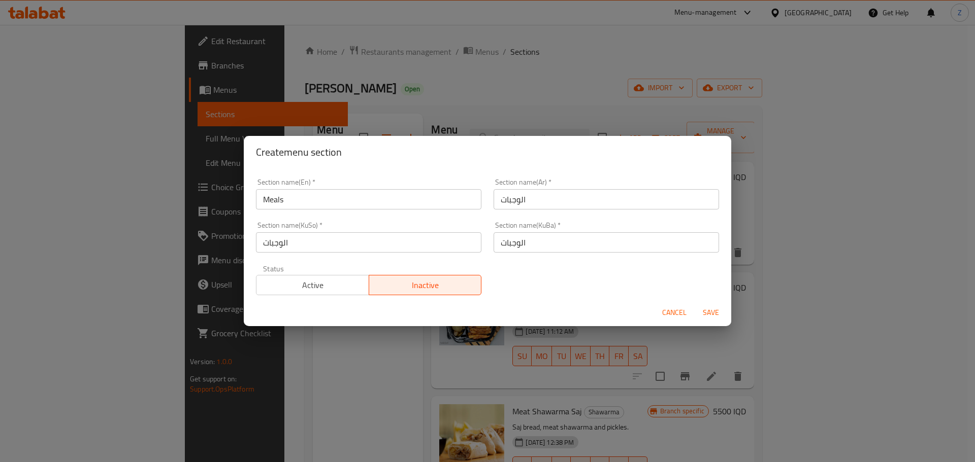
click at [709, 314] on span "Save" at bounding box center [710, 313] width 24 height 13
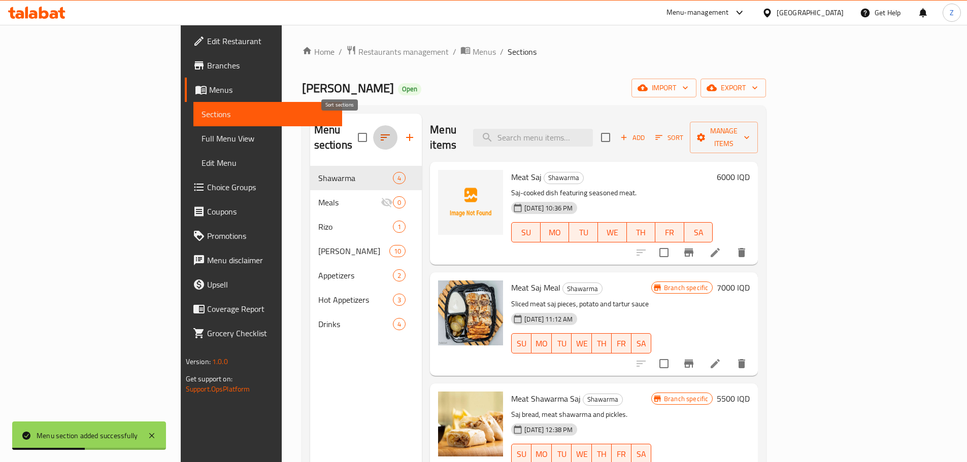
click at [379, 131] on icon "button" at bounding box center [385, 137] width 12 height 12
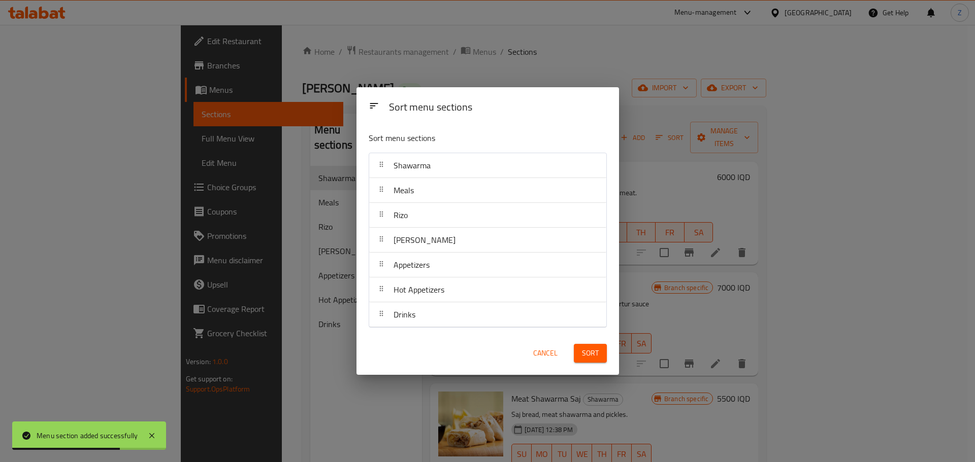
click at [549, 365] on div "Cancel" at bounding box center [545, 353] width 45 height 31
click at [549, 361] on button "Cancel" at bounding box center [545, 353] width 32 height 19
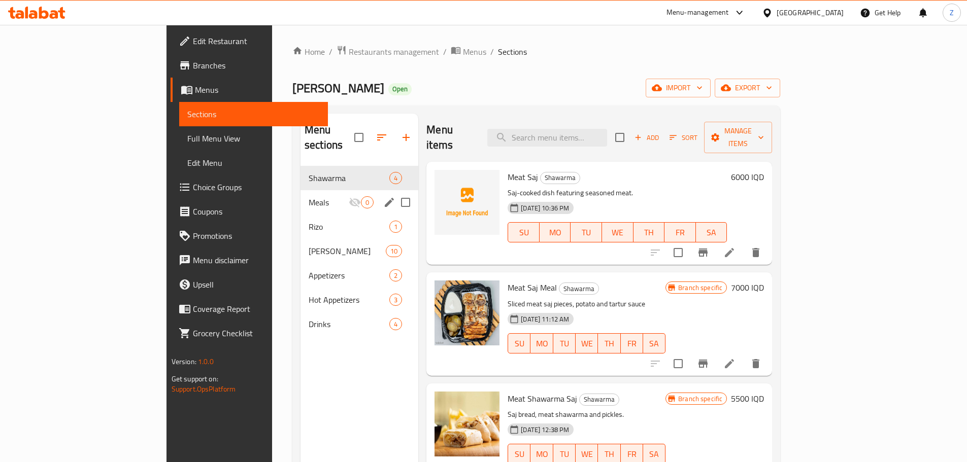
click at [309, 196] on span "Meals" at bounding box center [329, 202] width 40 height 12
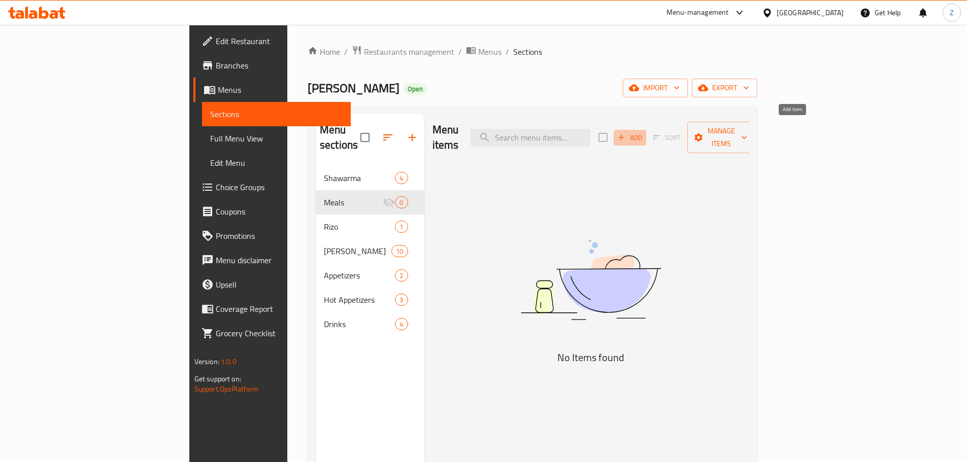
click at [644, 132] on span "Add" at bounding box center [629, 138] width 27 height 12
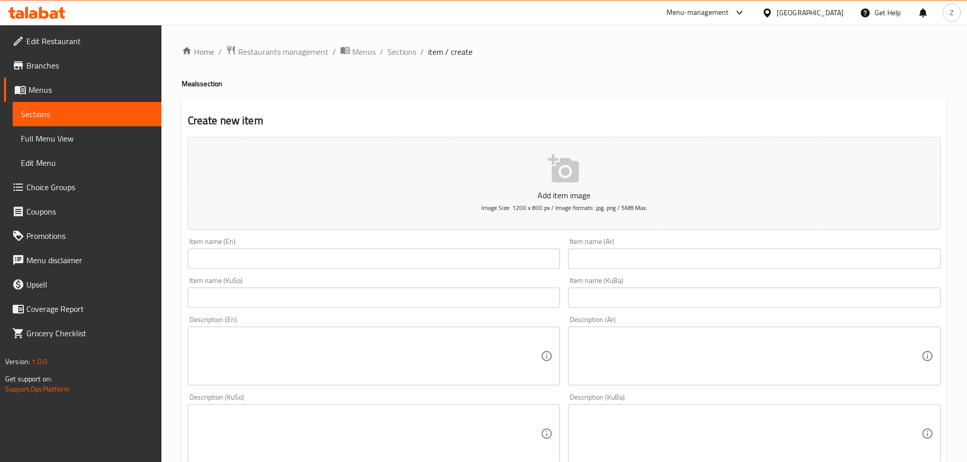
click at [664, 263] on input "text" at bounding box center [754, 259] width 373 height 20
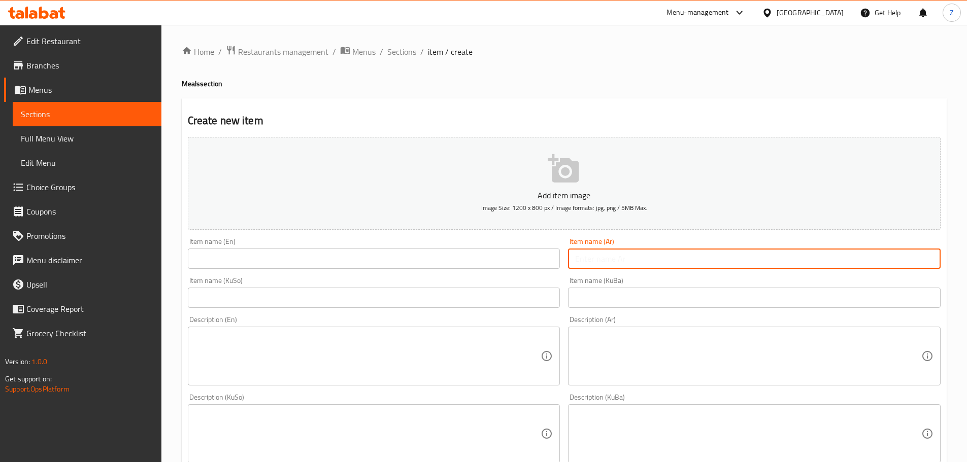
type input "و"
click at [665, 264] on input "سندويش شاورما لحم حجري" at bounding box center [754, 259] width 373 height 20
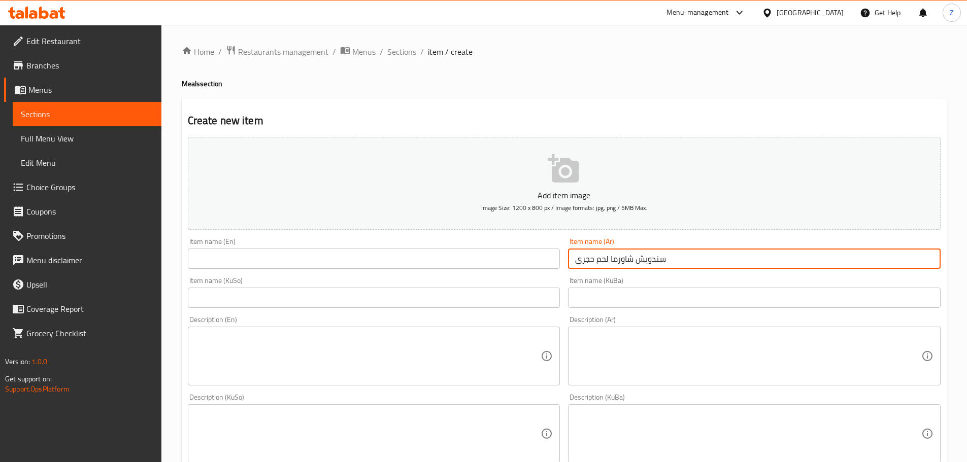
type input "سندويش شاورما لحم حجري"
click at [384, 264] on input "text" at bounding box center [374, 259] width 373 height 20
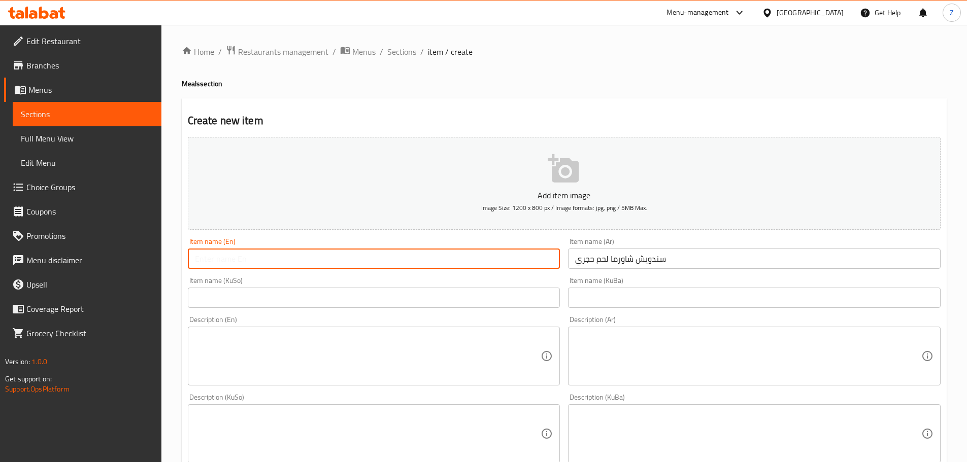
paste input "Stone Meat Shawarma Sandwich"
drag, startPoint x: 215, startPoint y: 258, endPoint x: 160, endPoint y: 256, distance: 54.9
click at [160, 256] on div "Edit Restaurant Branches Menus Sections Full Menu View Edit Menu Choice Groups …" at bounding box center [483, 429] width 967 height 809
type input "Hajari Meat Shawarma Sandwich"
click at [596, 342] on textarea at bounding box center [748, 356] width 346 height 48
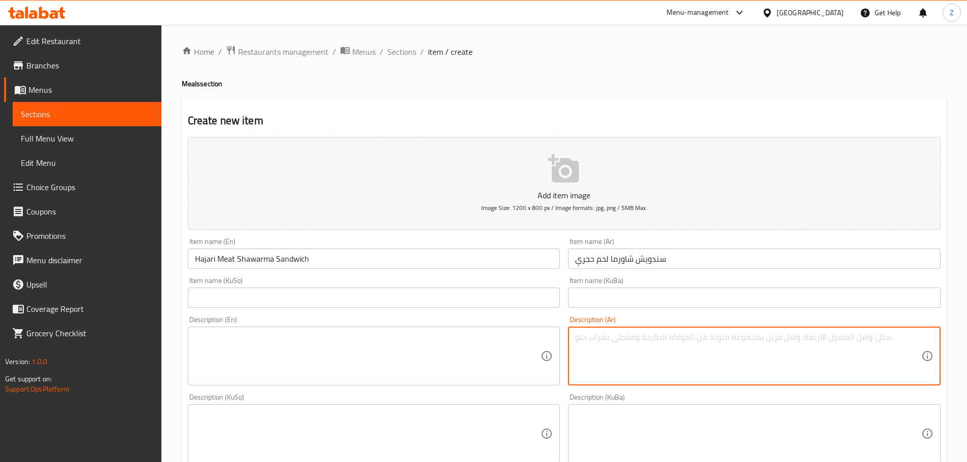
type textarea "ن"
click at [596, 342] on textarea "سندويش شاورما لحم, يقدم مع بطاطا مقلية, حمص وبيبسي." at bounding box center [748, 356] width 346 height 48
type textarea "سندويش شاورما لحم, يقدم مع بطاطا مقلية, حمص وبيبسي."
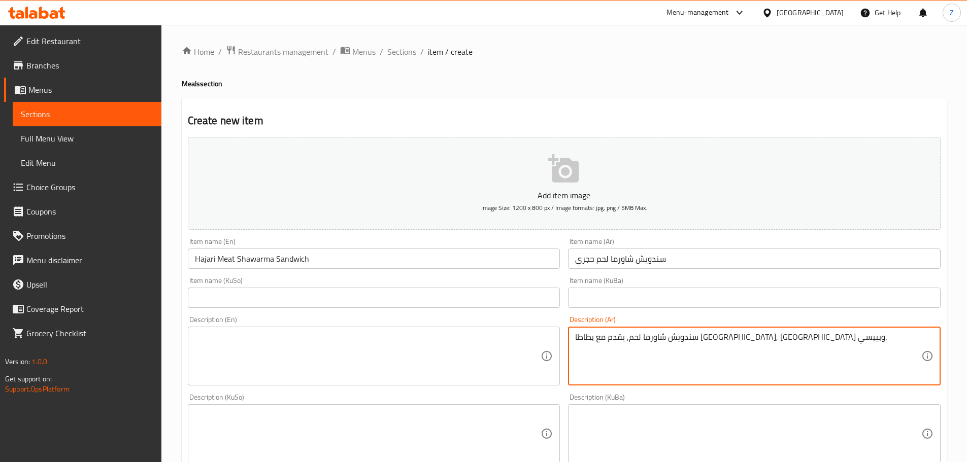
click at [440, 334] on textarea at bounding box center [368, 356] width 346 height 48
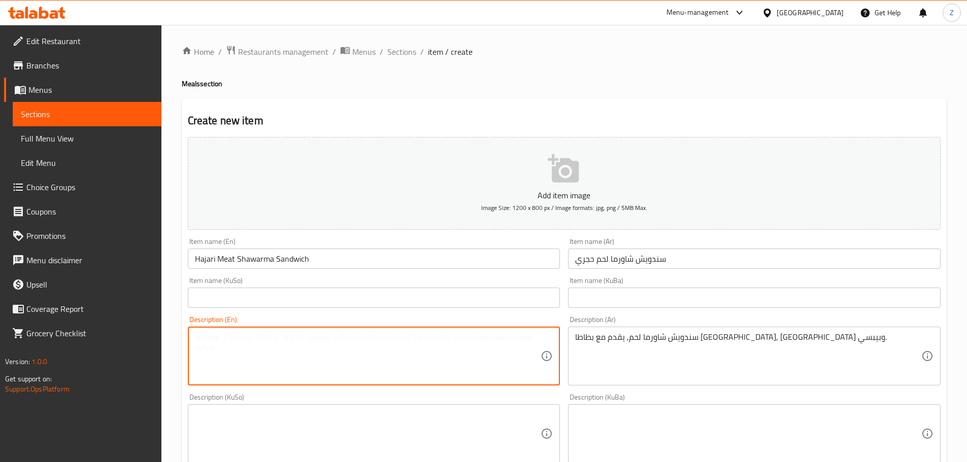
paste textarea "Meat shawarma sandwich, served with French fries, hummus and Pepsi."
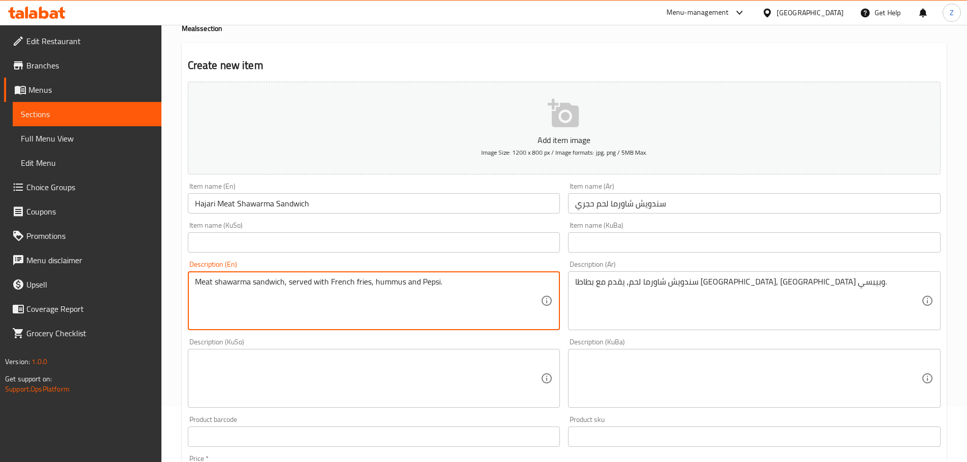
scroll to position [152, 0]
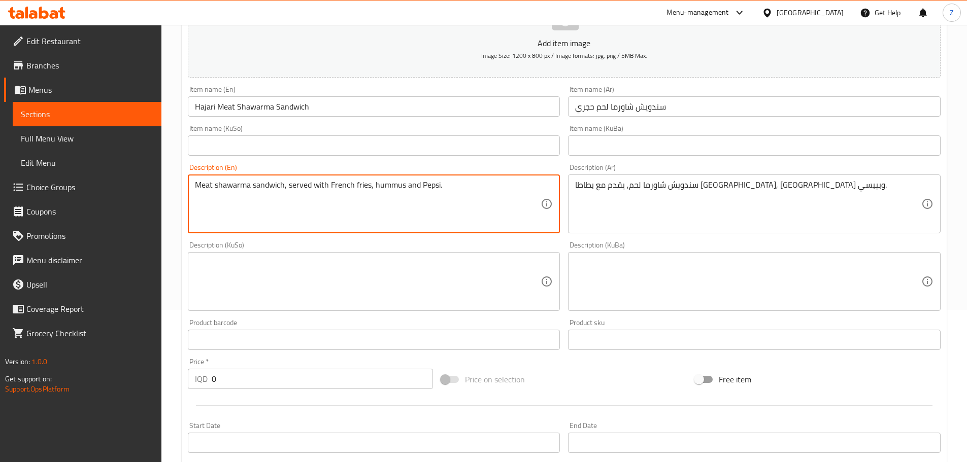
type textarea "Meat shawarma sandwich, served with French fries, hummus and Pepsi."
click at [313, 383] on input "0" at bounding box center [323, 379] width 222 height 20
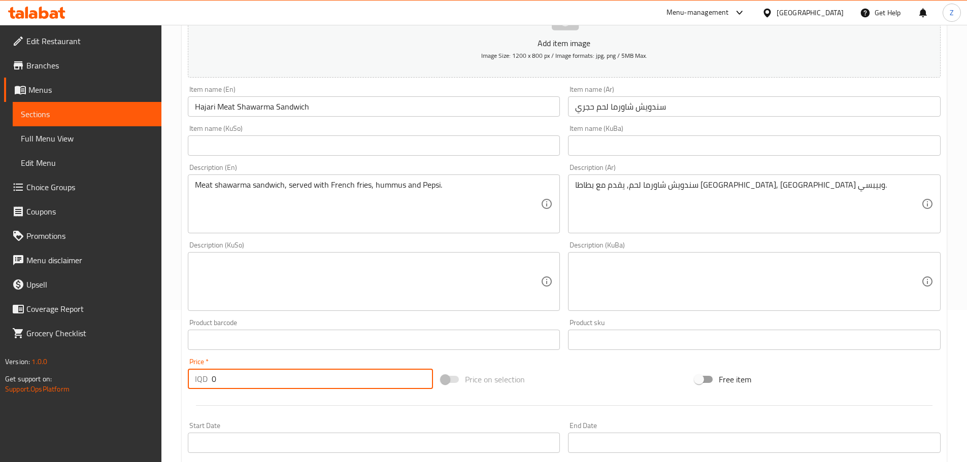
click at [313, 383] on input "0" at bounding box center [323, 379] width 222 height 20
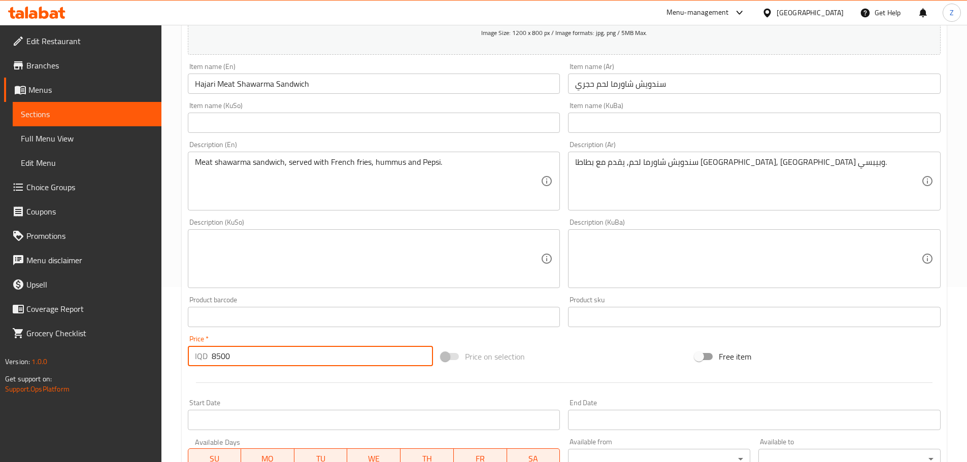
scroll to position [372, 0]
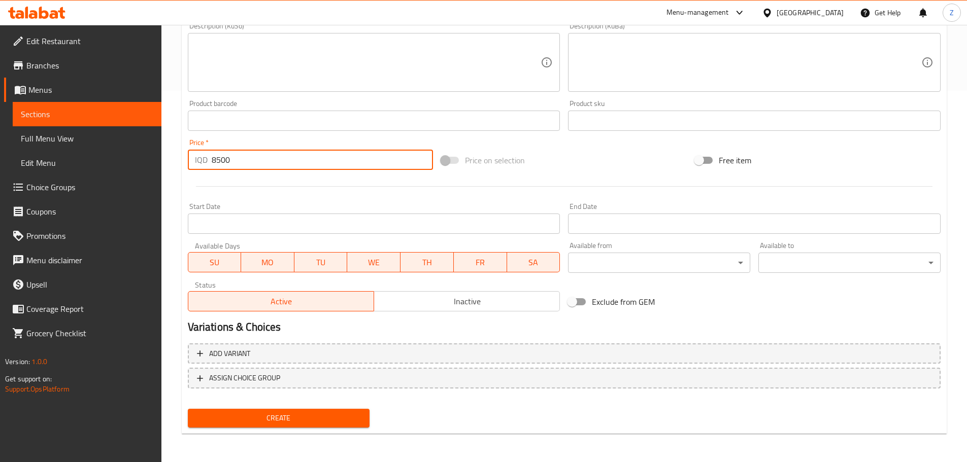
type input "8500"
click at [303, 417] on span "Create" at bounding box center [279, 418] width 166 height 13
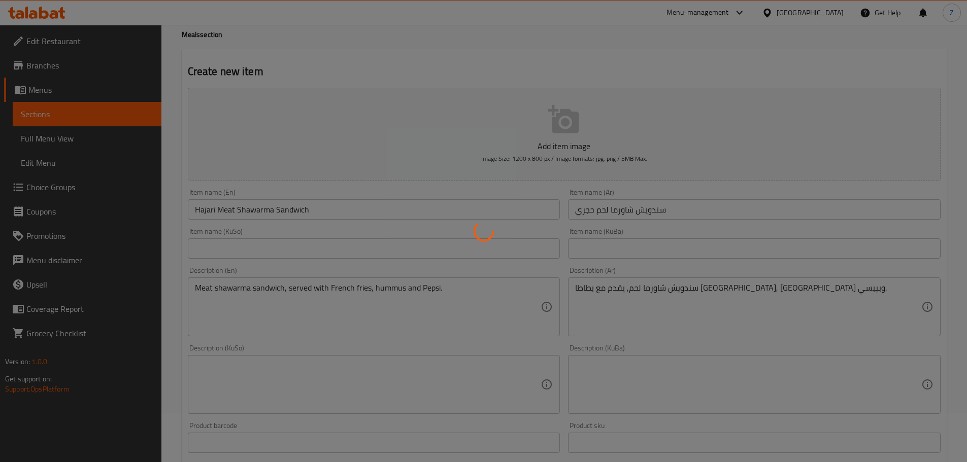
scroll to position [0, 0]
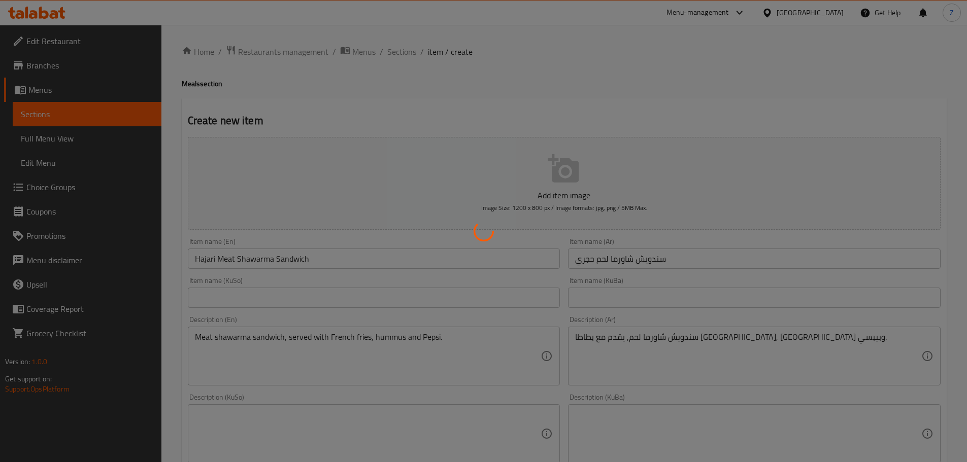
type input "0"
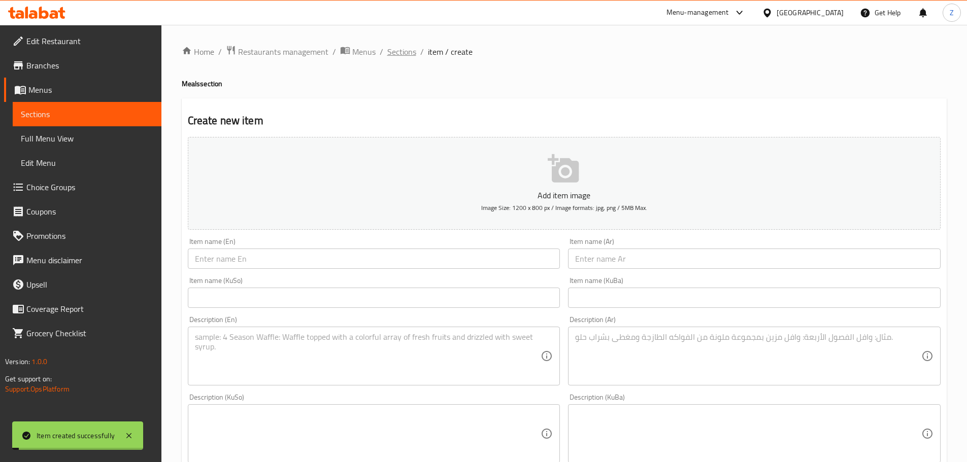
click at [409, 48] on span "Sections" at bounding box center [401, 52] width 29 height 12
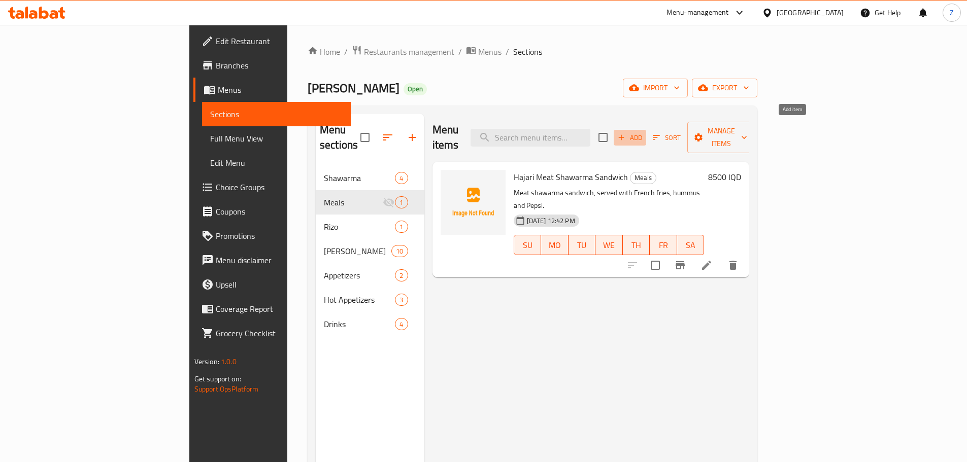
click at [644, 132] on span "Add" at bounding box center [629, 138] width 27 height 12
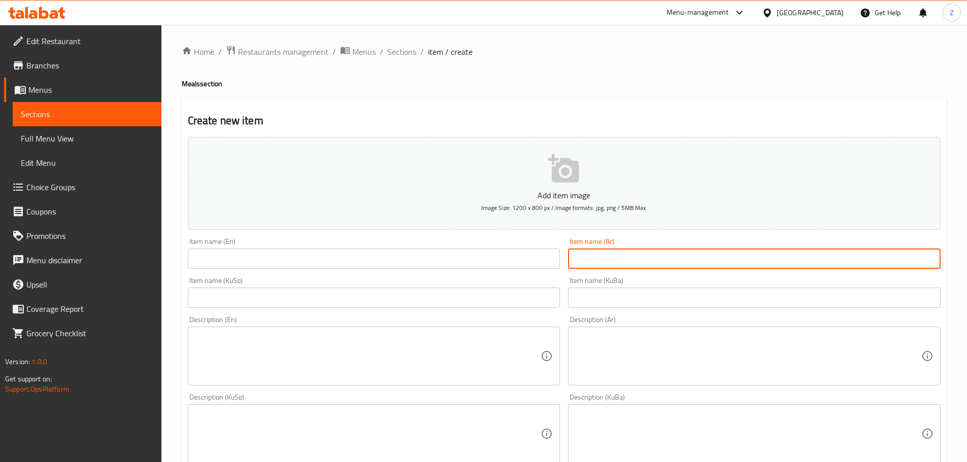
click at [639, 256] on input "text" at bounding box center [754, 259] width 373 height 20
click at [639, 256] on input "سندويش شاورما لحم فرنسي" at bounding box center [754, 259] width 373 height 20
type input "سندويش شاورما لحم فرنسي"
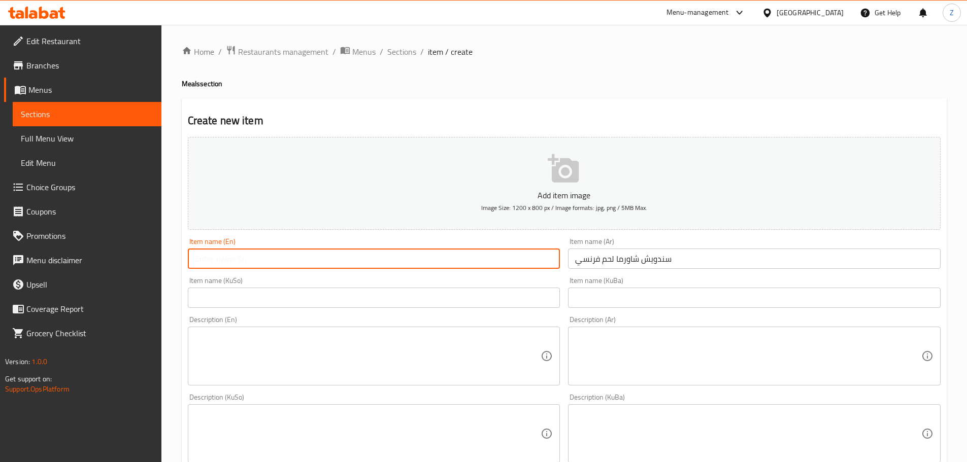
click at [425, 253] on input "text" at bounding box center [374, 259] width 373 height 20
type input "F"
type input "Meat Shawerma French Sandwich"
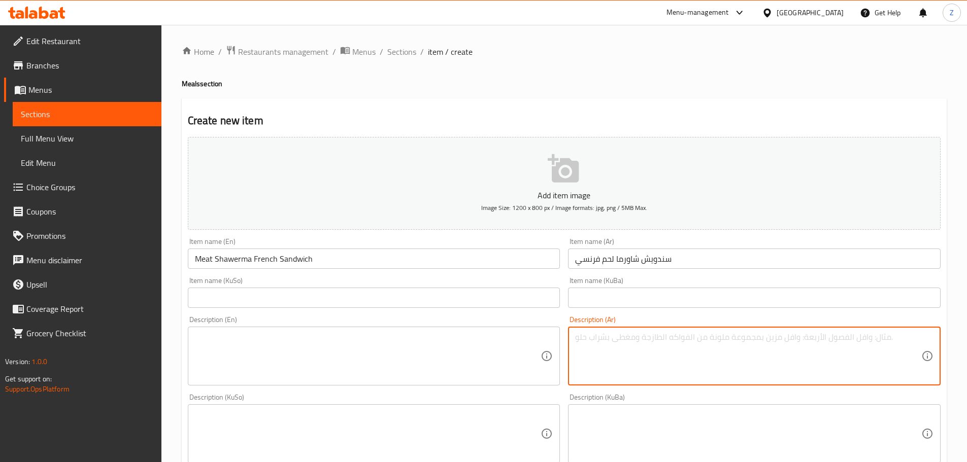
click at [714, 349] on textarea at bounding box center [748, 356] width 346 height 48
click at [714, 348] on textarea "سندويش شاورما لحم فرنسي, يقدم مع بطاطا مقلية, حمص وبيبسي." at bounding box center [748, 356] width 346 height 48
type textarea "سندويش شاورما لحم فرنسي, يقدم مع بطاطا مقلية, حمص وبيبسي."
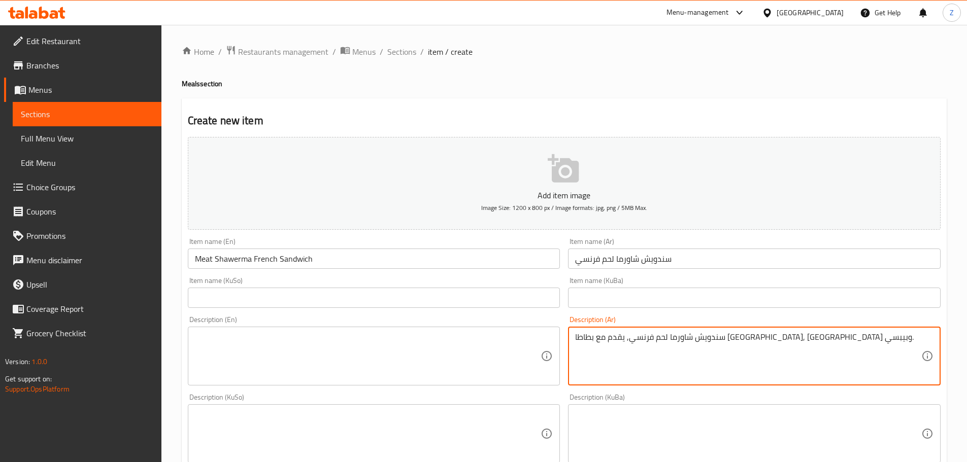
click at [443, 341] on textarea at bounding box center [368, 356] width 346 height 48
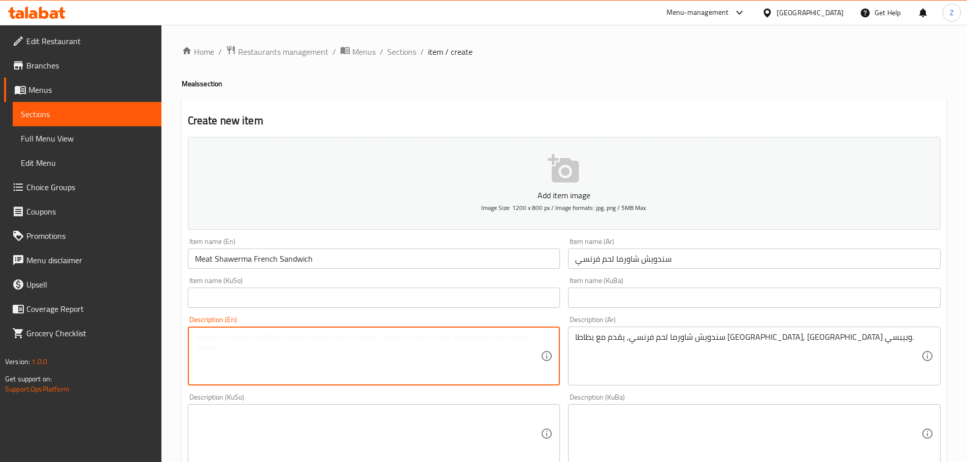
paste textarea "French meat shawarma sandwich, served with French fries, hummus and Pepsi."
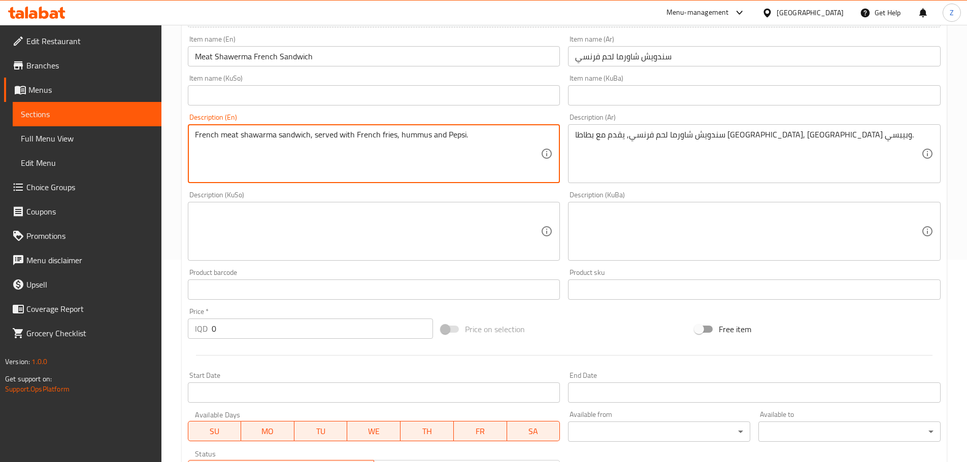
scroll to position [203, 0]
type textarea "French meat shawarma sandwich, served with French fries, hummus and Pepsi."
click at [310, 329] on input "0" at bounding box center [323, 328] width 222 height 20
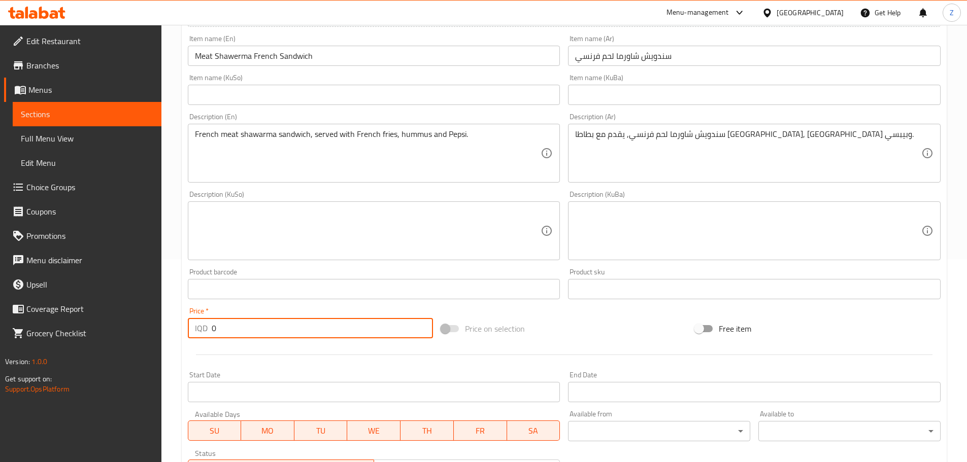
click at [310, 329] on input "0" at bounding box center [323, 328] width 222 height 20
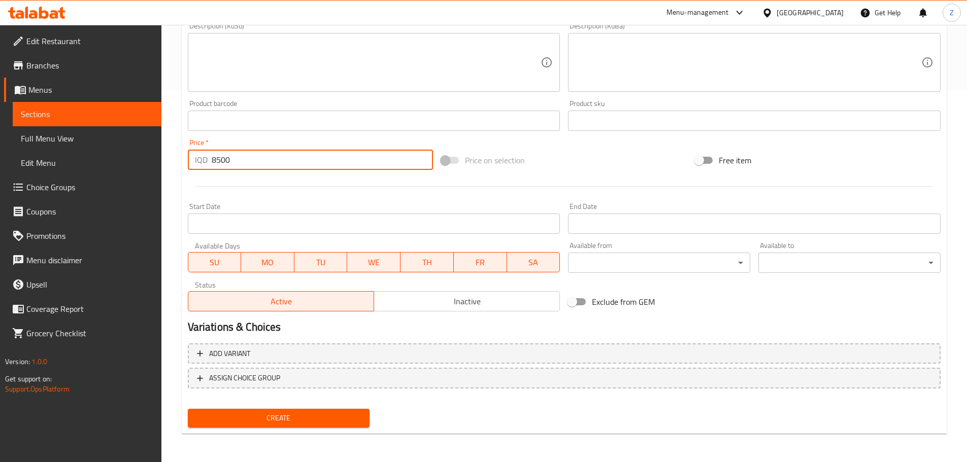
type input "8500"
click at [321, 420] on span "Create" at bounding box center [279, 418] width 166 height 13
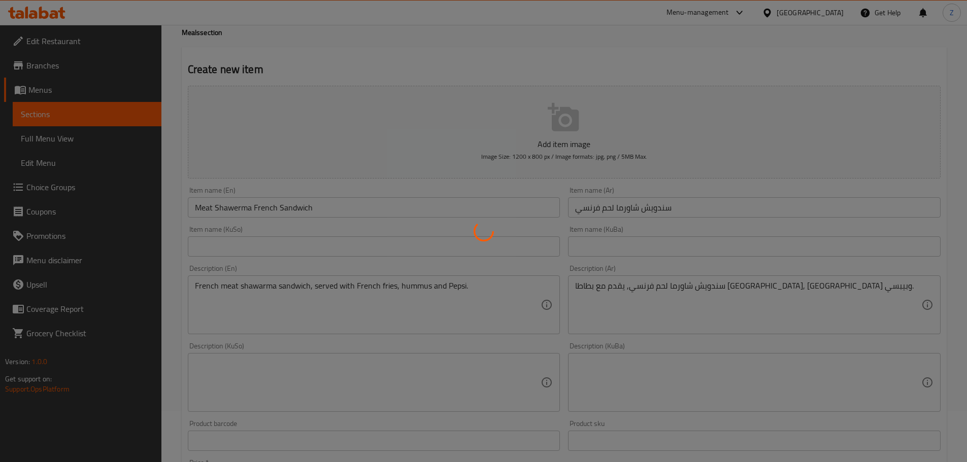
scroll to position [0, 0]
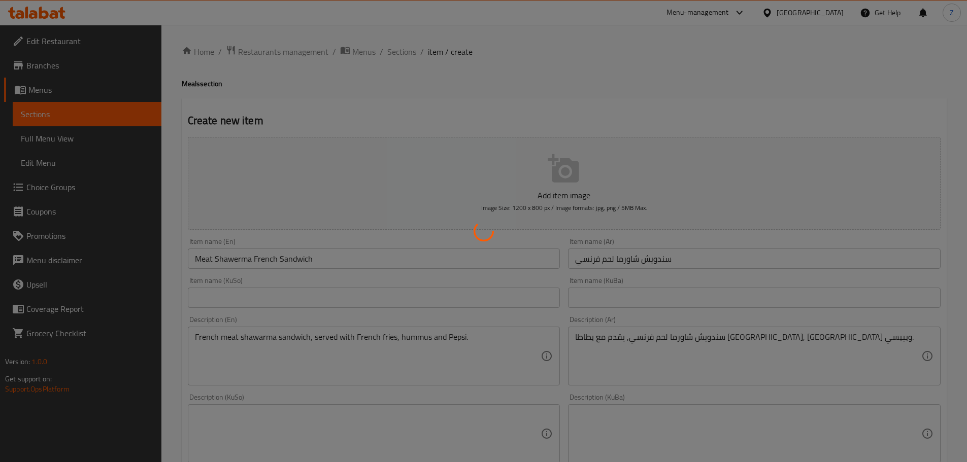
type input "0"
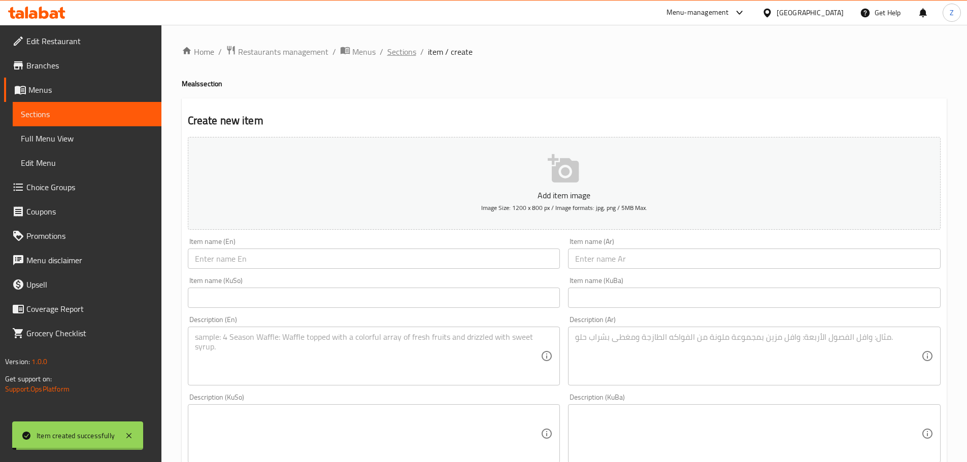
click at [401, 46] on span "Sections" at bounding box center [401, 52] width 29 height 12
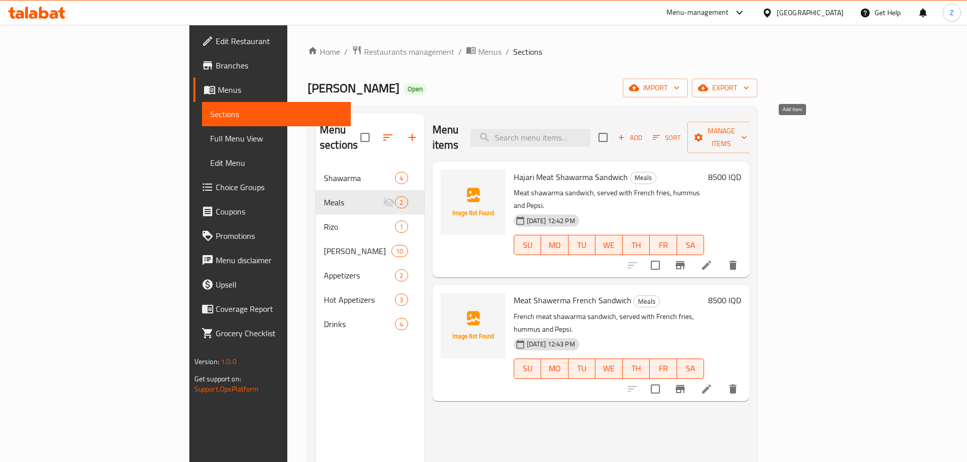
click at [644, 132] on span "Add" at bounding box center [629, 138] width 27 height 12
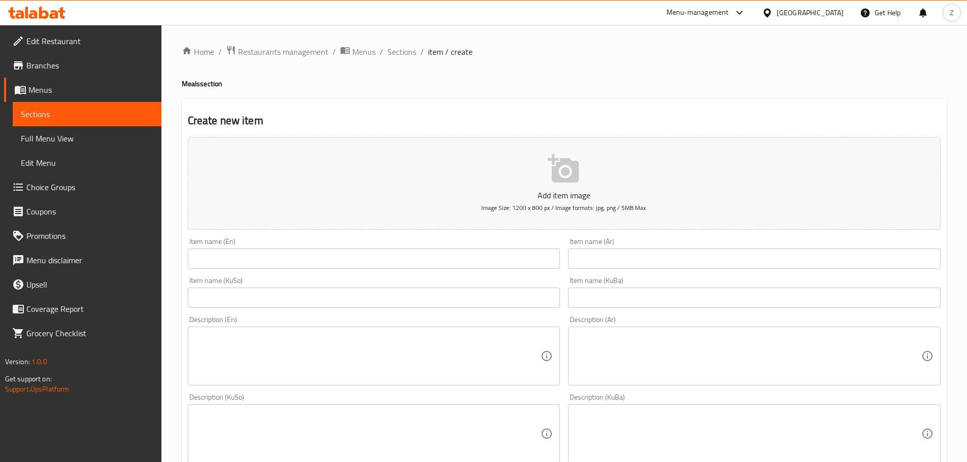
click at [422, 250] on input "text" at bounding box center [374, 259] width 373 height 20
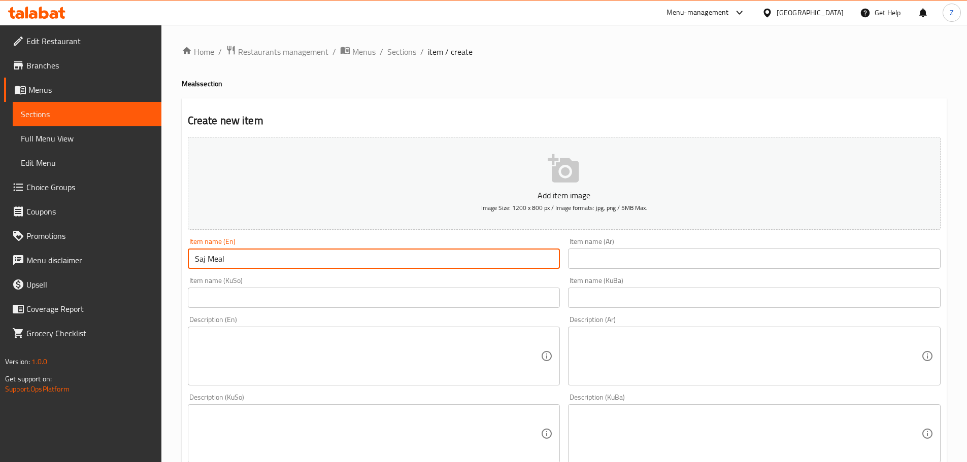
type input "Saj Meal"
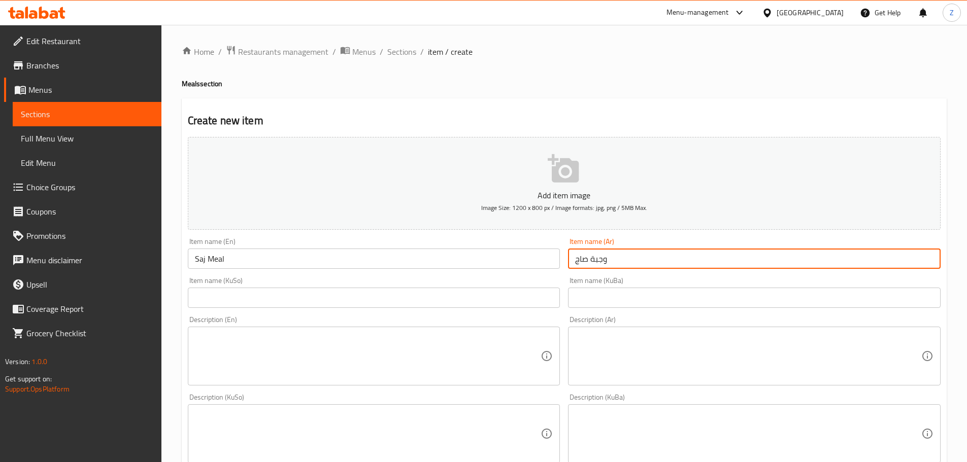
type input "وجبة صاج"
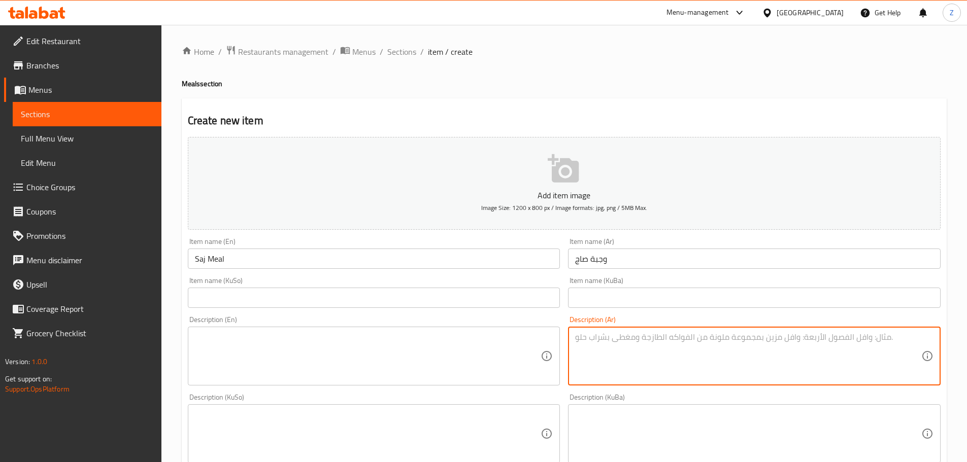
click at [610, 344] on textarea at bounding box center [748, 356] width 346 height 48
click at [612, 343] on textarea "صاج شاورما لحم, ريزو كلاسيك وحمص." at bounding box center [748, 356] width 346 height 48
click at [640, 344] on textarea "صاج شاورما لحم, ريزو كلاسيك وحمص." at bounding box center [748, 356] width 346 height 48
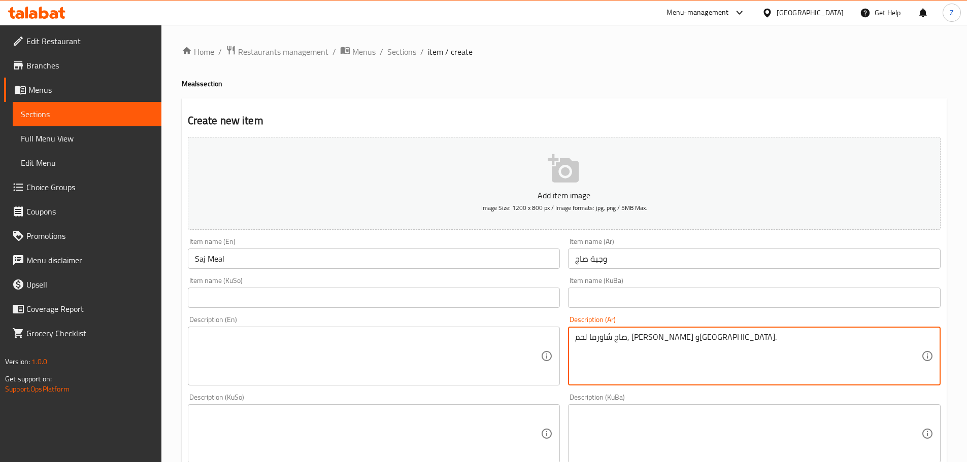
click at [640, 344] on textarea "صاج شاورما لحم, ريزو كلاسيك وحمص." at bounding box center [748, 356] width 346 height 48
type textarea "صاج شاورما لحم, ريزو كلاسيك وحمص."
click at [446, 345] on textarea at bounding box center [368, 356] width 346 height 48
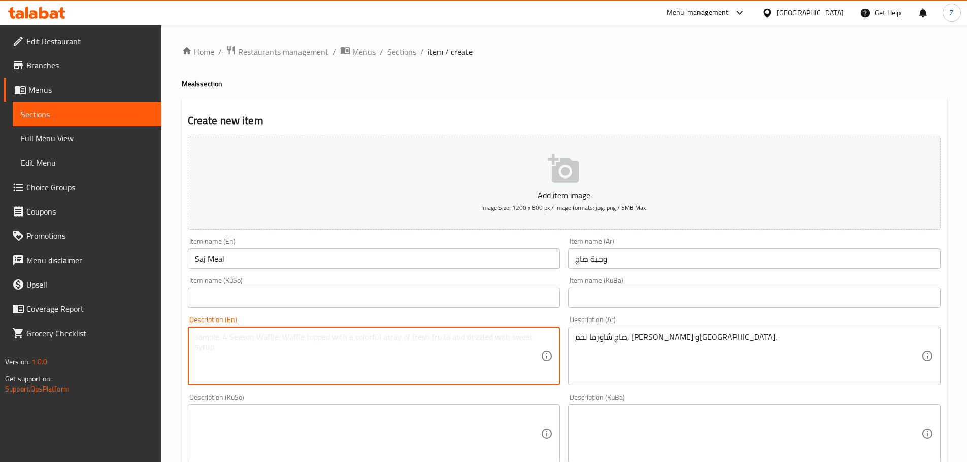
paste textarea "Meat shawarma saj, classic risotto and hummus."
drag, startPoint x: 312, startPoint y: 340, endPoint x: 293, endPoint y: 337, distance: 19.5
click at [293, 337] on textarea "Meat shawarma saj, classic risotto and hummus." at bounding box center [368, 356] width 346 height 48
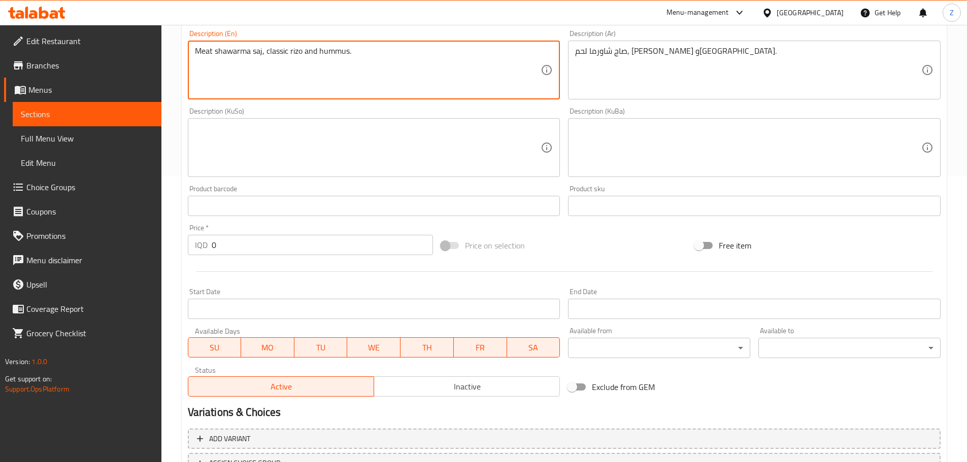
scroll to position [305, 0]
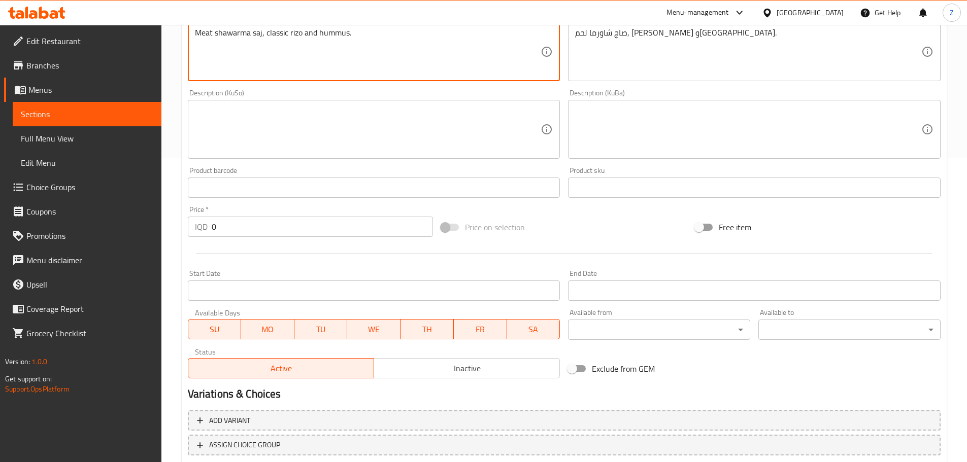
type textarea "Meat shawarma saj, classic rizo and hummus."
click at [270, 237] on input "0" at bounding box center [323, 227] width 222 height 20
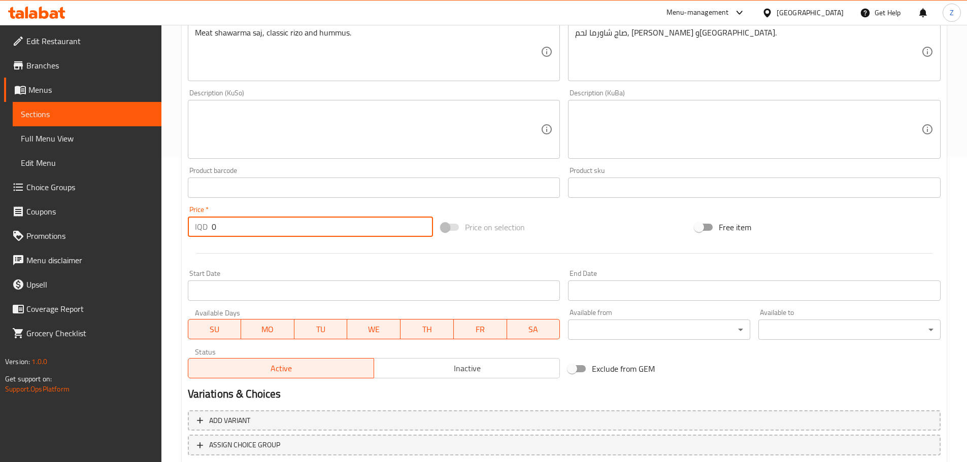
click at [288, 233] on input "0" at bounding box center [323, 227] width 222 height 20
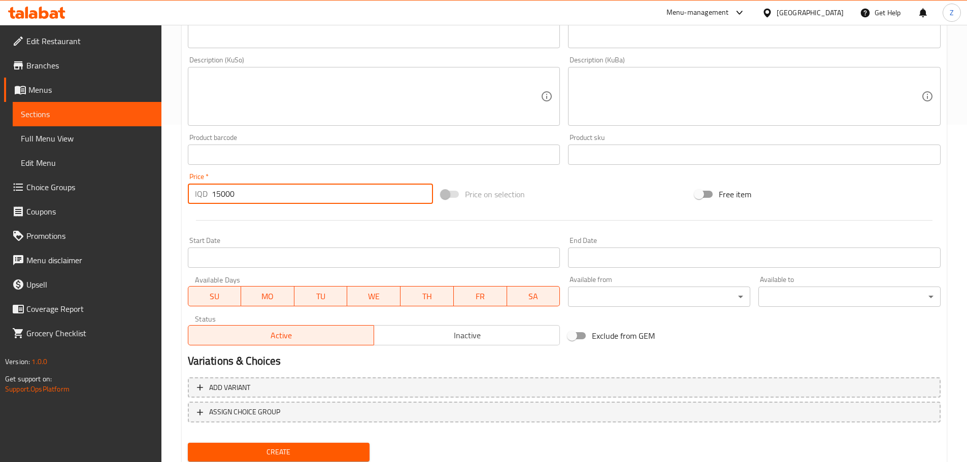
scroll to position [372, 0]
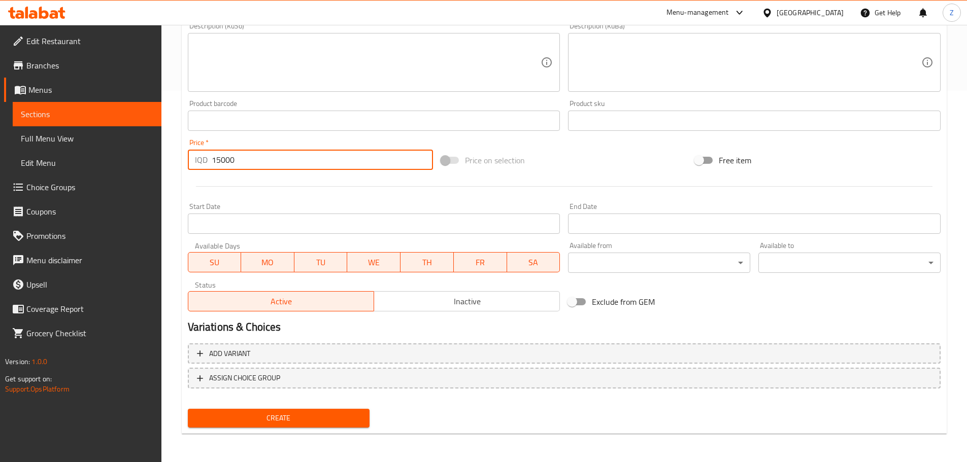
type input "15000"
click at [305, 422] on span "Create" at bounding box center [279, 418] width 166 height 13
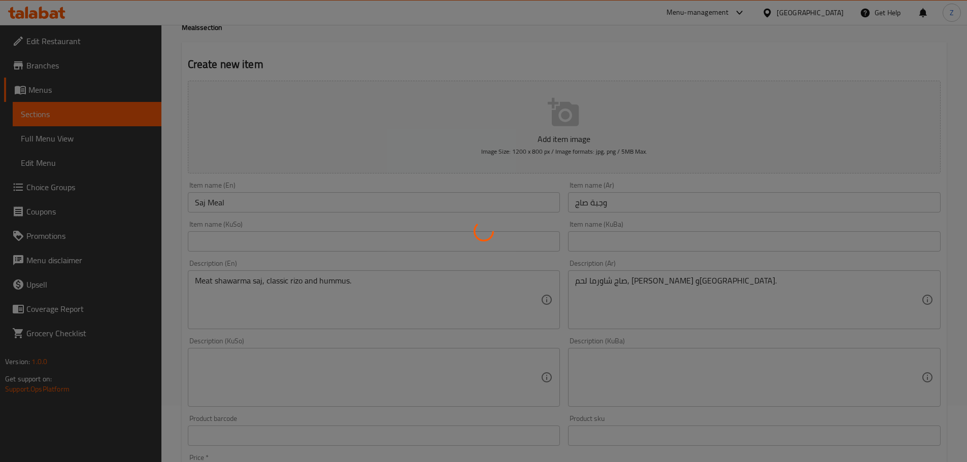
scroll to position [0, 0]
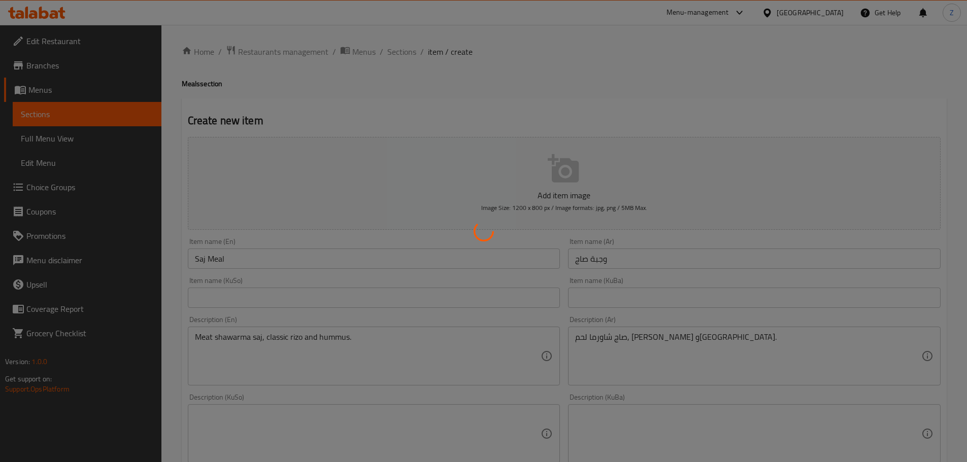
type input "0"
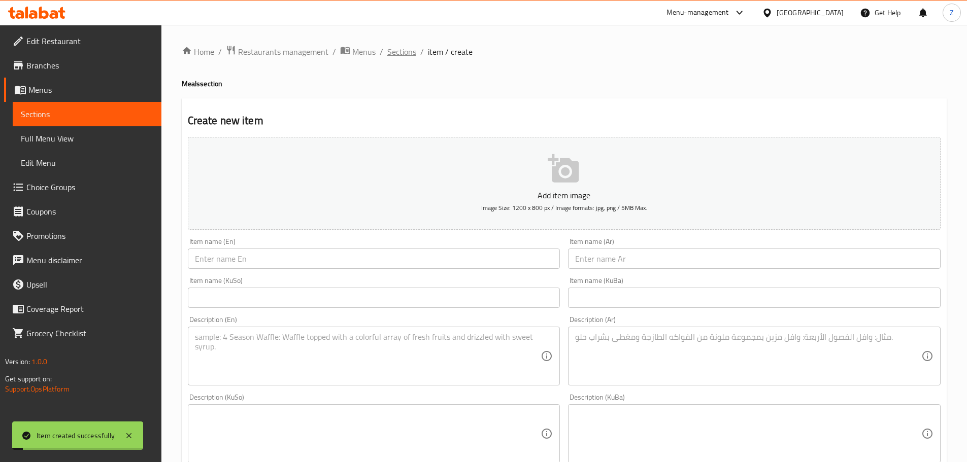
click at [393, 53] on span "Sections" at bounding box center [401, 52] width 29 height 12
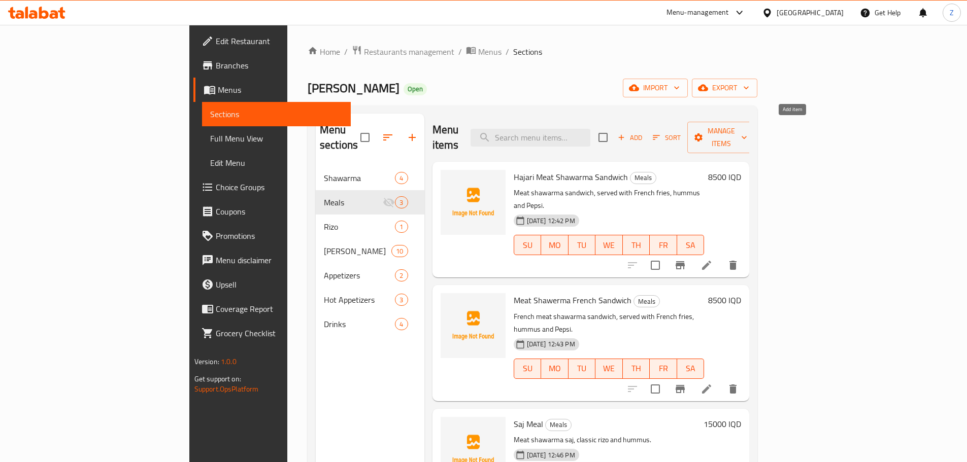
click at [644, 132] on span "Add" at bounding box center [629, 138] width 27 height 12
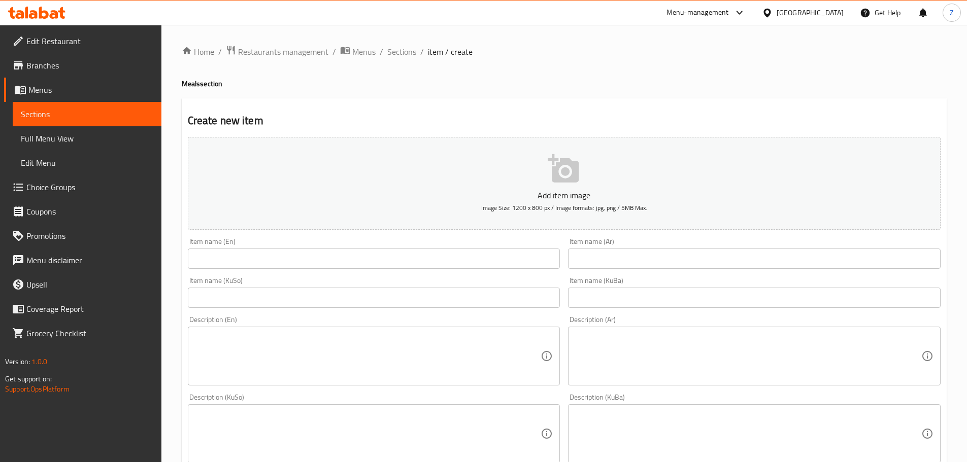
click at [781, 262] on input "text" at bounding box center [754, 259] width 373 height 20
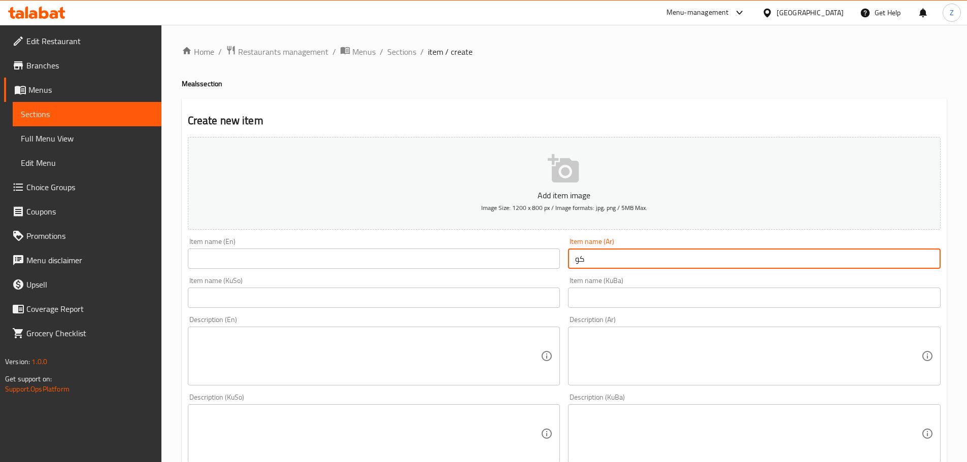
type input "ك"
click at [781, 263] on input "سندويشات مكس" at bounding box center [754, 259] width 373 height 20
type input "وجبة سندويشات مكس"
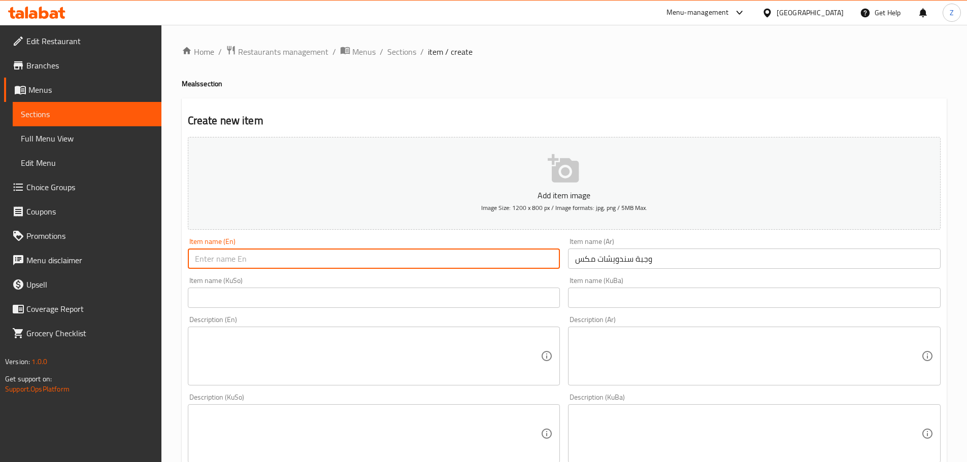
click at [516, 253] on input "text" at bounding box center [374, 259] width 373 height 20
type input "m"
type input "Mix Sandwiches Meal"
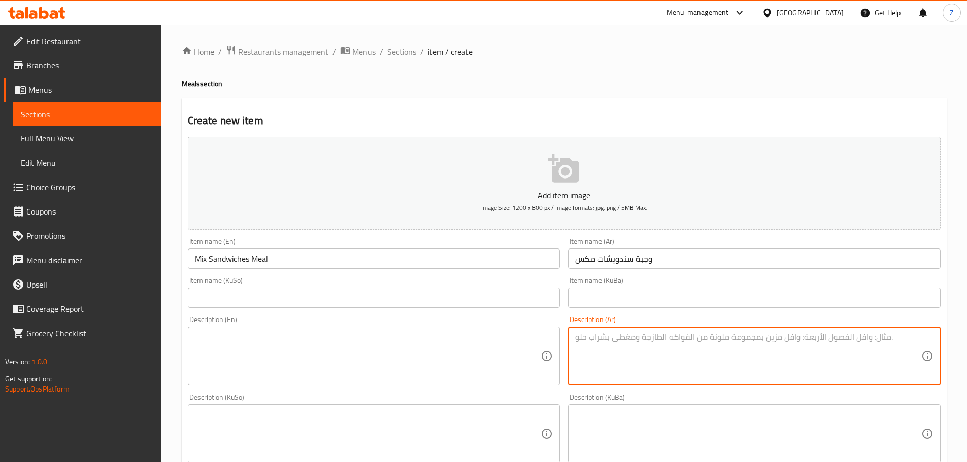
click at [586, 361] on textarea at bounding box center [748, 356] width 346 height 48
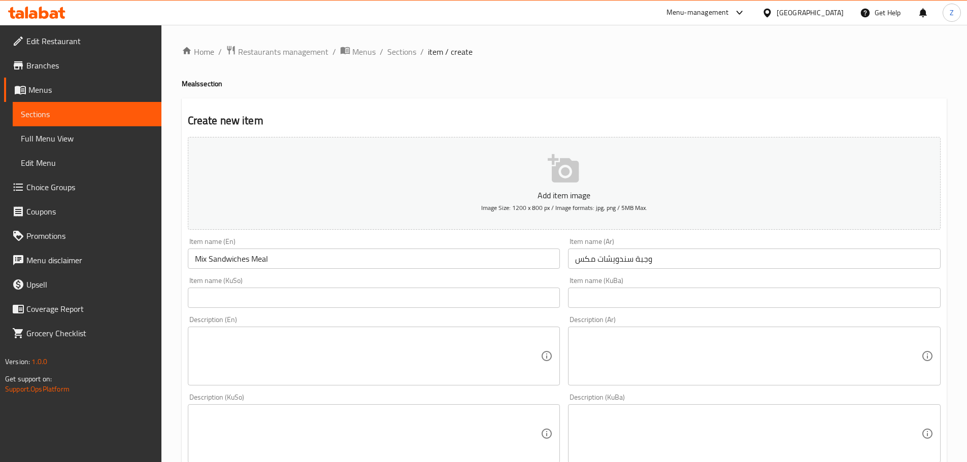
click at [766, 364] on textarea at bounding box center [748, 356] width 346 height 48
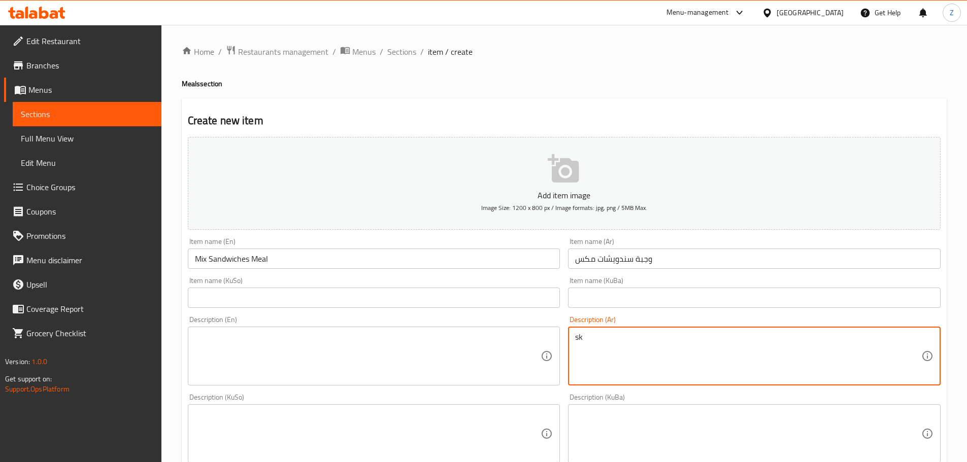
type textarea "s"
click at [766, 364] on textarea "سندويش شاورما لحم حجري, سندويش شاورما دجاج فرنسي, بطاطا مقلية, حمص وبيبسي؟" at bounding box center [748, 356] width 346 height 48
click at [575, 334] on div "سندويش شاورما لحم حجري, سندويش شاورما دجاج فرنسي, بطاطا مقلية, حمص وبيبسي؟ Desc…" at bounding box center [754, 356] width 373 height 59
click at [644, 357] on textarea "سندويش شاورما لحم حجري, سندويش شاورما دجاج فرنسي, بطاطا مقلية, حمص وبيبسي." at bounding box center [748, 356] width 346 height 48
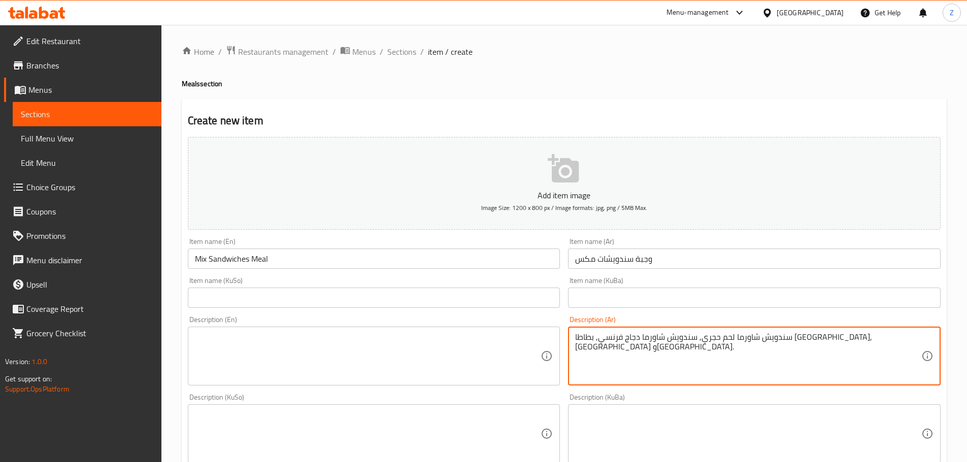
click at [644, 357] on textarea "سندويش شاورما لحم حجري, سندويش شاورما دجاج فرنسي, بطاطا مقلية, حمص وبيبسي." at bounding box center [748, 356] width 346 height 48
type textarea "سندويش شاورما لحم حجري, سندويش شاورما دجاج فرنسي, بطاطا مقلية, حمص وبيبسي."
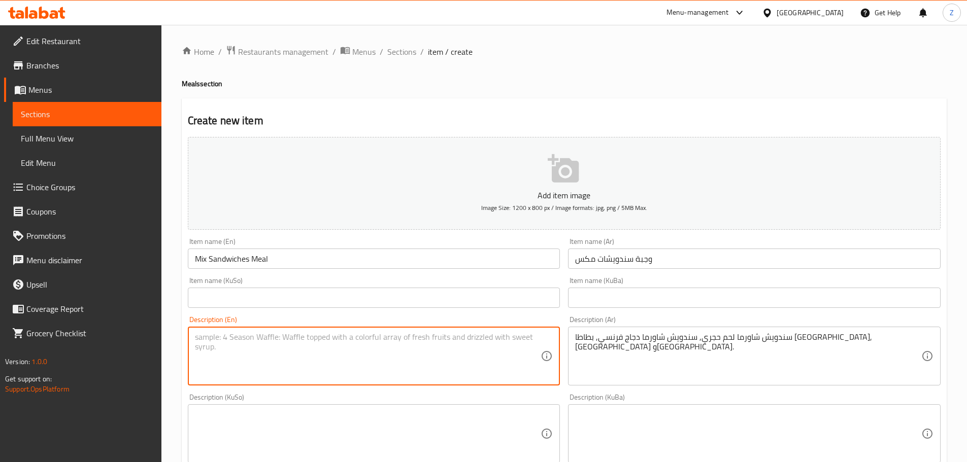
click at [400, 351] on textarea at bounding box center [368, 356] width 346 height 48
paste textarea "Stone meat shawarma sandwich, French chicken shawarma sandwich, French fries, h…"
drag, startPoint x: 213, startPoint y: 339, endPoint x: 192, endPoint y: 337, distance: 20.9
click at [192, 337] on div "Stone meat shawarma sandwich, French chicken shawarma sandwich, French fries, h…" at bounding box center [374, 356] width 373 height 59
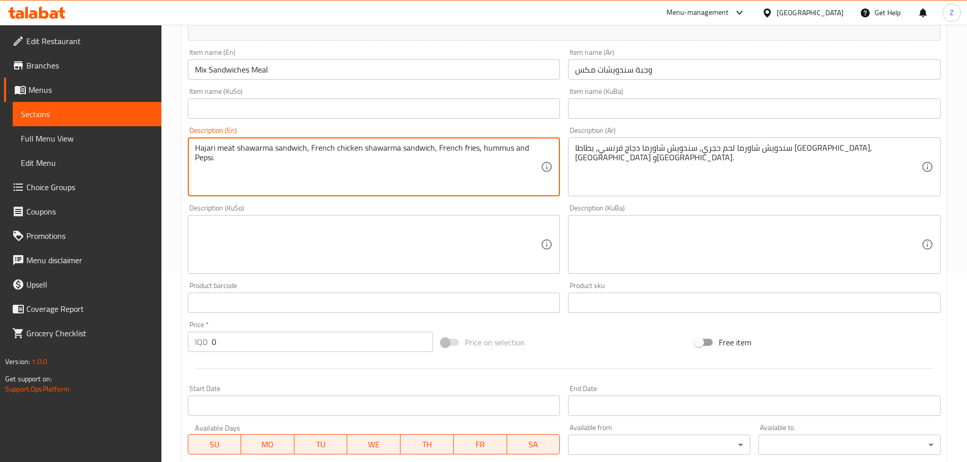
scroll to position [203, 0]
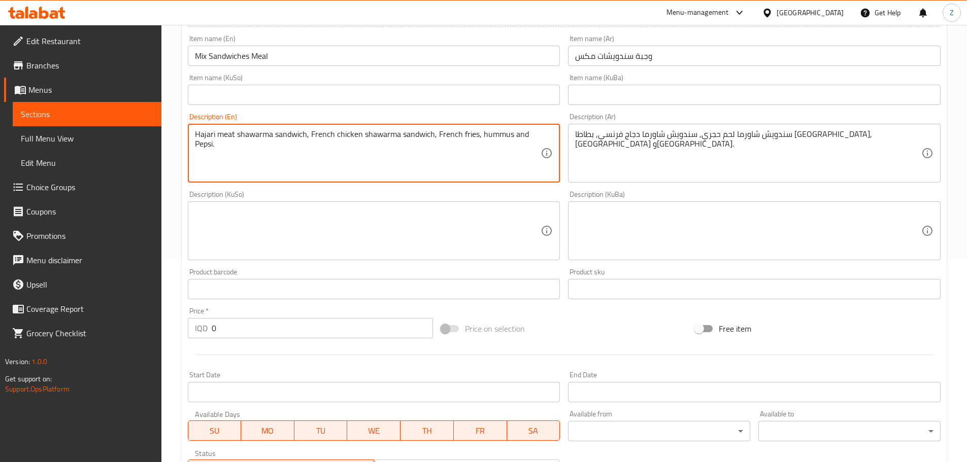
type textarea "Hajari meat shawarma sandwich, French chicken shawarma sandwich, French fries, …"
click at [377, 332] on input "0" at bounding box center [323, 328] width 222 height 20
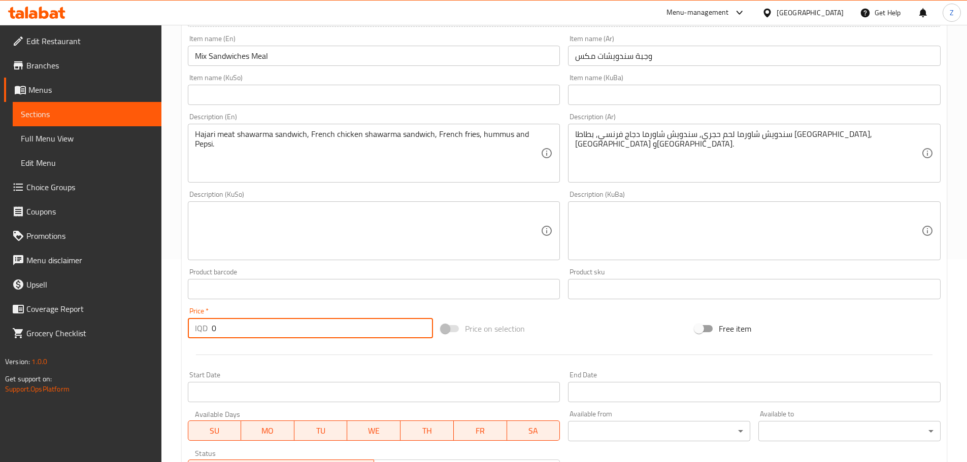
click at [377, 332] on input "0" at bounding box center [323, 328] width 222 height 20
click at [377, 331] on input "014" at bounding box center [323, 328] width 222 height 20
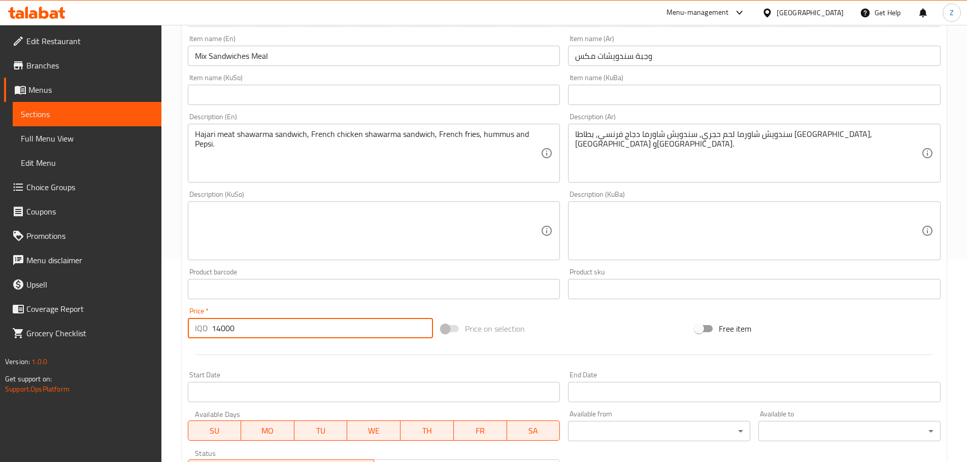
scroll to position [372, 0]
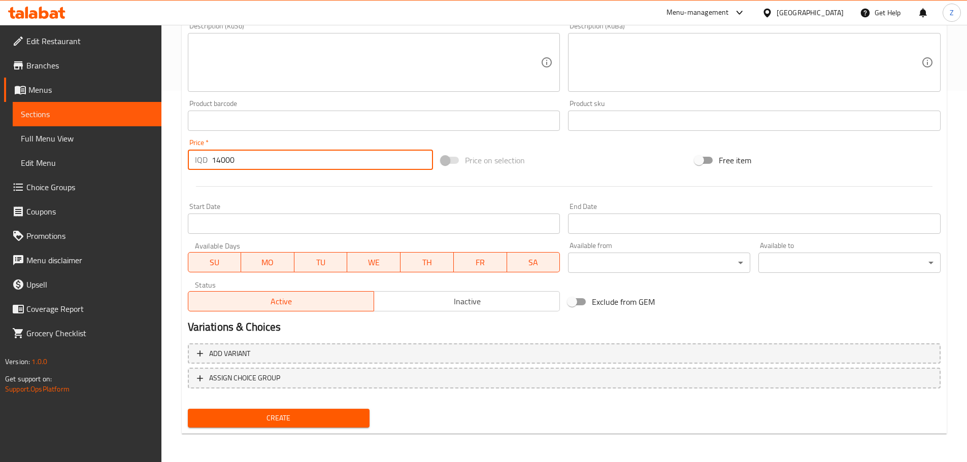
type input "14000"
click at [306, 412] on span "Create" at bounding box center [279, 418] width 166 height 13
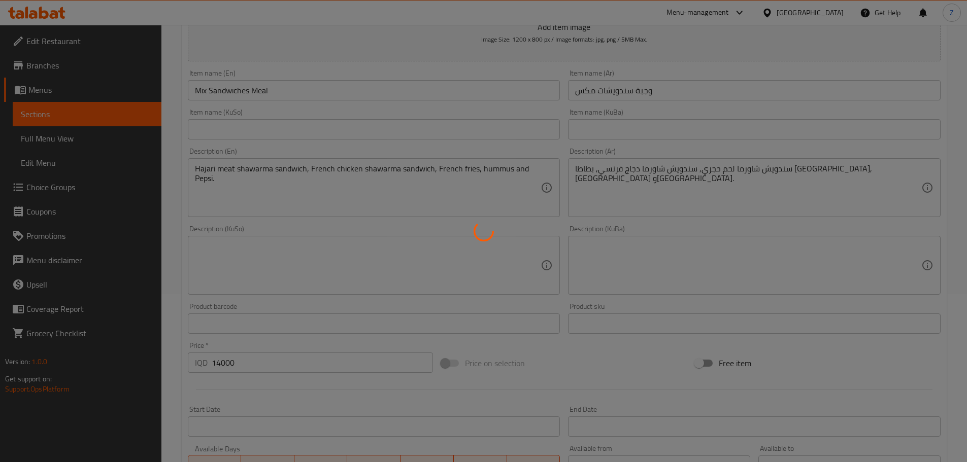
type input "0"
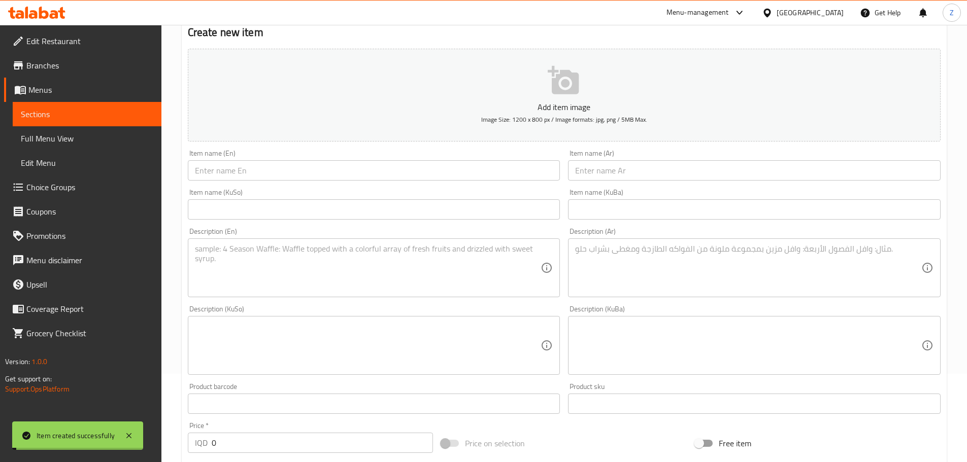
scroll to position [0, 0]
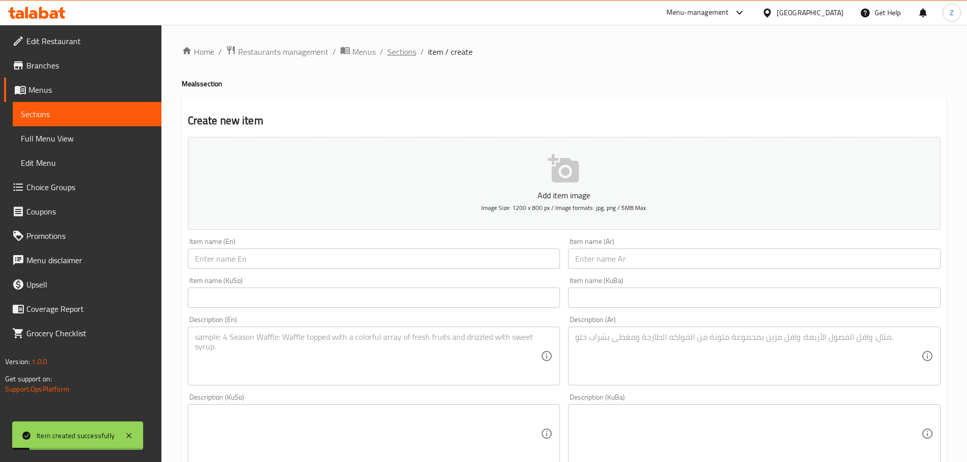
click at [407, 53] on span "Sections" at bounding box center [401, 52] width 29 height 12
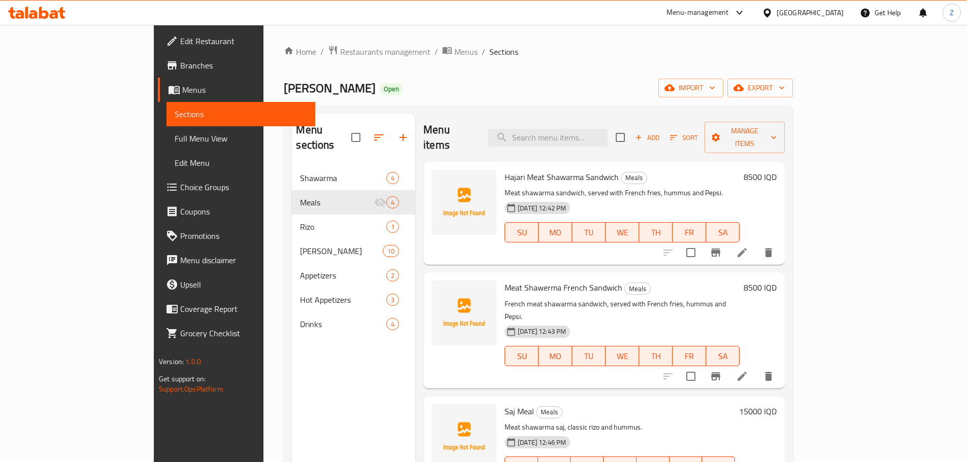
click at [663, 130] on button "Add" at bounding box center [647, 138] width 32 height 16
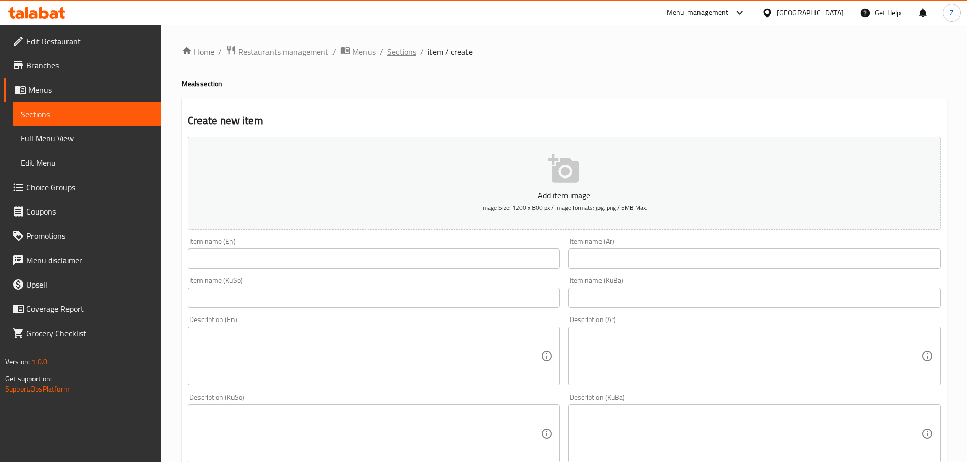
click at [402, 50] on span "Sections" at bounding box center [401, 52] width 29 height 12
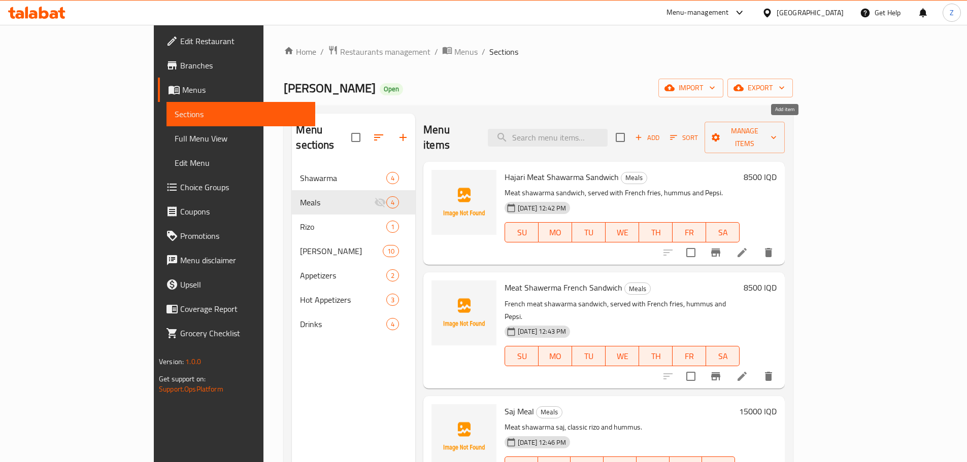
click at [661, 135] on span "Add" at bounding box center [646, 138] width 27 height 12
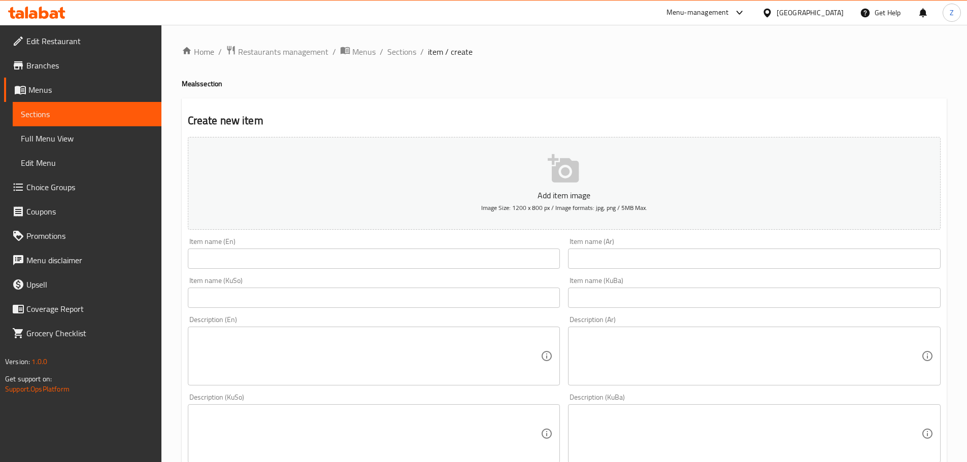
click at [656, 266] on input "text" at bounding box center [754, 259] width 373 height 20
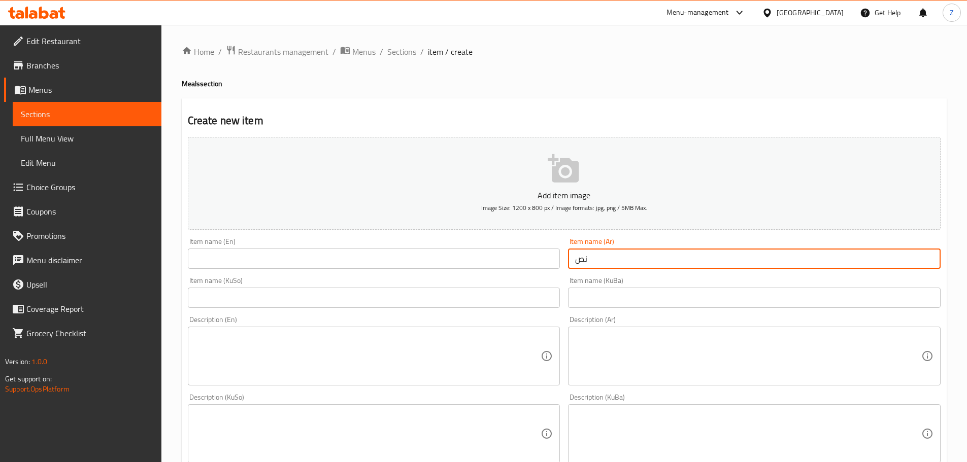
type input "ن"
type input "وجبة نصف نفر"
drag, startPoint x: 392, startPoint y: 256, endPoint x: 405, endPoint y: 247, distance: 15.5
click at [392, 256] on input "text" at bounding box center [374, 259] width 373 height 20
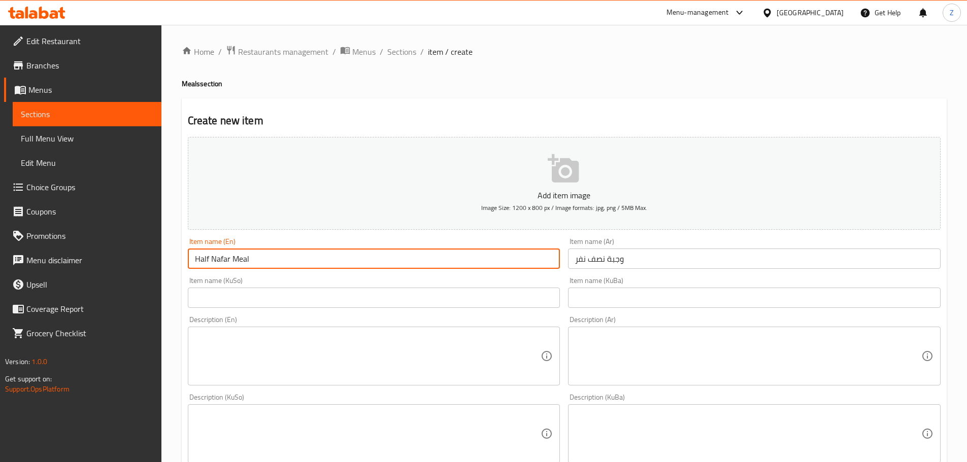
type input "Half Nafar Meal"
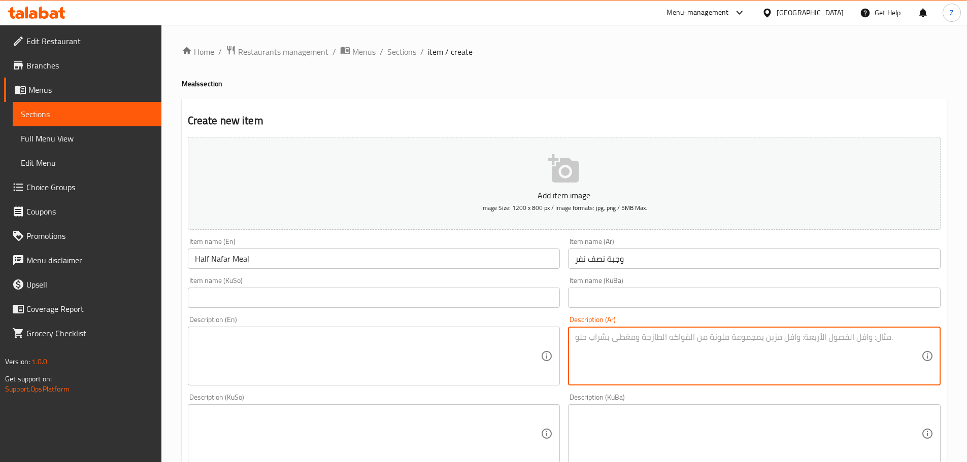
click at [599, 341] on textarea at bounding box center [748, 356] width 346 height 48
type textarea "ن"
click at [599, 340] on textarea "شاورما لحم, حمص, بطاطا مقلية وبيبسي." at bounding box center [748, 356] width 346 height 48
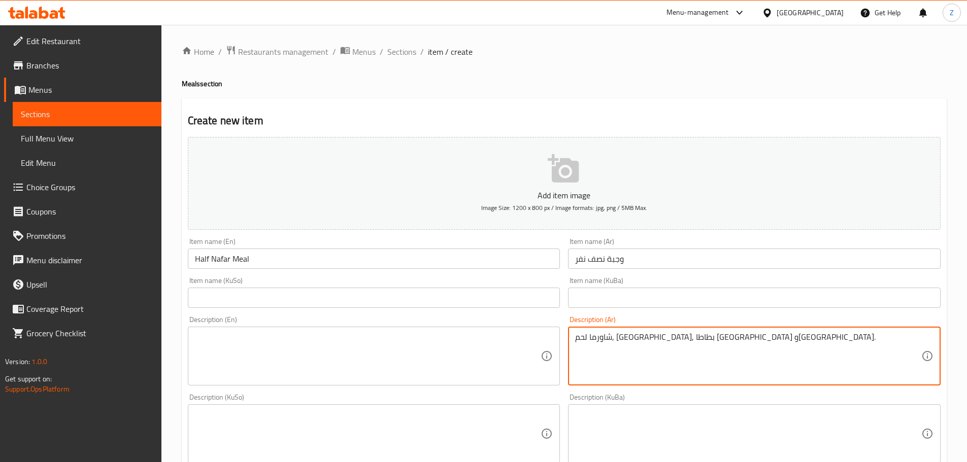
type textarea "شاورما لحم, حمص, بطاطا مقلية وبيبسي."
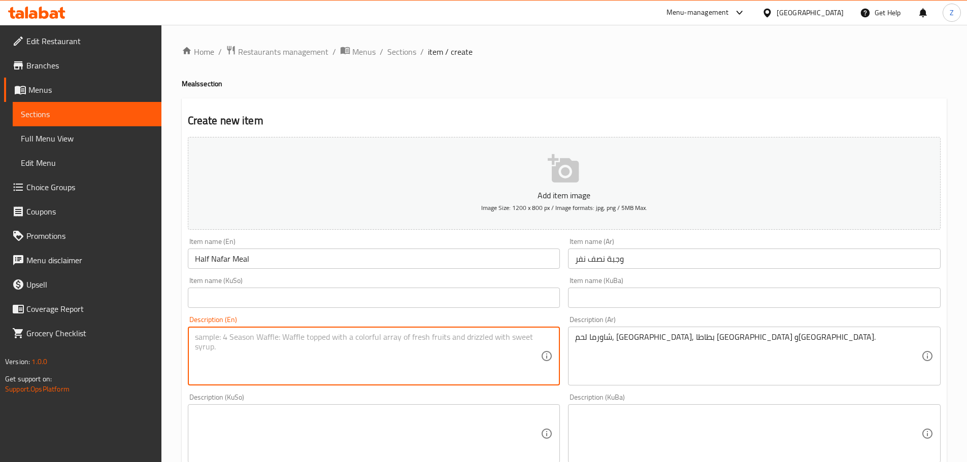
click at [420, 366] on textarea at bounding box center [368, 356] width 346 height 48
click at [417, 348] on textarea at bounding box center [368, 356] width 346 height 48
paste textarea "Meat shawarma, hummus, fries and Pepsi."
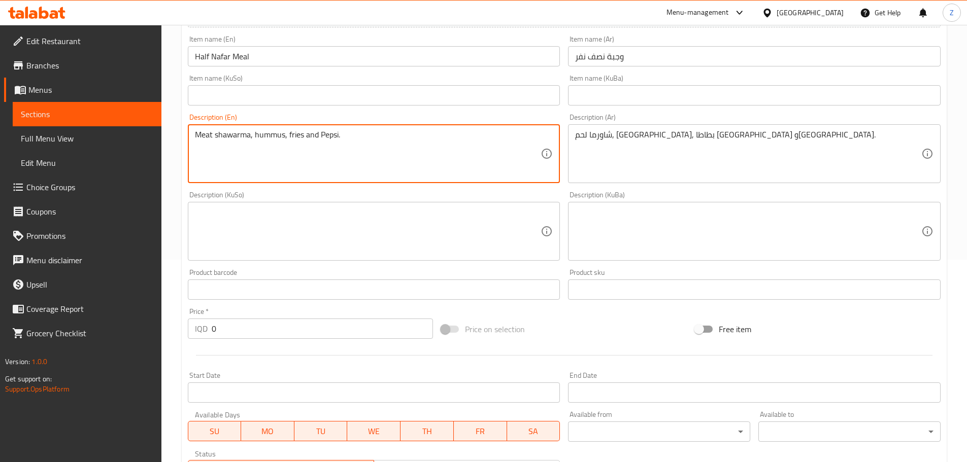
scroll to position [203, 0]
type textarea "Meat shawarma, hummus, fries and Pepsi."
click at [249, 332] on input "0" at bounding box center [323, 328] width 222 height 20
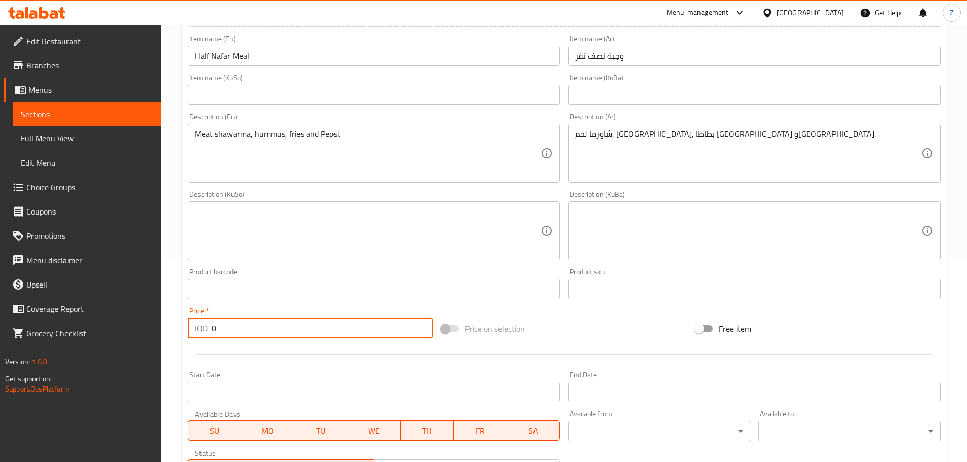
click at [249, 332] on input "0" at bounding box center [323, 328] width 222 height 20
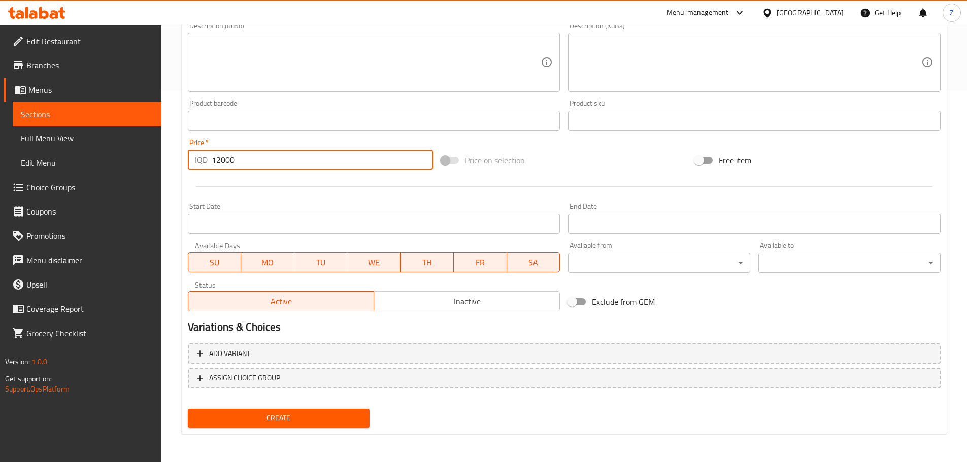
type input "12000"
click at [287, 420] on span "Create" at bounding box center [279, 418] width 166 height 13
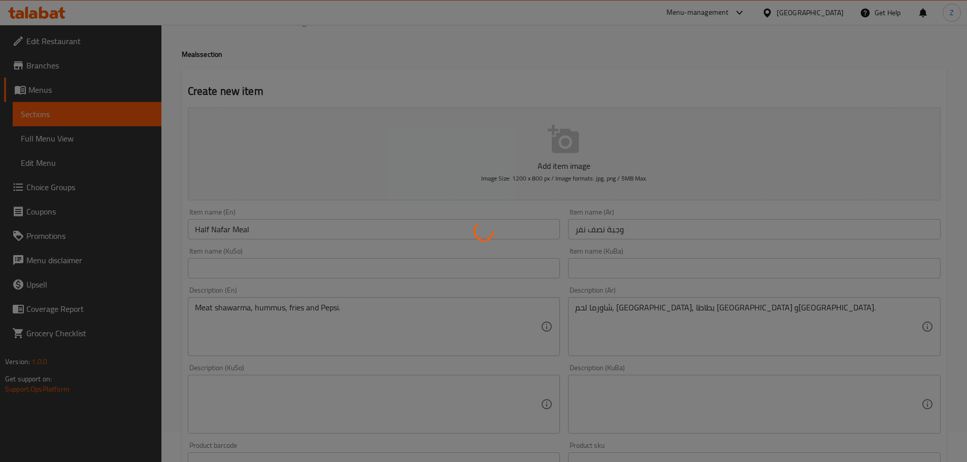
scroll to position [0, 0]
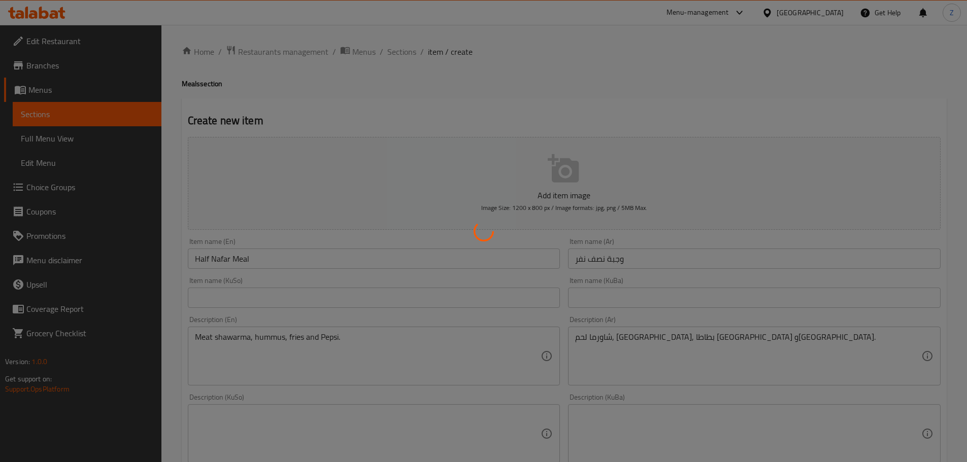
type input "0"
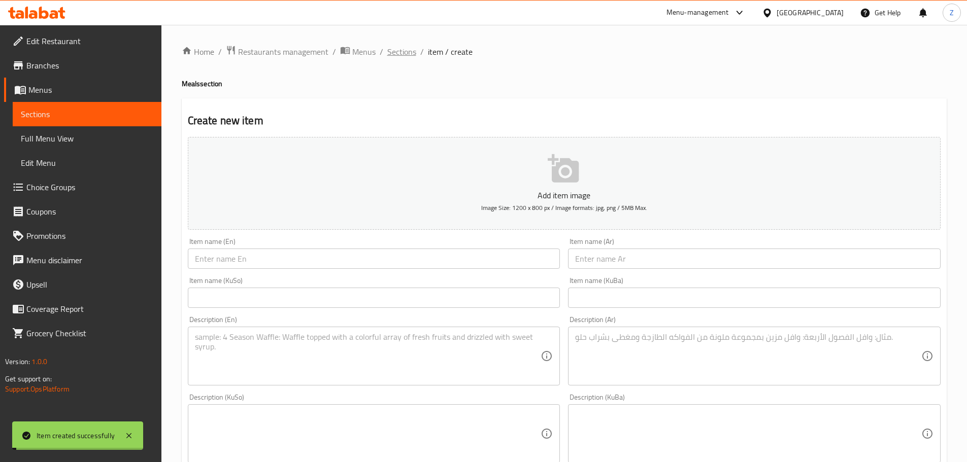
click at [410, 55] on span "Sections" at bounding box center [401, 52] width 29 height 12
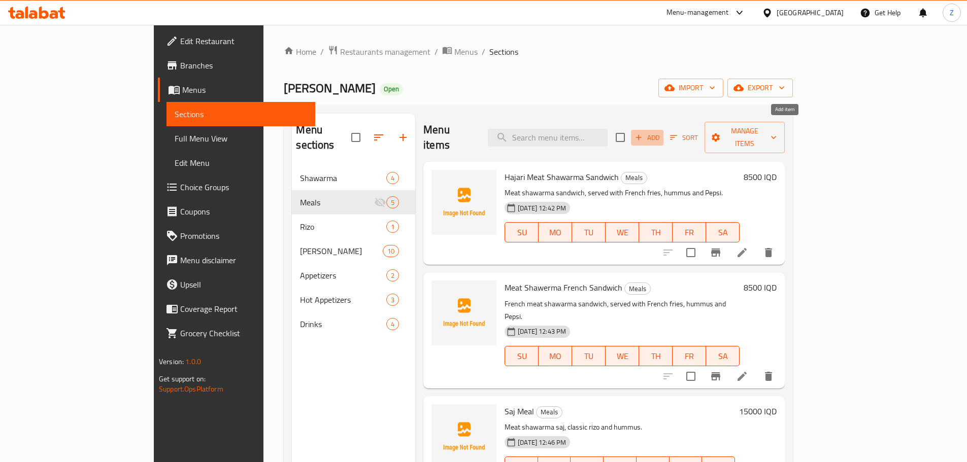
click at [663, 136] on button "Add" at bounding box center [647, 138] width 32 height 16
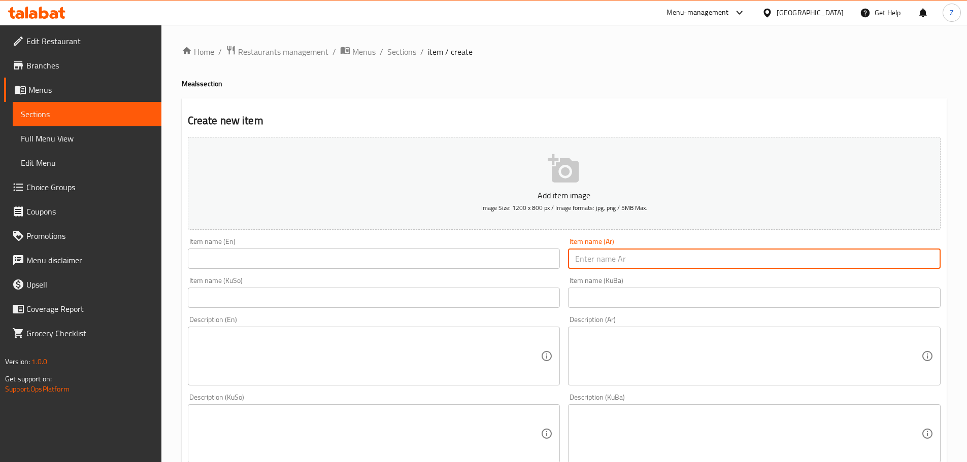
click at [650, 265] on input "text" at bounding box center [754, 259] width 373 height 20
type input "ت"
type input "وجبة شاورما مشكلة"
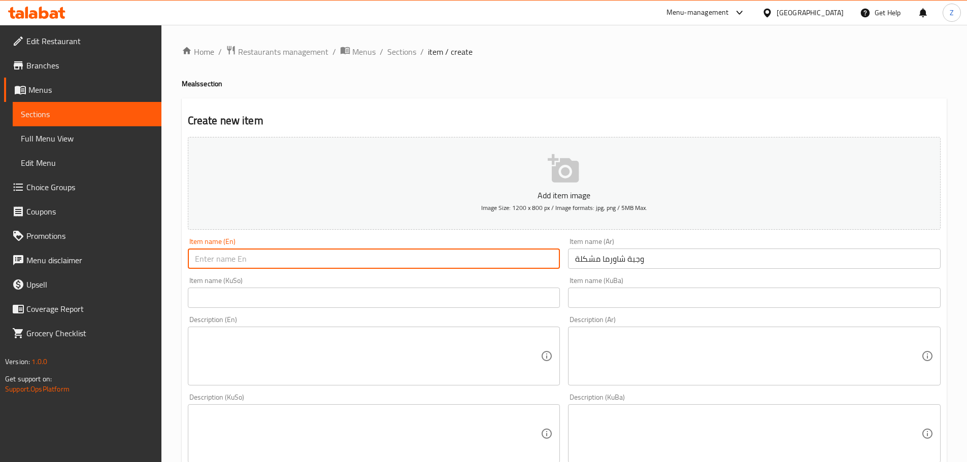
click at [527, 266] on input "text" at bounding box center [374, 259] width 373 height 20
type input "Mixed Shawerma Meal"
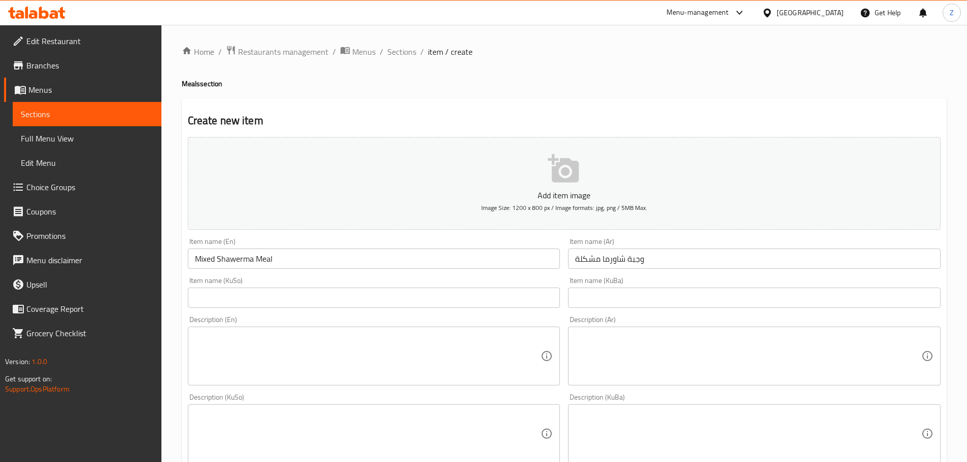
click at [574, 340] on div "Description (Ar)" at bounding box center [754, 356] width 373 height 59
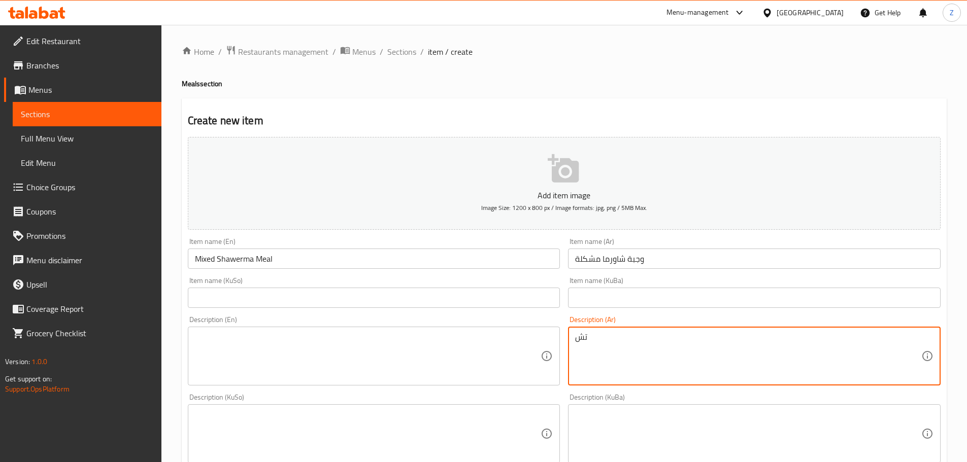
type textarea "ت"
type textarea "تشريب شاورما لحم, نص نفر شاورما لحم, حمص وبيبسي."
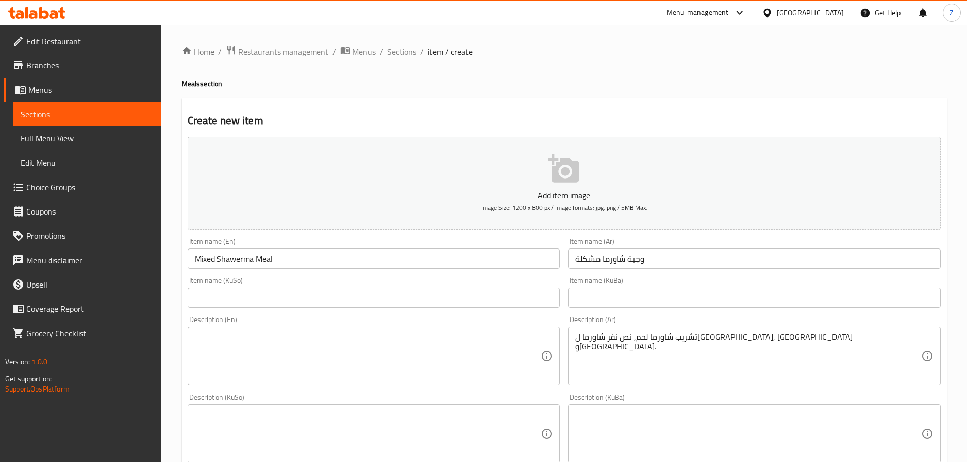
click at [574, 340] on div "تشريب شاورما لحم, نص نفر شاورما لحم, حمص وبيبسي. Description (Ar)" at bounding box center [754, 356] width 373 height 59
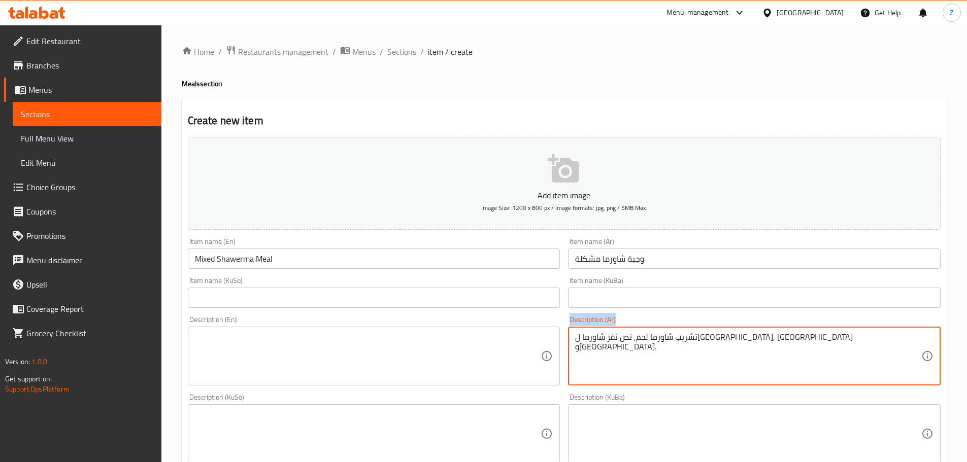
click at [574, 340] on div "تشريب شاورما لحم, نص نفر شاورما لحم, حمص وبيبسي. Description (Ar)" at bounding box center [754, 356] width 373 height 59
click at [732, 351] on textarea "تشريب شاورما لحم, نص نفر شاورما لحم, حمص وبيبسي." at bounding box center [748, 356] width 346 height 48
click at [393, 350] on textarea at bounding box center [368, 356] width 346 height 48
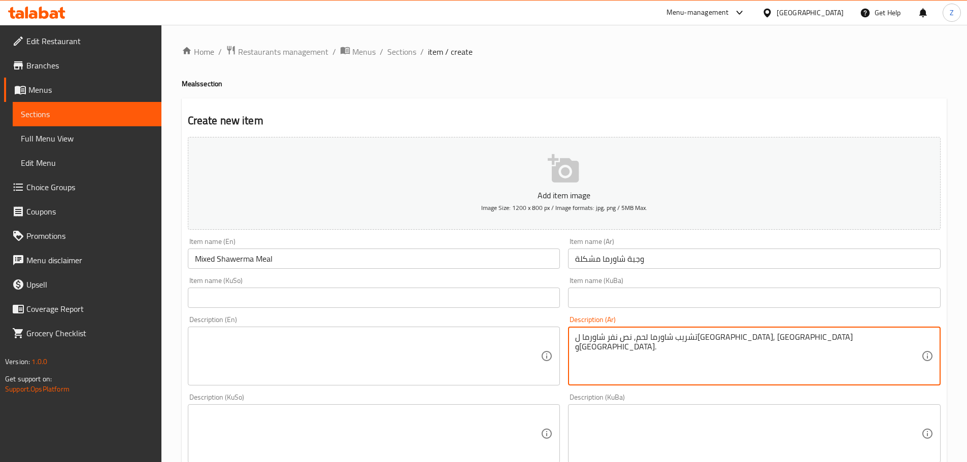
paste textarea "Shawarma meat sandwich, half a person shawarma meat, hummus and Pepsi."
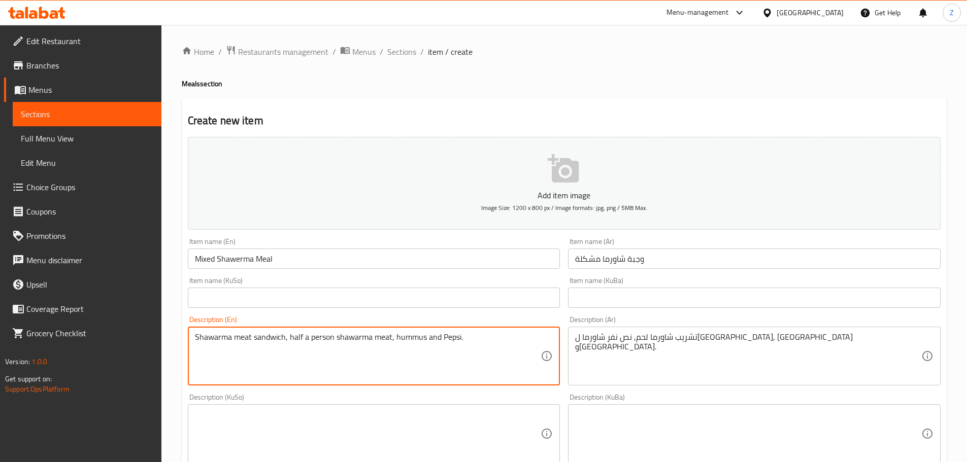
drag, startPoint x: 284, startPoint y: 337, endPoint x: 237, endPoint y: 347, distance: 48.3
click at [237, 347] on textarea "Shawarma meat sandwich, half a person shawarma meat, hummus and Pepsi." at bounding box center [368, 356] width 346 height 48
drag, startPoint x: 311, startPoint y: 339, endPoint x: 281, endPoint y: 342, distance: 29.7
click at [281, 342] on textarea "Shawarma tashreeb, half a person shawarma meat, hummus and Pepsi." at bounding box center [368, 356] width 346 height 48
drag, startPoint x: 356, startPoint y: 336, endPoint x: 349, endPoint y: 339, distance: 7.5
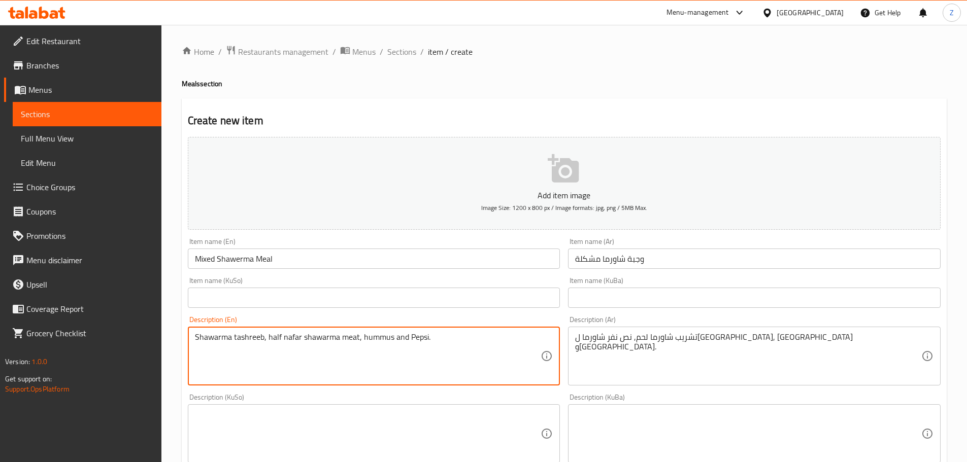
click at [348, 338] on textarea "Shawarma tashreeb, half nafar shawarma meat, hummus and Pepsi." at bounding box center [368, 356] width 346 height 48
drag, startPoint x: 357, startPoint y: 340, endPoint x: 342, endPoint y: 351, distance: 18.2
click at [342, 351] on textarea "Shawarma tashreeb, half nafar shawarma meat, hummus and Pepsi." at bounding box center [368, 356] width 346 height 48
paste textarea "meat"
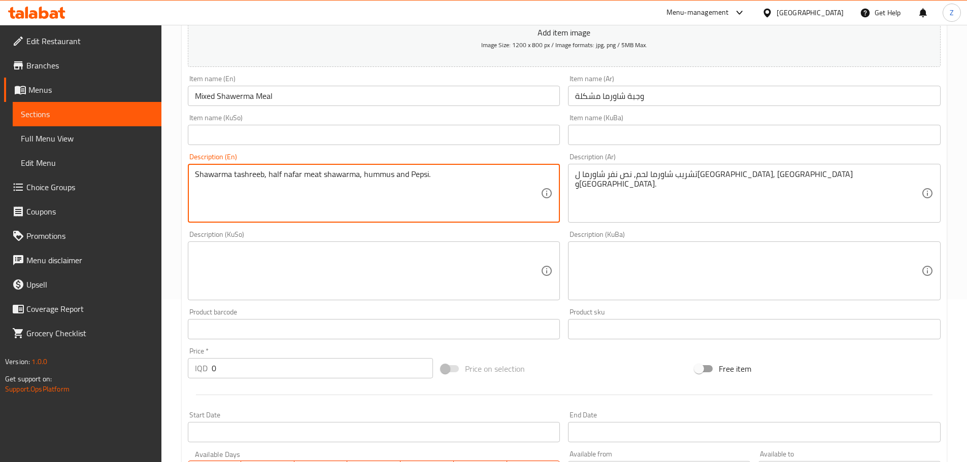
scroll to position [305, 0]
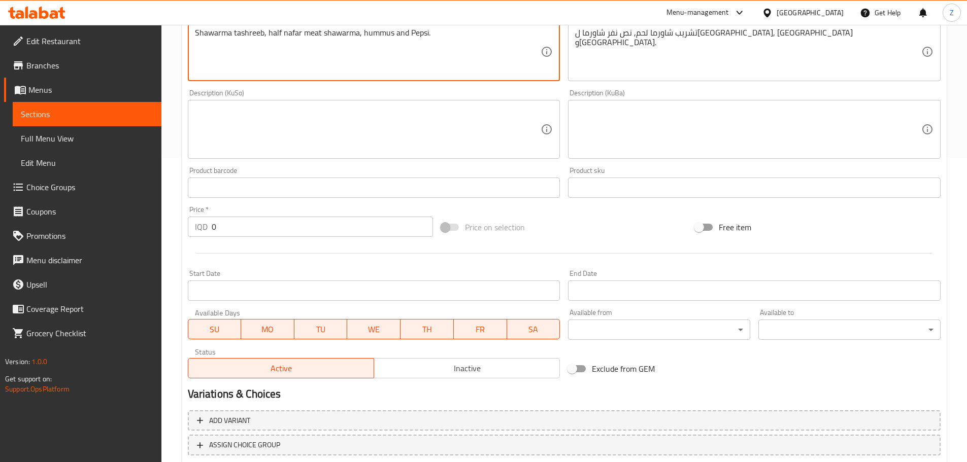
type textarea "Shawarma tashreeb, half nafar meat shawarma, hummus and Pepsi."
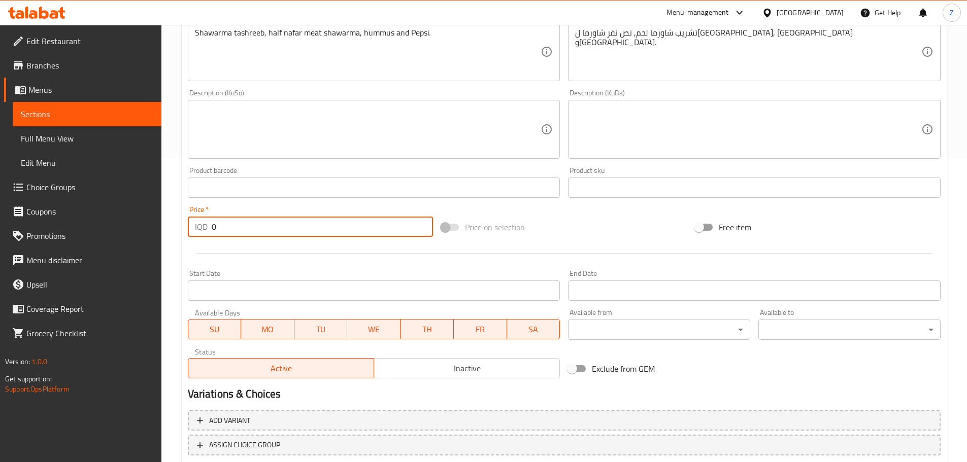
click at [247, 231] on input "0" at bounding box center [323, 227] width 222 height 20
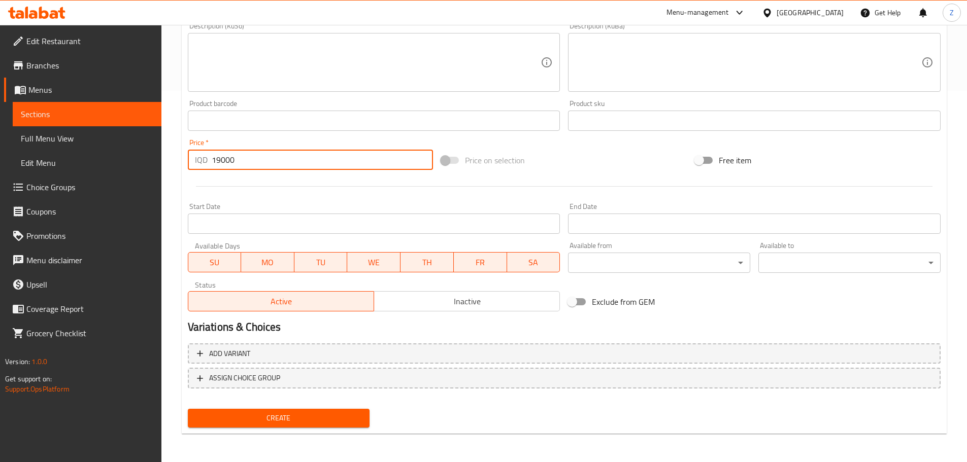
type input "19000"
click at [313, 421] on span "Create" at bounding box center [279, 418] width 166 height 13
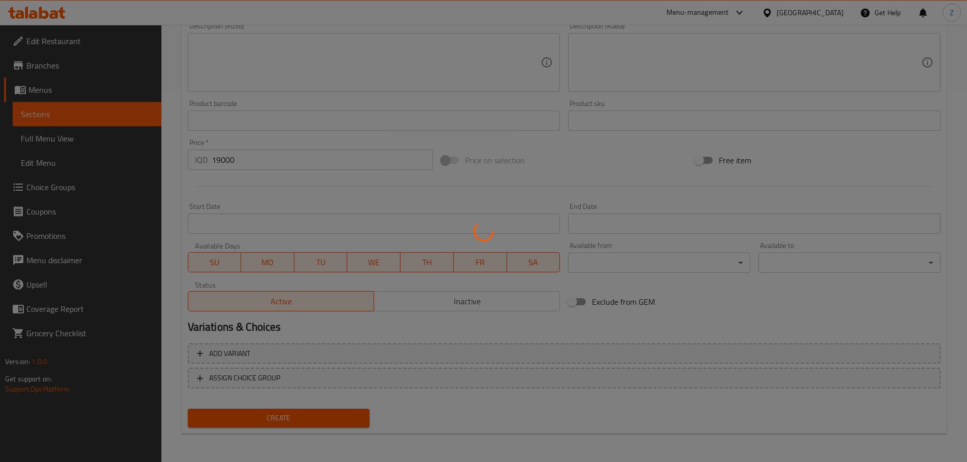
type input "0"
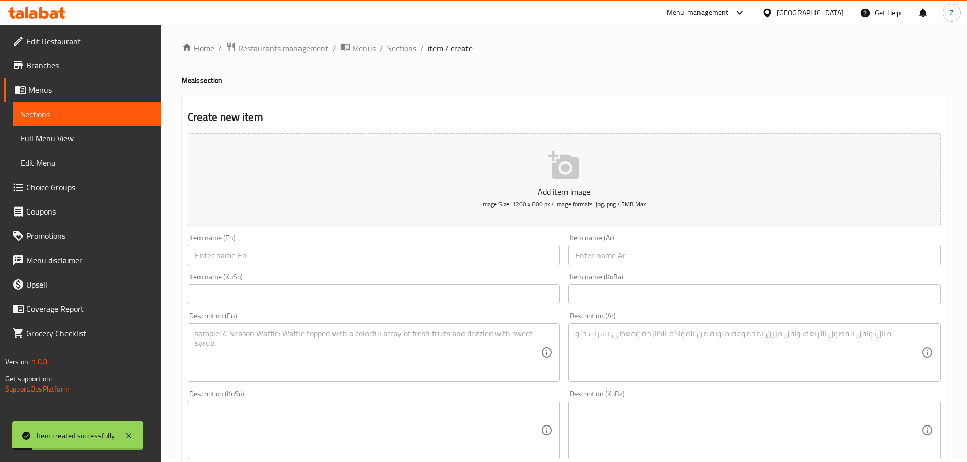
scroll to position [0, 0]
click at [393, 51] on span "Sections" at bounding box center [401, 52] width 29 height 12
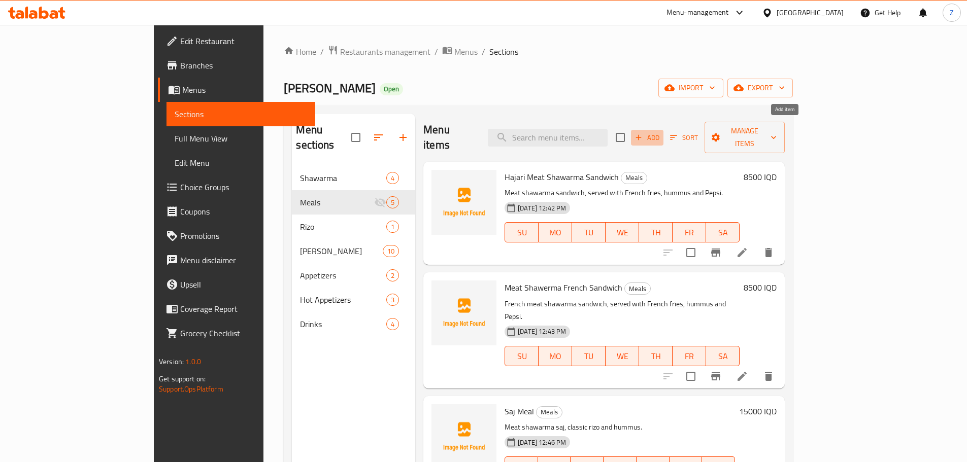
click at [661, 134] on span "Add" at bounding box center [646, 138] width 27 height 12
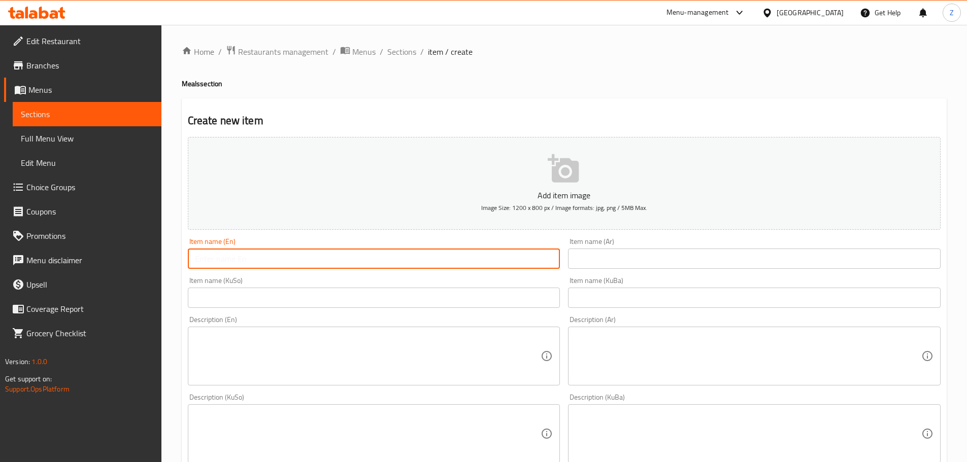
click at [334, 258] on input "text" at bounding box center [374, 259] width 373 height 20
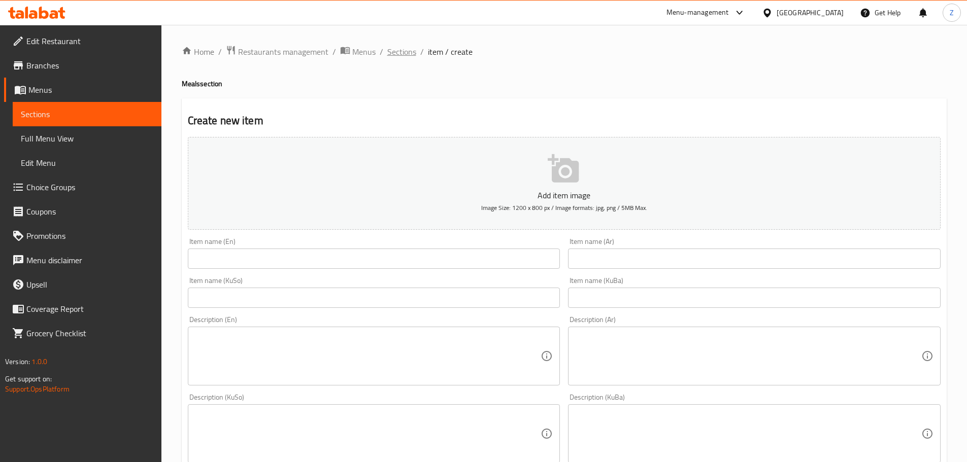
click at [405, 55] on span "Sections" at bounding box center [401, 52] width 29 height 12
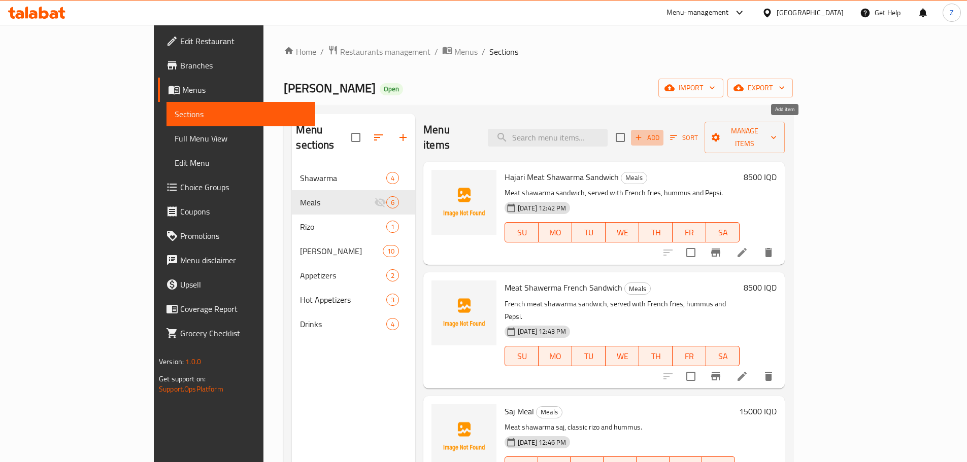
click at [661, 133] on span "Add" at bounding box center [646, 138] width 27 height 12
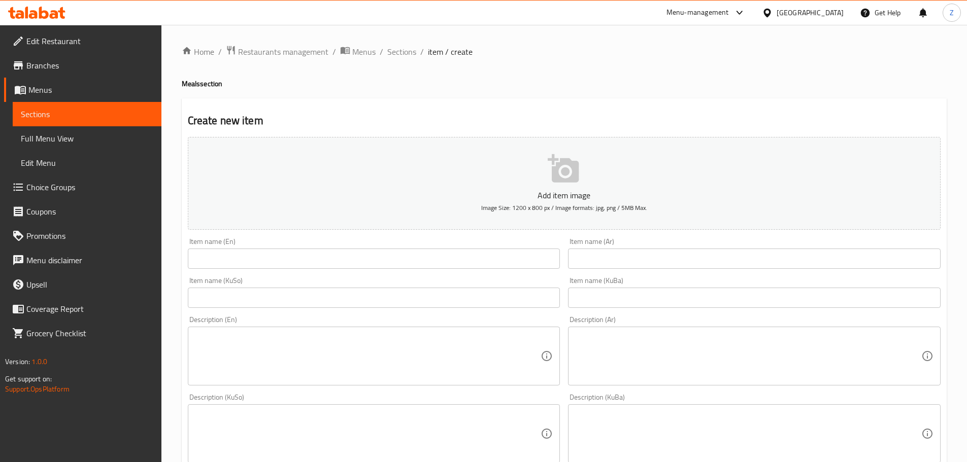
click at [659, 258] on input "text" at bounding box center [754, 259] width 373 height 20
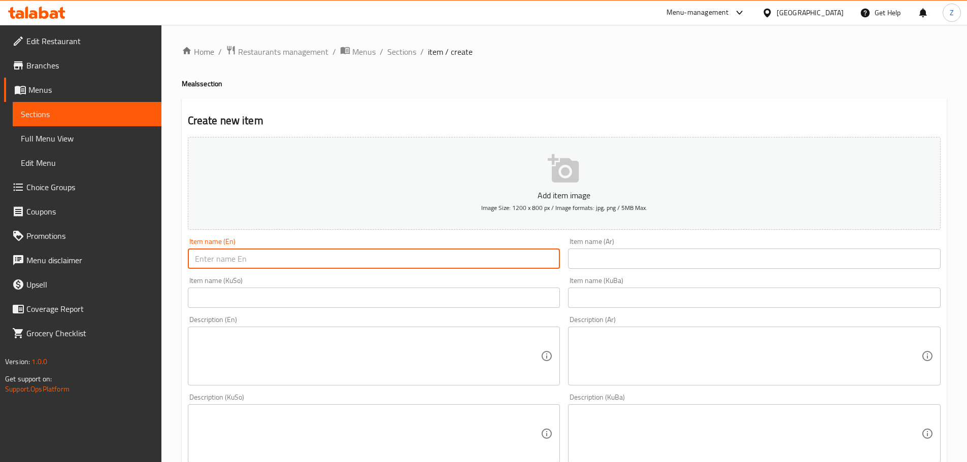
click at [482, 258] on input "text" at bounding box center [374, 259] width 373 height 20
type input "Saj & Sandwich Meal"
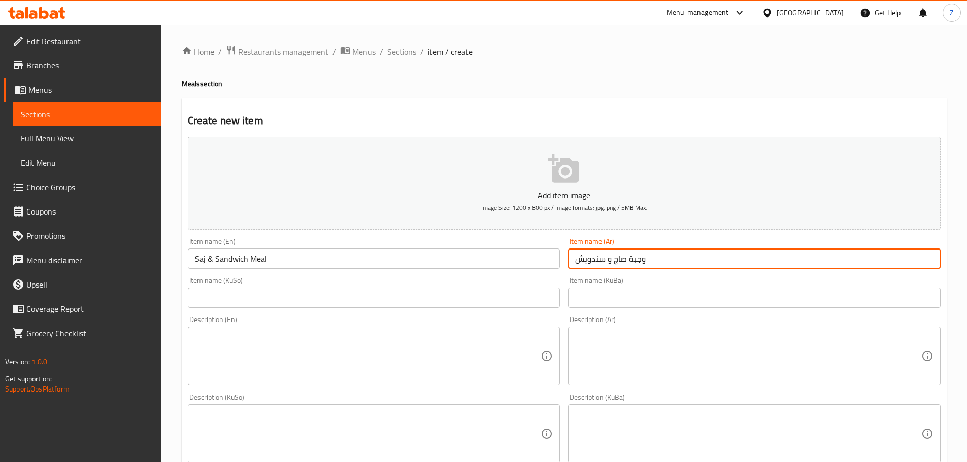
type input "وجبة صاج و سندويش"
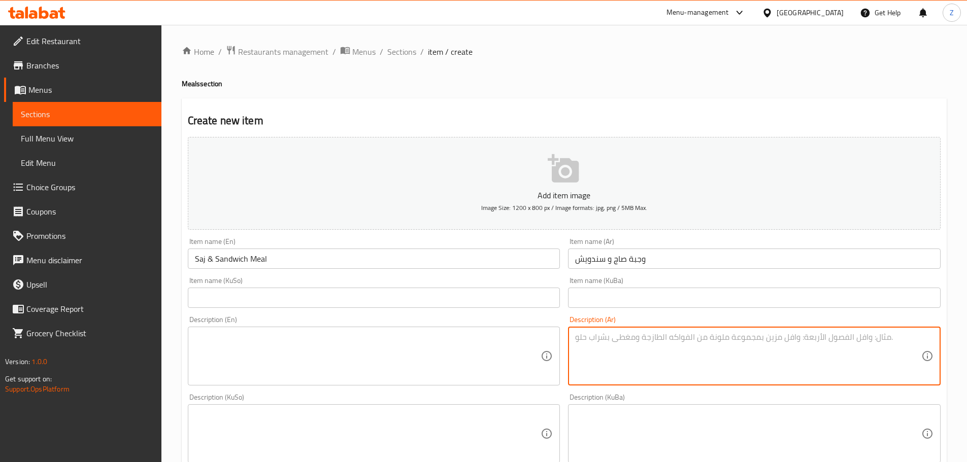
click at [578, 336] on textarea at bounding box center [748, 356] width 346 height 48
type textarea "سندويش شاورما لحم حجري, سندويش شاورما لحم فرنسي, صاج شاورما لحم, حمص, بطاطا مقل…"
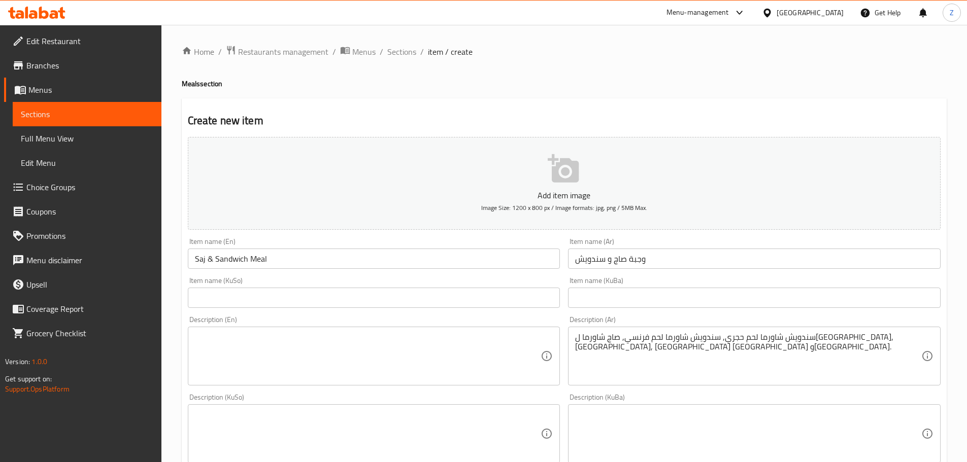
click at [571, 336] on div "سندويش شاورما لحم حجري, سندويش شاورما لحم فرنسي, صاج شاورما لحم, حمص, بطاطا مقل…" at bounding box center [754, 356] width 373 height 59
click at [570, 336] on div "سندويش شاورما لحم حجري, سندويش شاورما لحم فرنسي, صاج شاورما لحم, حمص, بطاطا مقل…" at bounding box center [754, 356] width 373 height 59
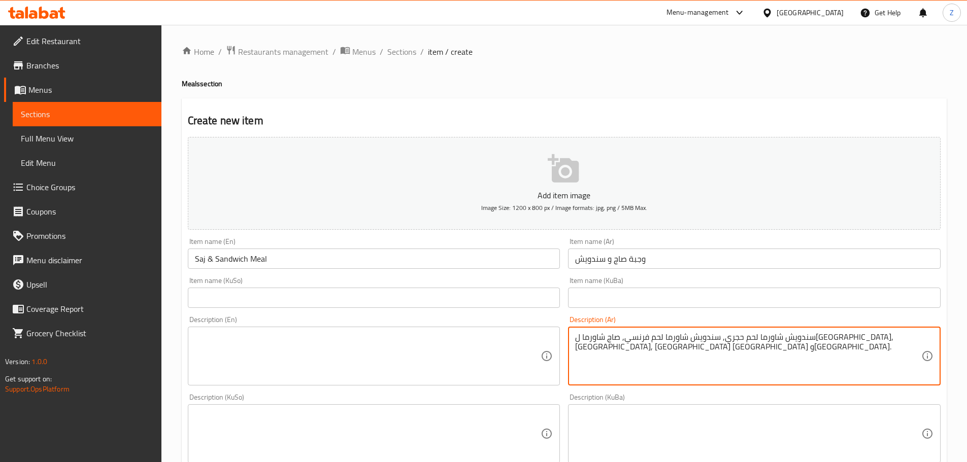
click at [612, 345] on textarea "سندويش شاورما لحم حجري, سندويش شاورما لحم فرنسي, صاج شاورما لحم, حمص, بطاطا مقل…" at bounding box center [748, 356] width 346 height 48
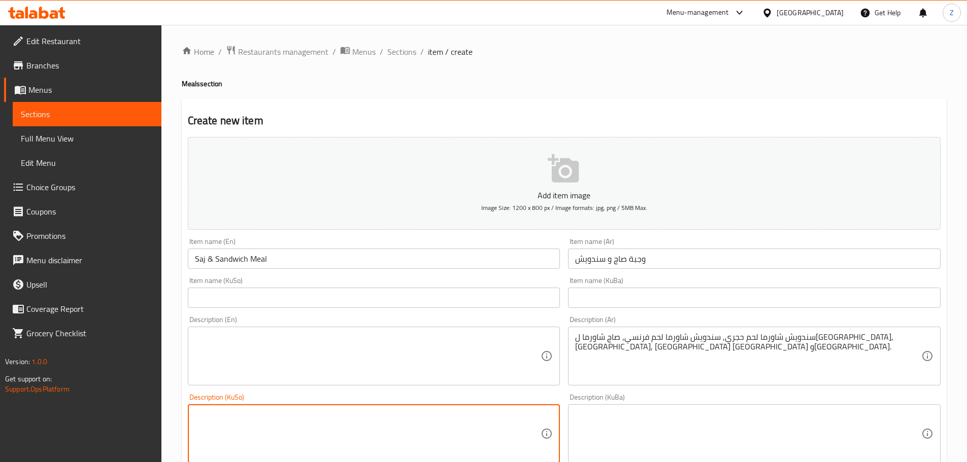
drag, startPoint x: 360, startPoint y: 410, endPoint x: 357, endPoint y: 391, distance: 19.0
click at [358, 399] on div "Description (KuSo) Description (KuSo)" at bounding box center [374, 429] width 373 height 70
click at [355, 385] on div "Description (En)" at bounding box center [374, 356] width 373 height 59
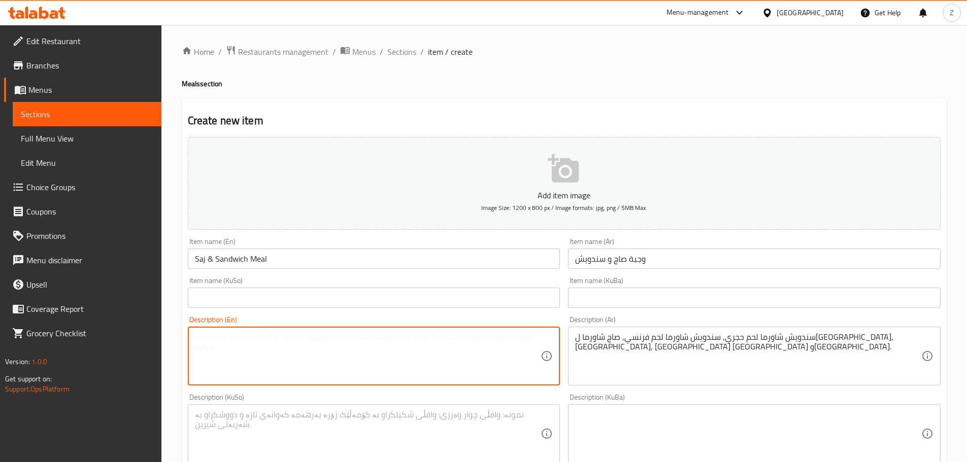
paste textarea "Stone meat shawarma sandwich, French meat shawarma sandwich, meat shawarma saj,…"
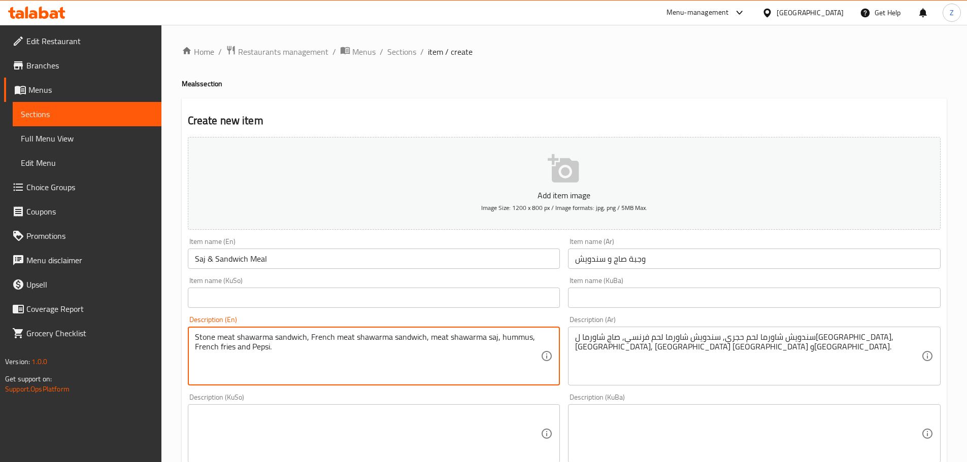
drag, startPoint x: 213, startPoint y: 337, endPoint x: 151, endPoint y: 327, distance: 62.1
click at [151, 327] on div "Edit Restaurant Branches Menus Sections Full Menu View Edit Menu Choice Groups …" at bounding box center [483, 429] width 967 height 809
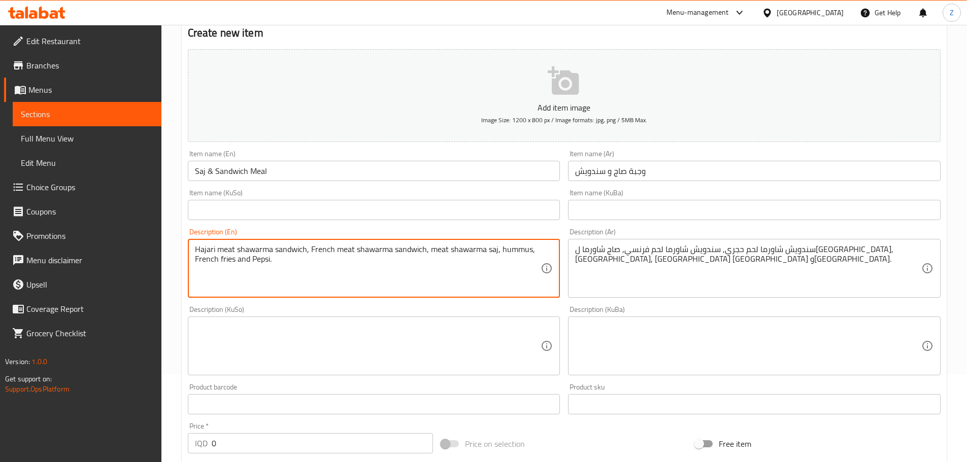
scroll to position [305, 0]
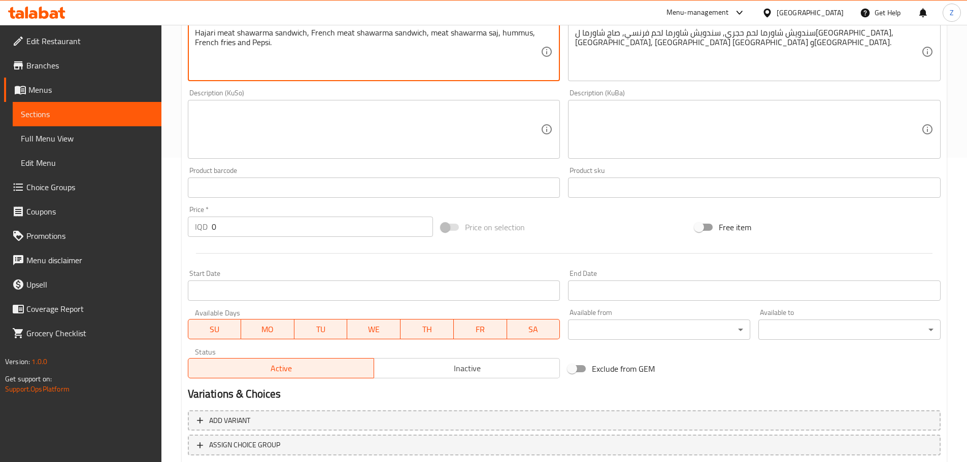
type textarea "Hajari meat shawarma sandwich, French meat shawarma sandwich, meat shawarma saj…"
click at [223, 222] on input "0" at bounding box center [323, 227] width 222 height 20
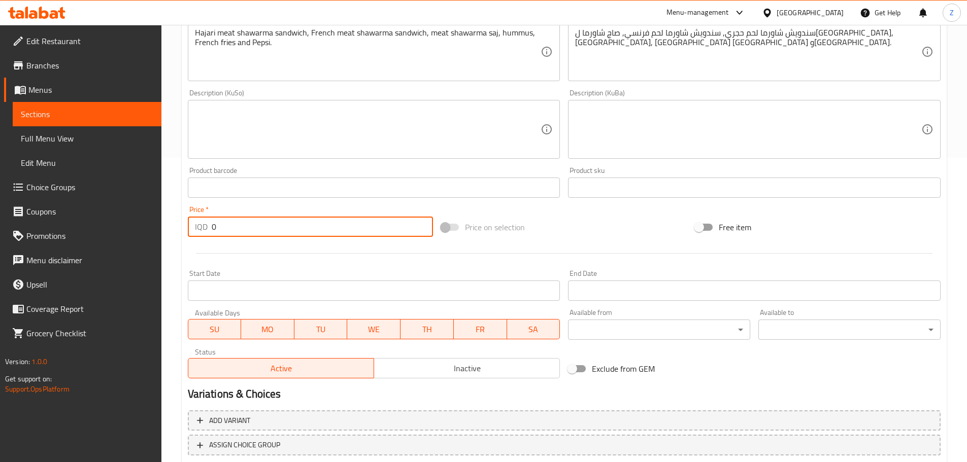
click at [223, 222] on input "0" at bounding box center [323, 227] width 222 height 20
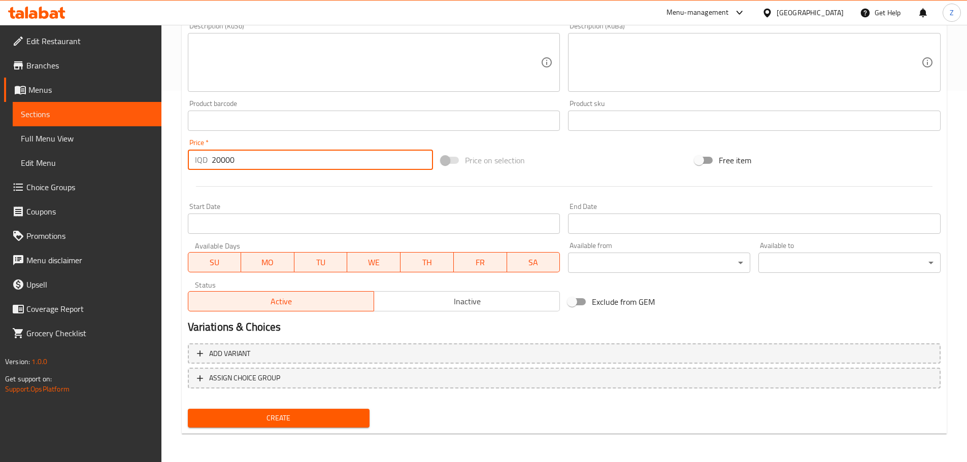
type input "20000"
click at [279, 415] on span "Create" at bounding box center [279, 418] width 166 height 13
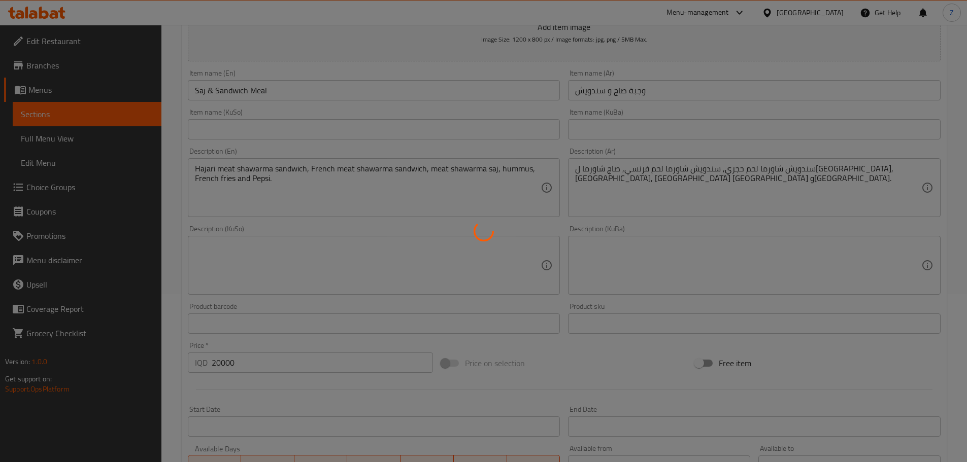
type input "0"
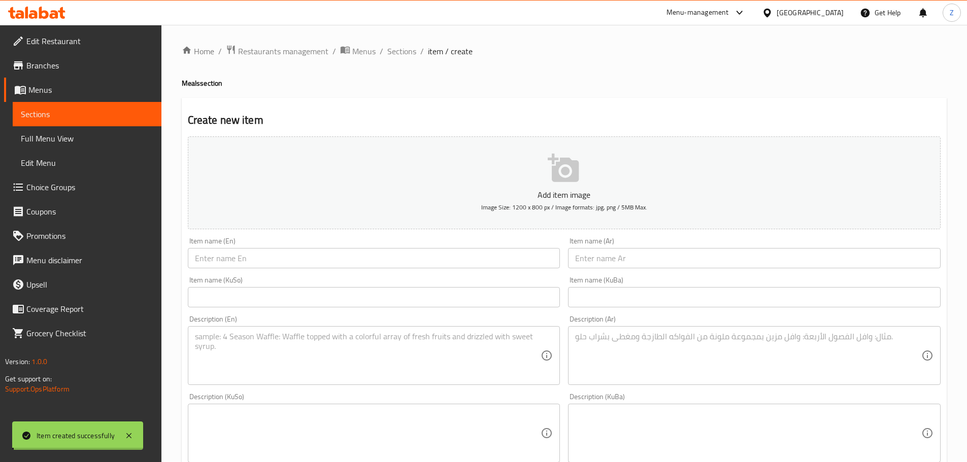
scroll to position [0, 0]
click at [406, 46] on span "Sections" at bounding box center [401, 52] width 29 height 12
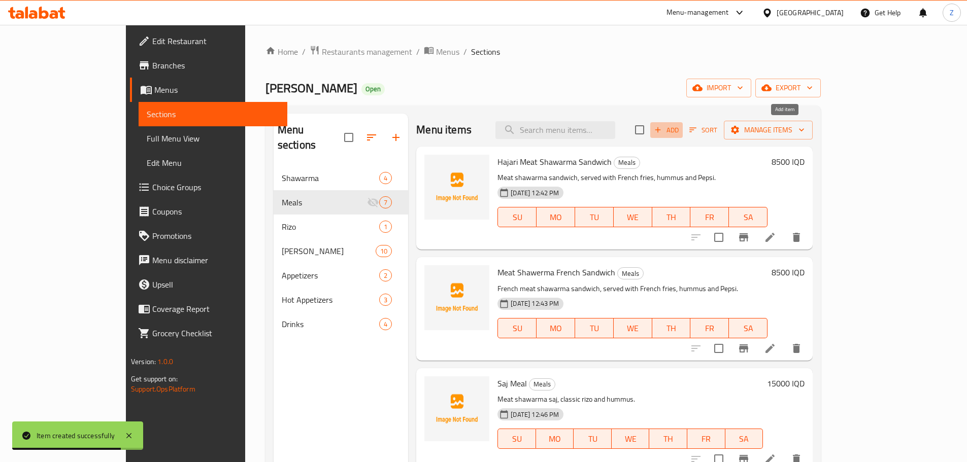
click at [680, 129] on span "Add" at bounding box center [666, 130] width 27 height 12
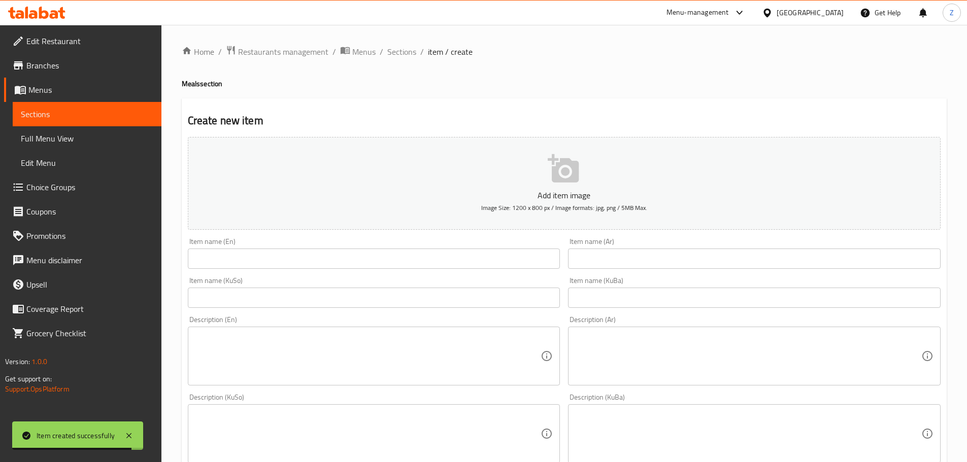
click at [380, 265] on input "text" at bounding box center [374, 259] width 373 height 20
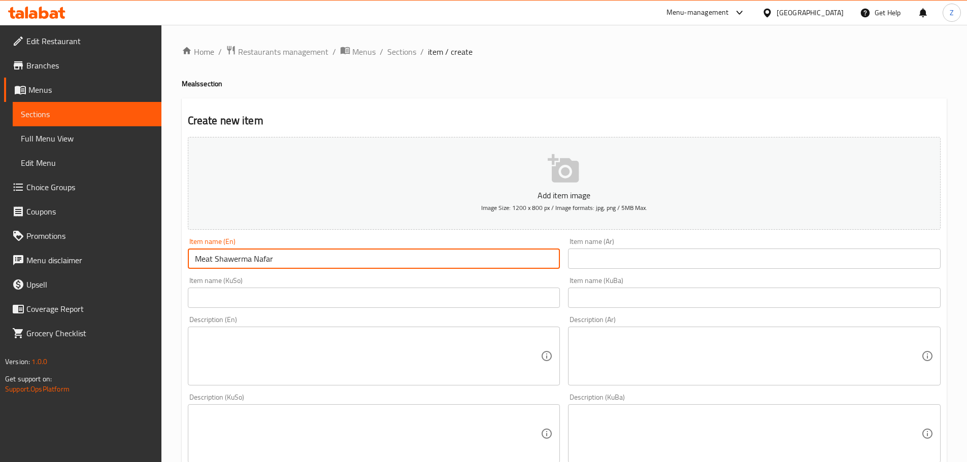
type input "Meat Shawerma Nafar"
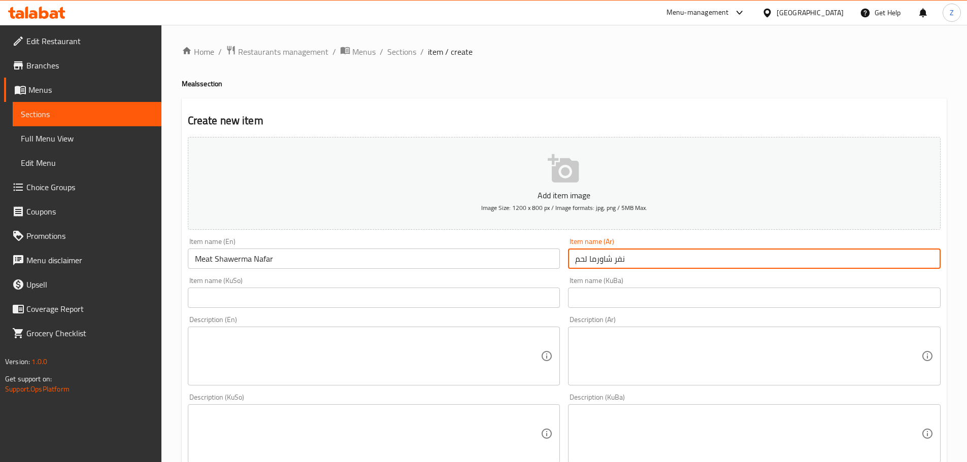
type input "نفر شاورما لحم"
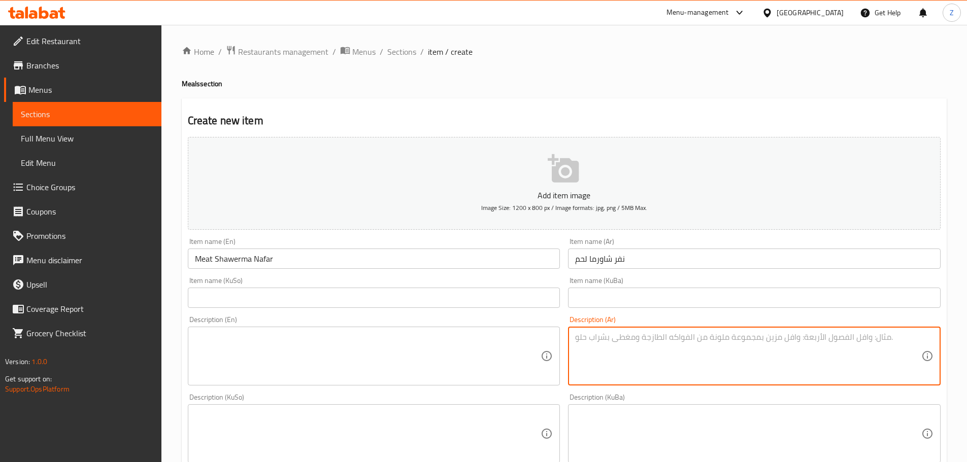
click at [619, 369] on textarea at bounding box center [748, 356] width 346 height 48
click at [619, 369] on textarea "شاورما لحم, حمص, بطاطا مقلية وبيبسي." at bounding box center [748, 356] width 346 height 48
type textarea "شاورما لحم, حمص, بطاطا مقلية وبيبسي."
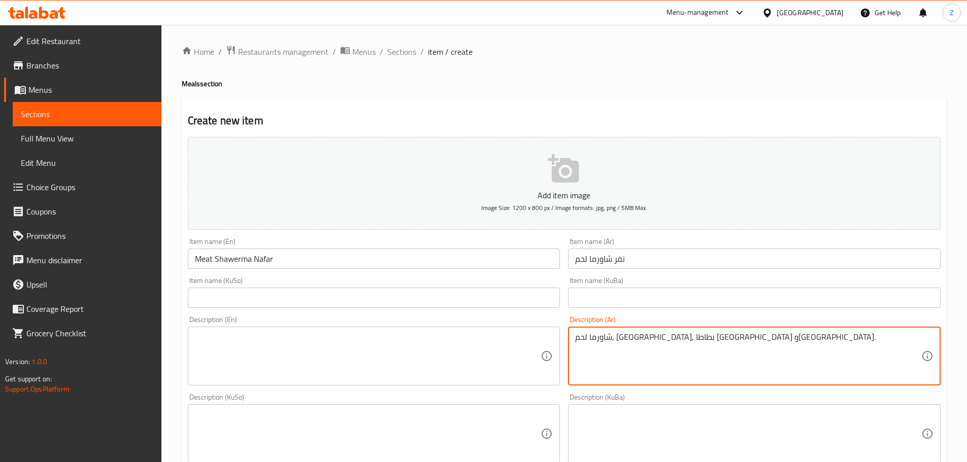
click at [413, 378] on textarea at bounding box center [368, 356] width 346 height 48
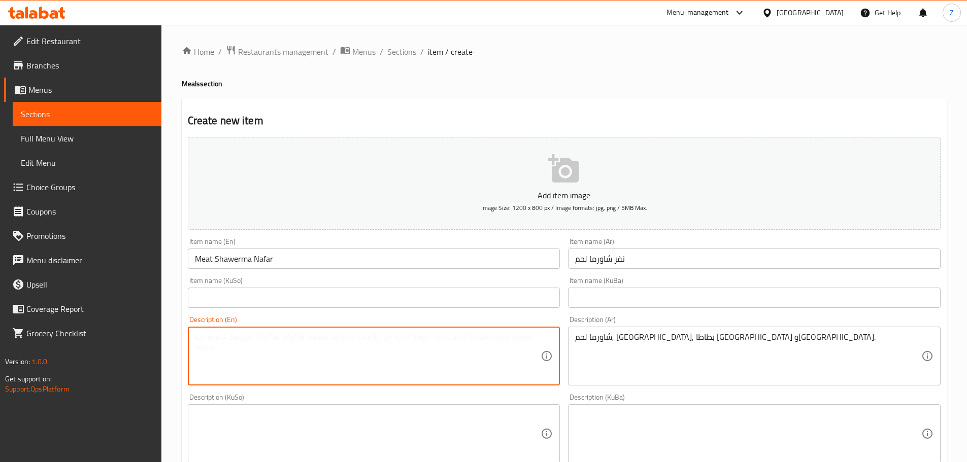
paste textarea "Meat shawarma, hummus, fries and Pepsi."
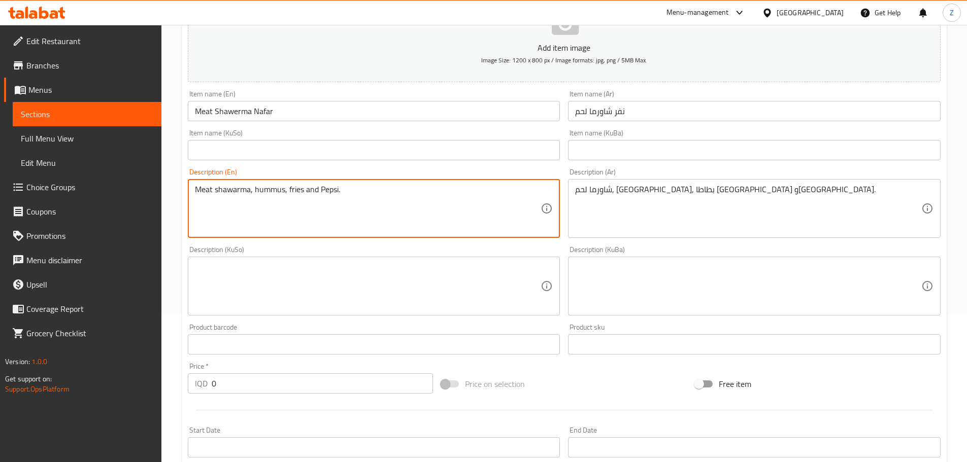
scroll to position [203, 0]
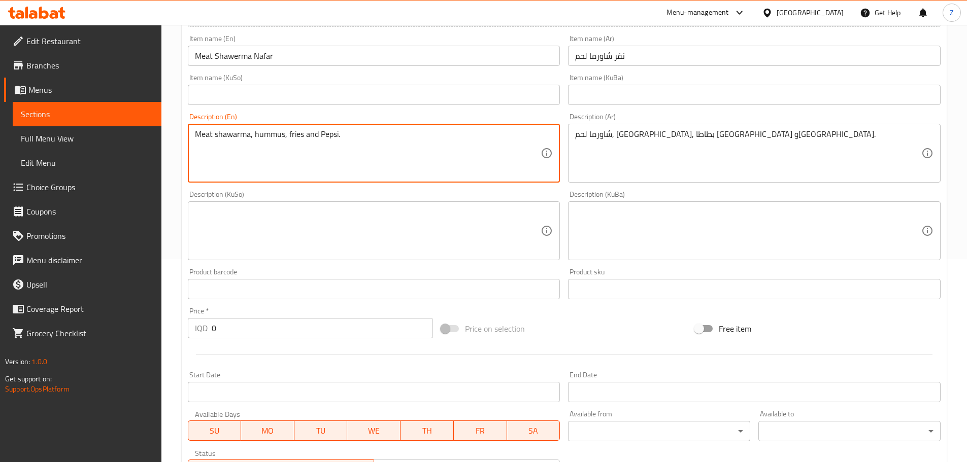
type textarea "Meat shawarma, hummus, fries and Pepsi."
click at [252, 337] on input "0" at bounding box center [323, 328] width 222 height 20
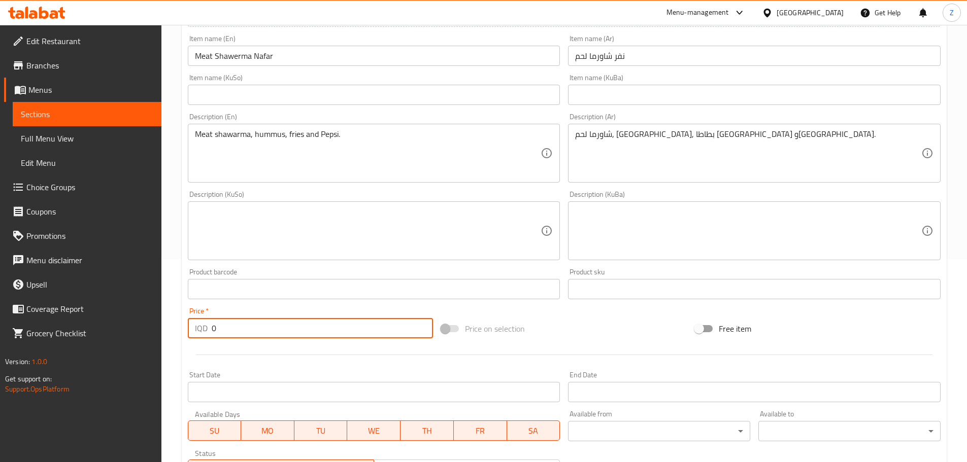
click at [252, 337] on input "0" at bounding box center [323, 328] width 222 height 20
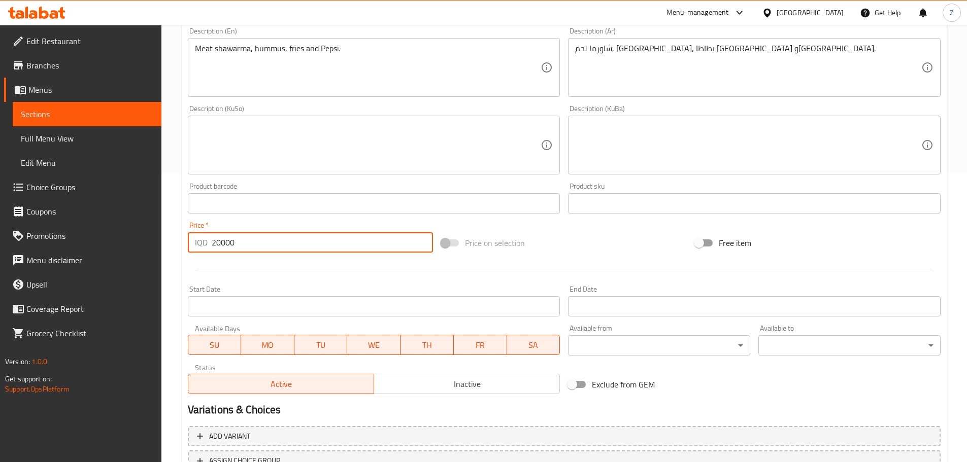
scroll to position [372, 0]
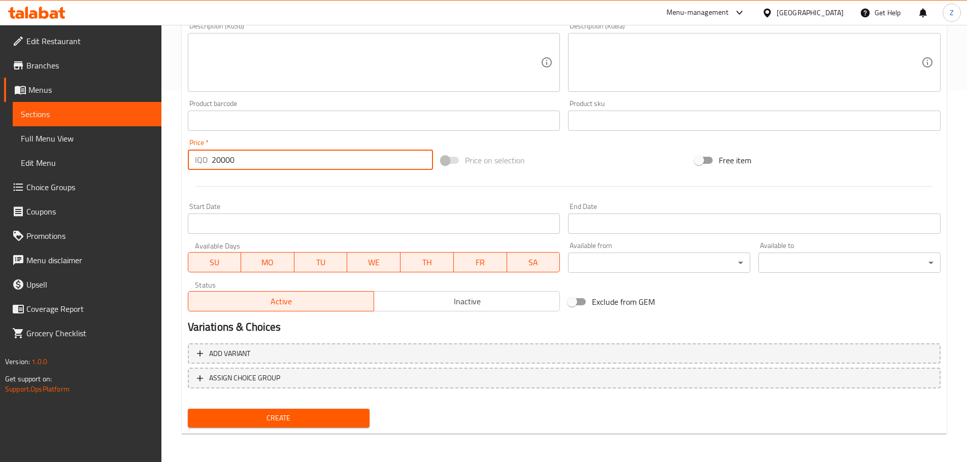
type input "20000"
click at [276, 411] on button "Create" at bounding box center [279, 418] width 182 height 19
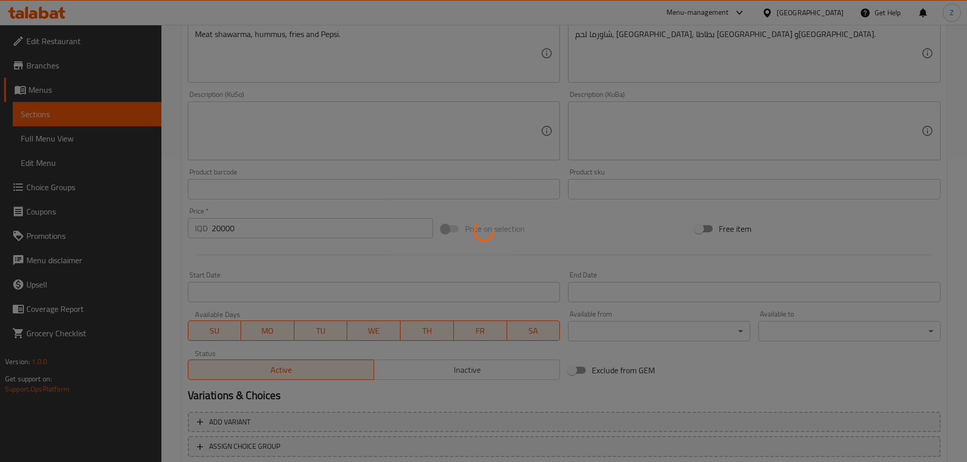
type input "0"
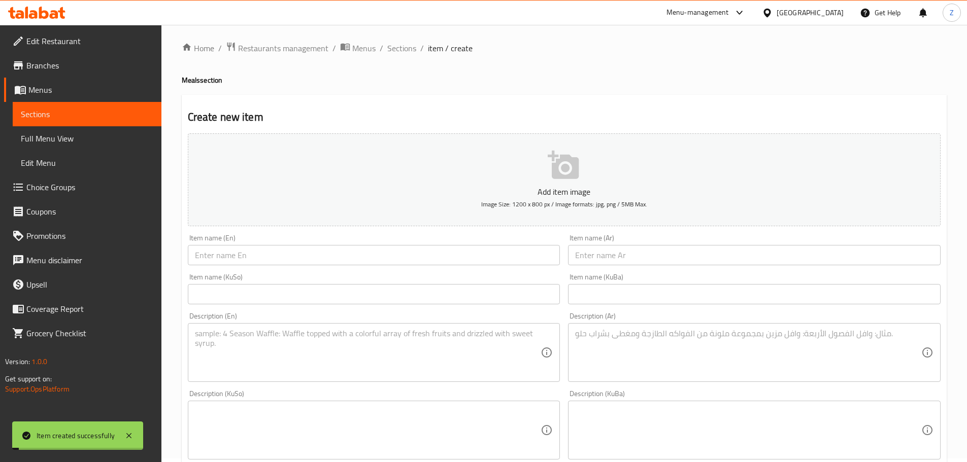
scroll to position [0, 0]
click at [410, 51] on span "Sections" at bounding box center [401, 52] width 29 height 12
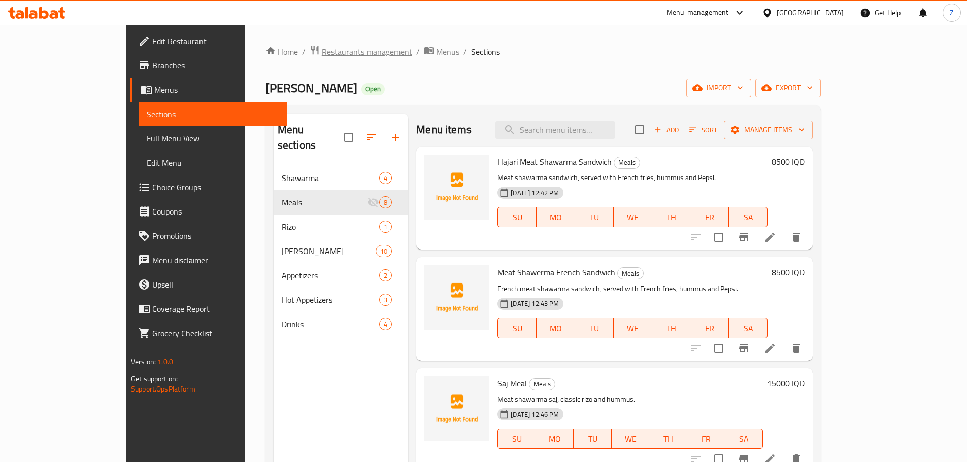
click at [322, 57] on span "Restaurants management" at bounding box center [367, 52] width 90 height 12
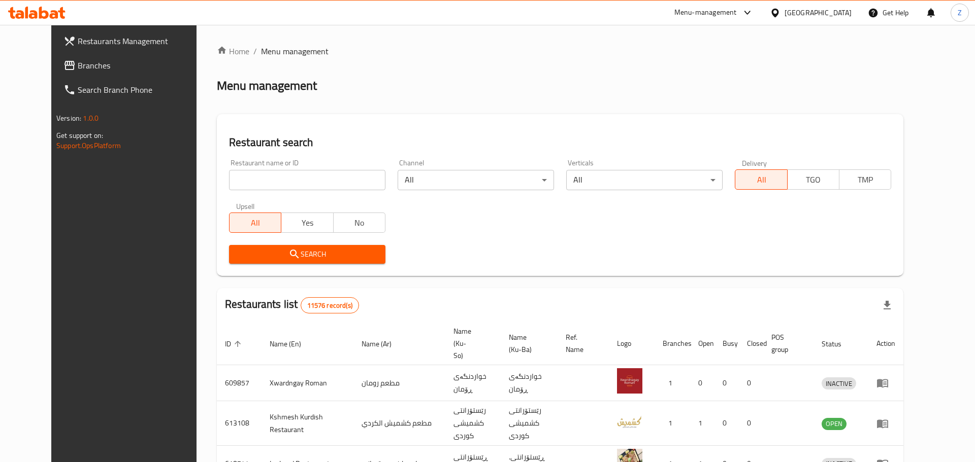
click at [280, 186] on div at bounding box center [487, 231] width 975 height 462
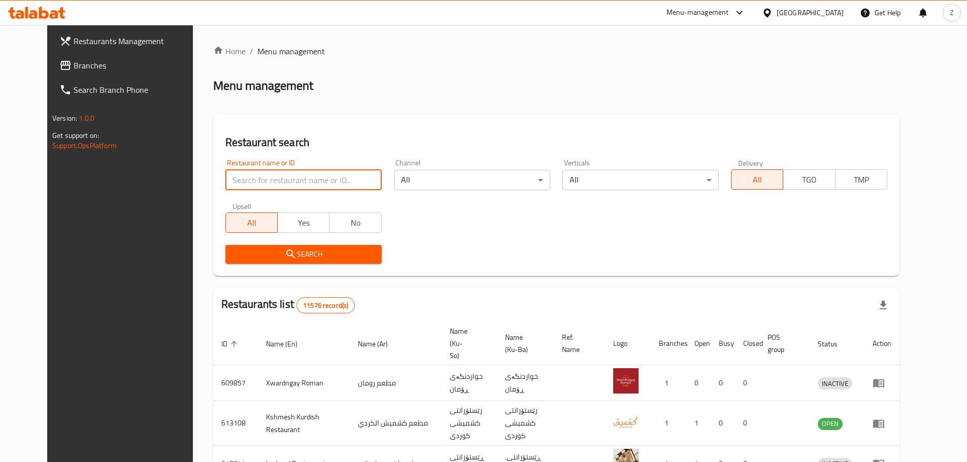
click at [280, 186] on input "search" at bounding box center [303, 180] width 156 height 20
paste input "703287"
type input "703287"
click at [258, 258] on span "Search" at bounding box center [303, 254] width 140 height 13
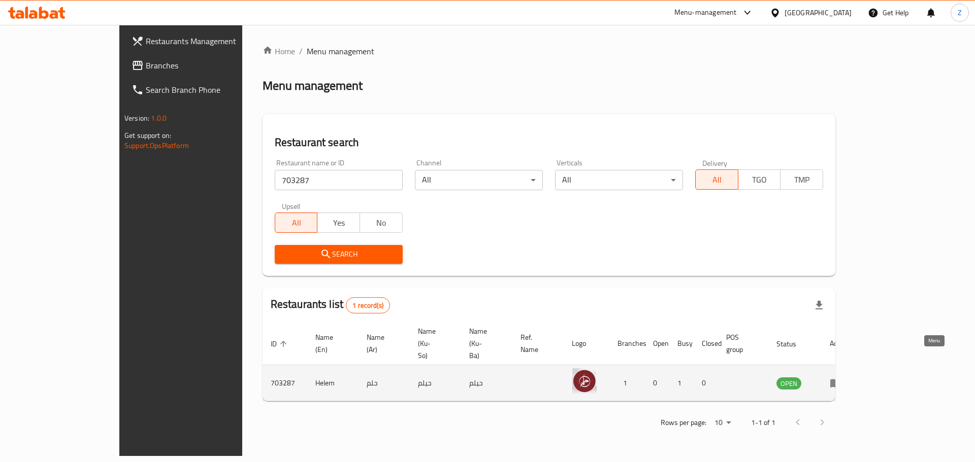
click at [841, 380] on icon "enhanced table" at bounding box center [835, 384] width 11 height 9
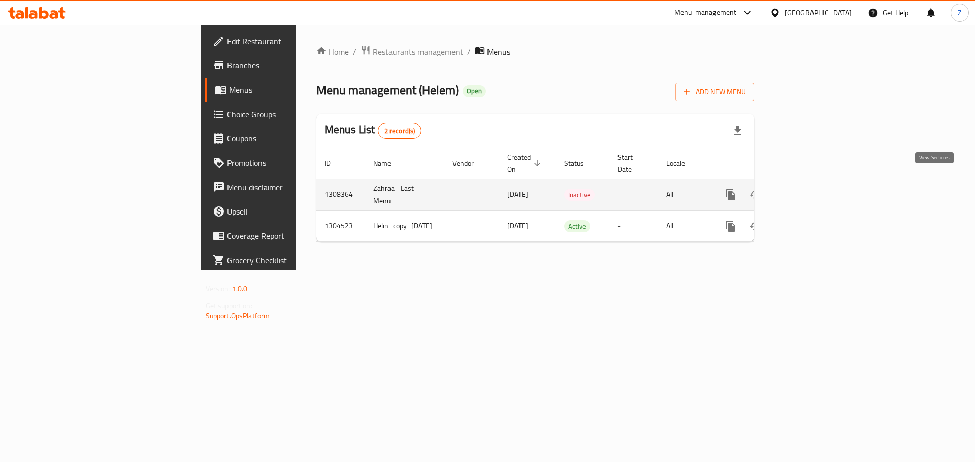
click at [816, 187] on link "enhanced table" at bounding box center [803, 195] width 24 height 24
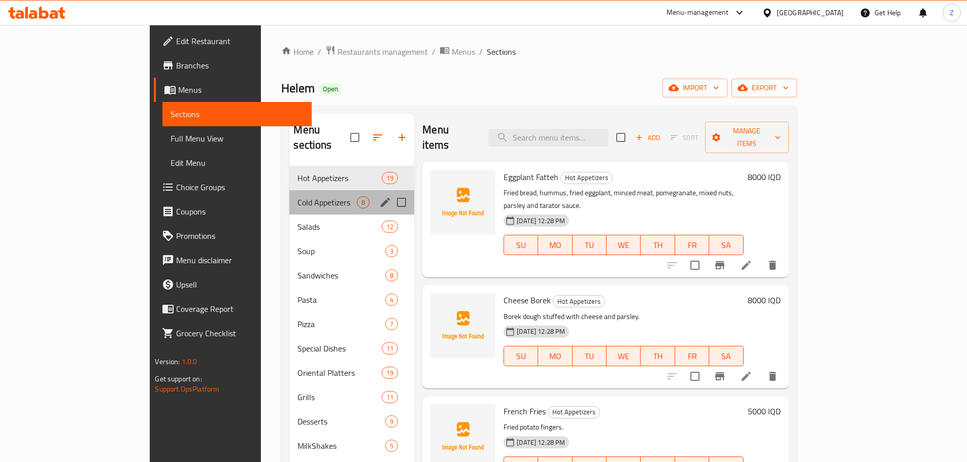
click at [289, 190] on div "Cold Appetizers 8" at bounding box center [351, 202] width 125 height 24
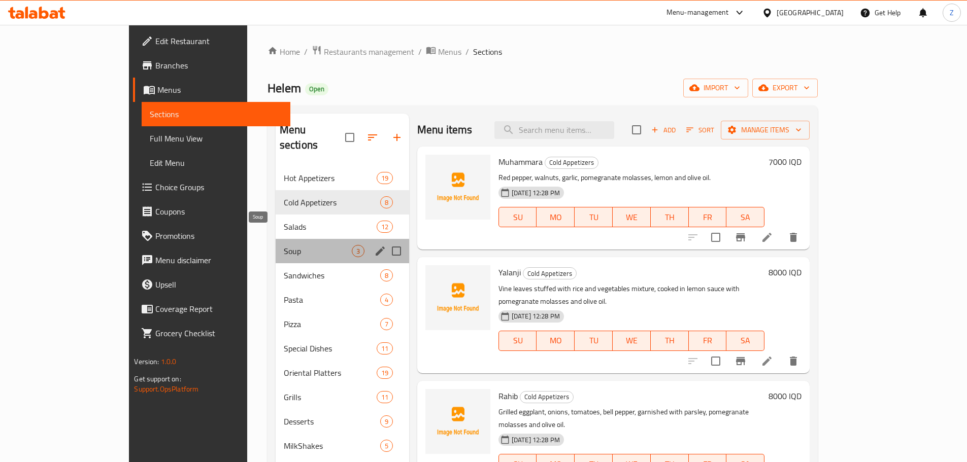
click at [284, 245] on span "Soup" at bounding box center [318, 251] width 68 height 12
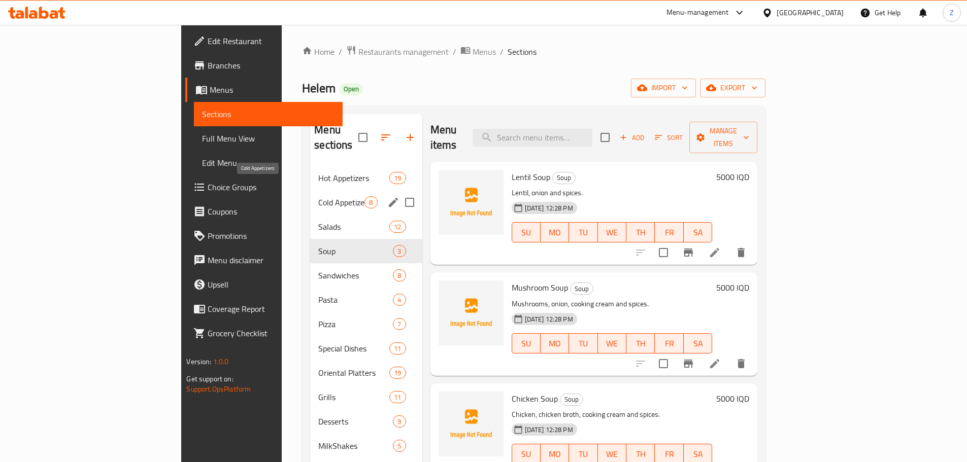
click at [310, 171] on div "Hot Appetizers 19" at bounding box center [366, 178] width 112 height 24
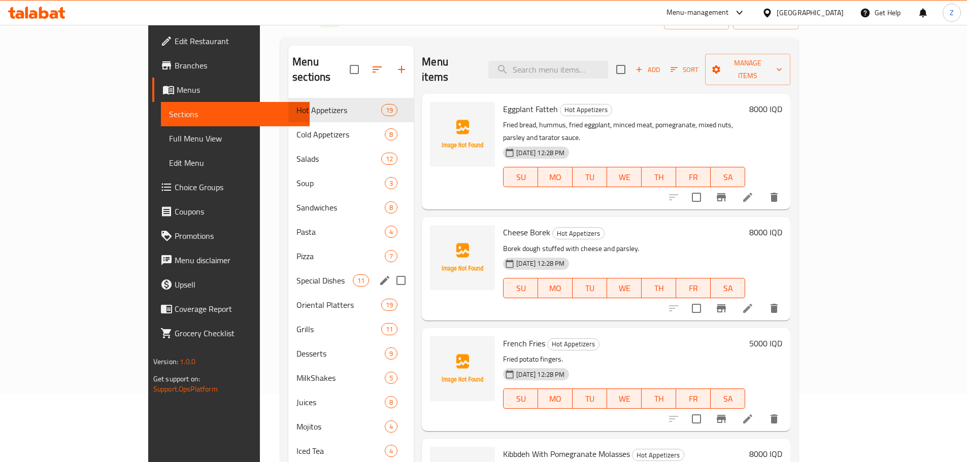
scroll to position [142, 0]
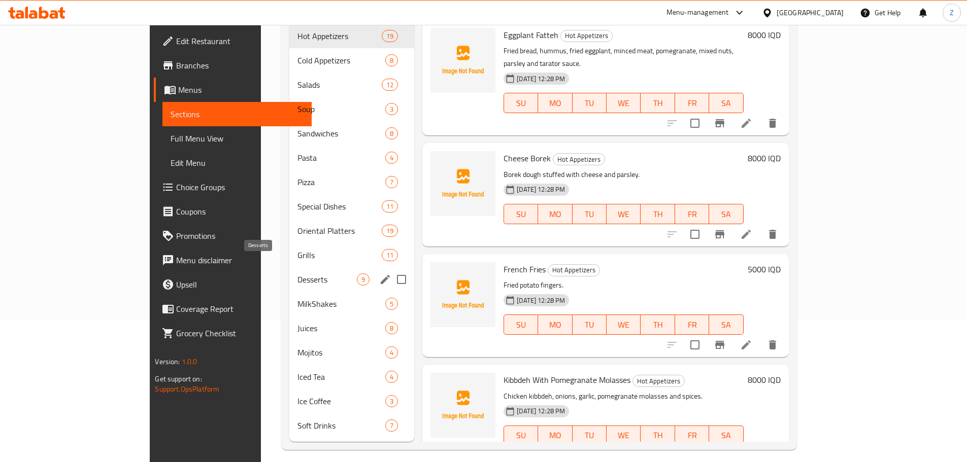
click at [297, 274] on span "Desserts" at bounding box center [326, 280] width 59 height 12
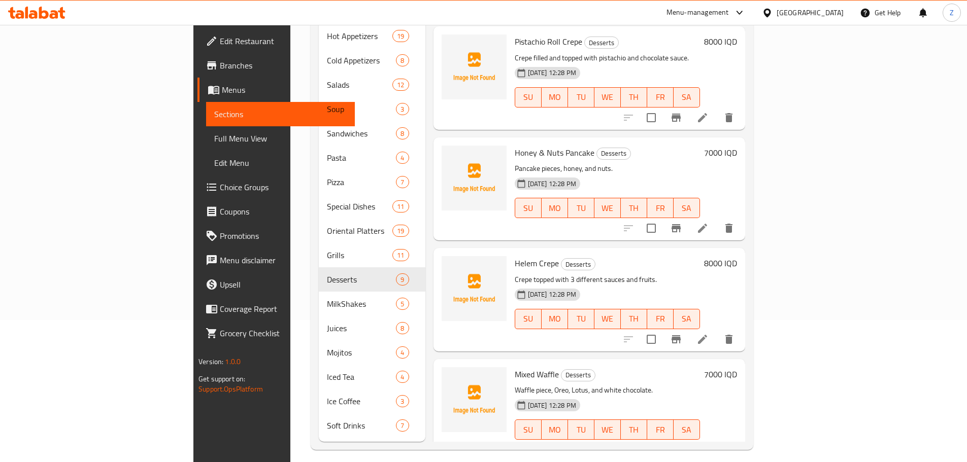
scroll to position [561, 0]
